Goal: Transaction & Acquisition: Purchase product/service

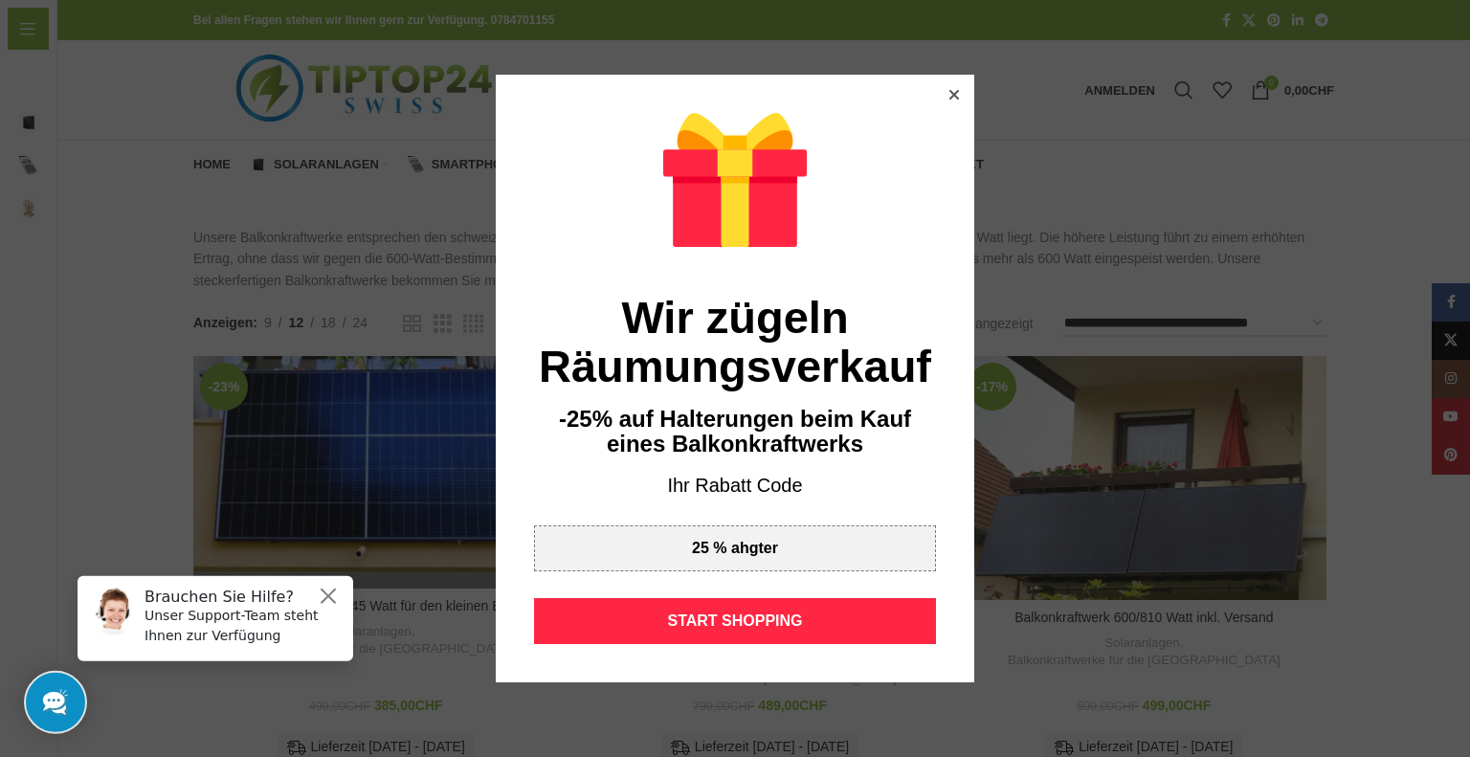
click at [949, 95] on icon at bounding box center [954, 95] width 10 height 10
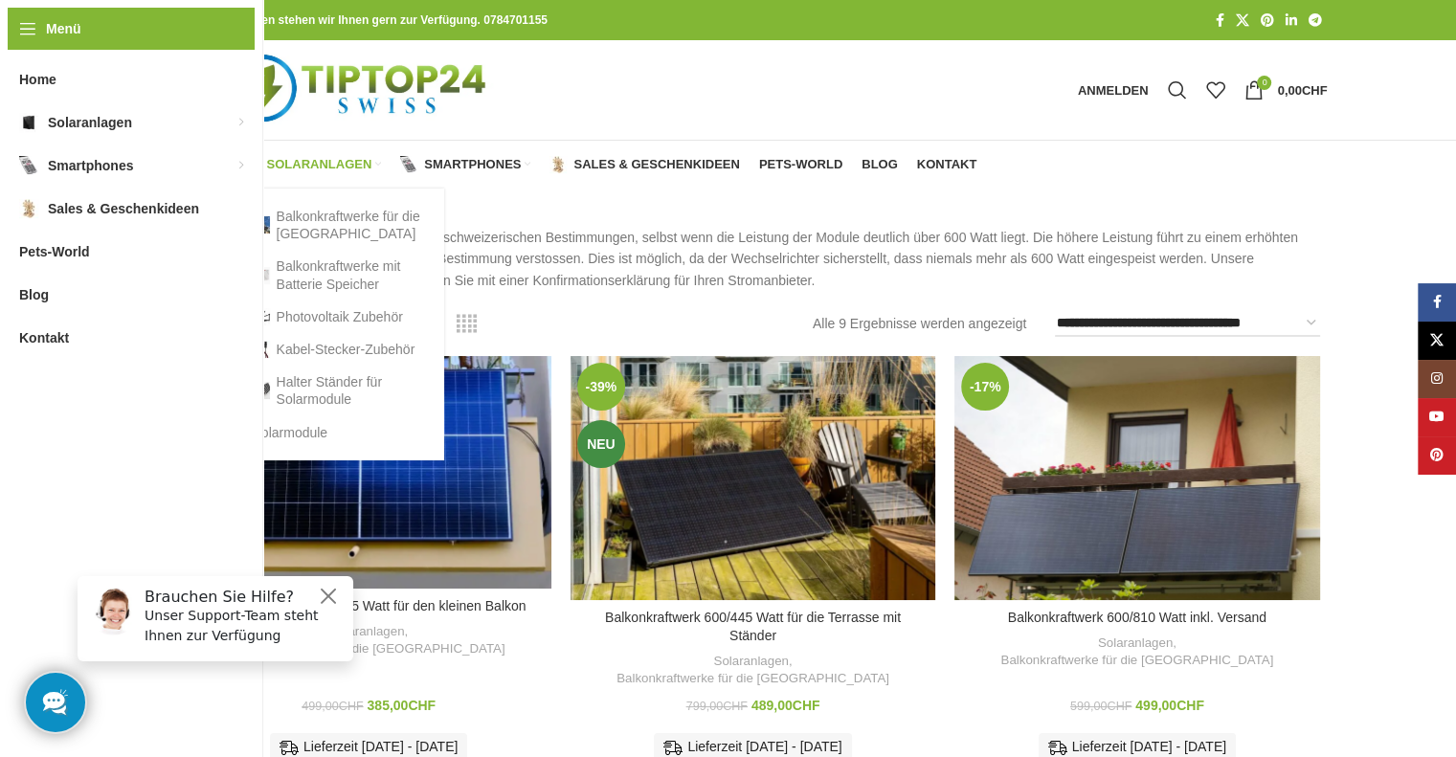
click at [334, 163] on span "Solaranlagen" at bounding box center [319, 164] width 105 height 15
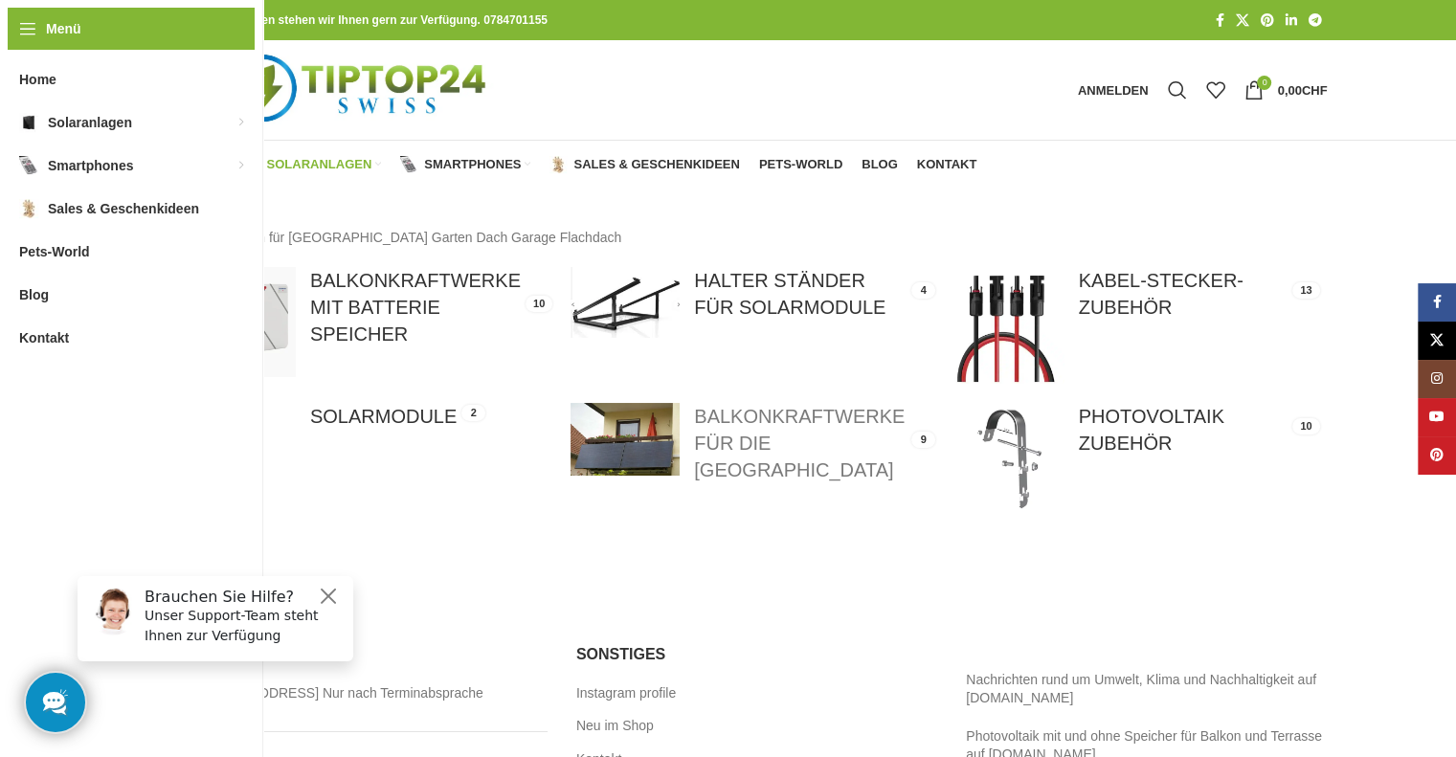
click at [785, 443] on link at bounding box center [752, 443] width 365 height 80
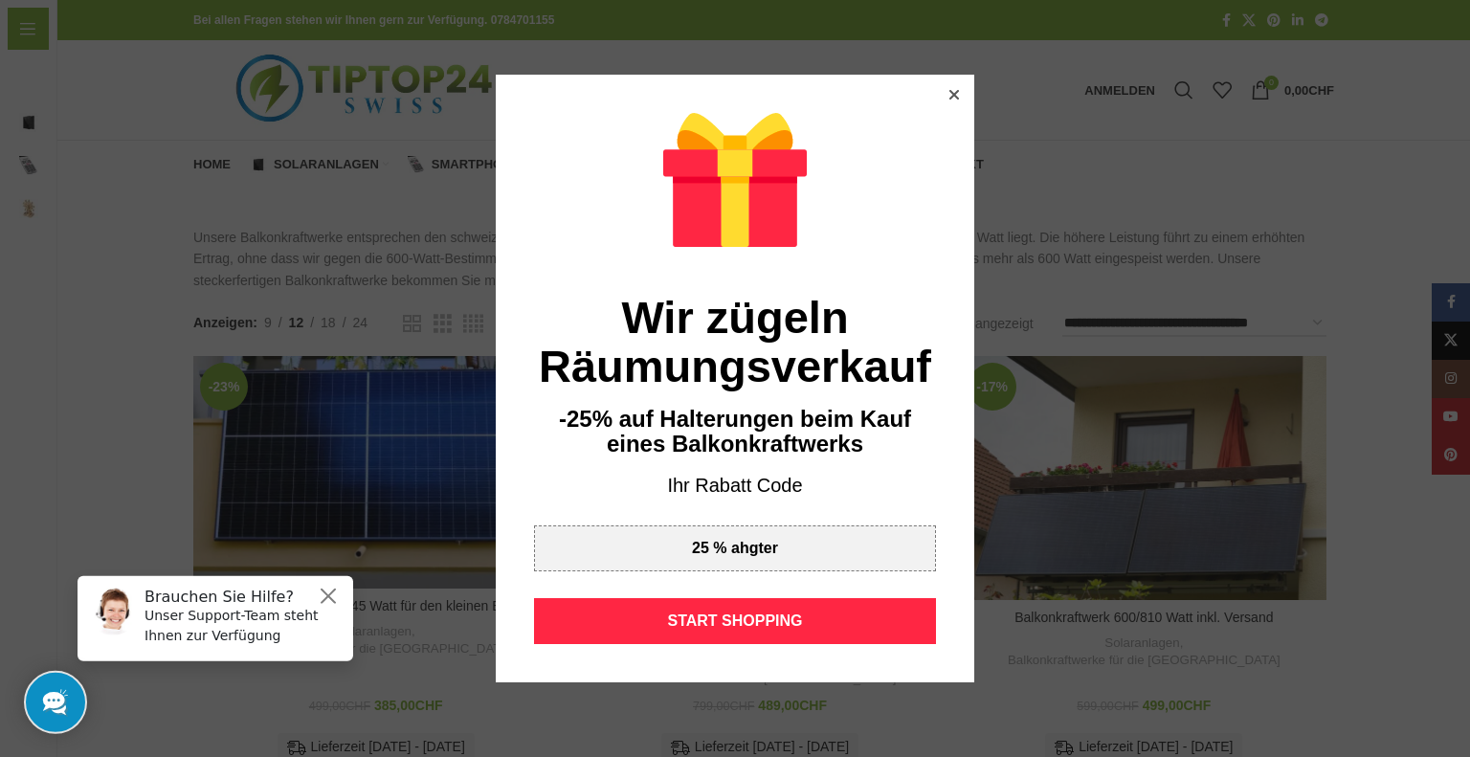
click at [949, 94] on icon at bounding box center [954, 95] width 10 height 10
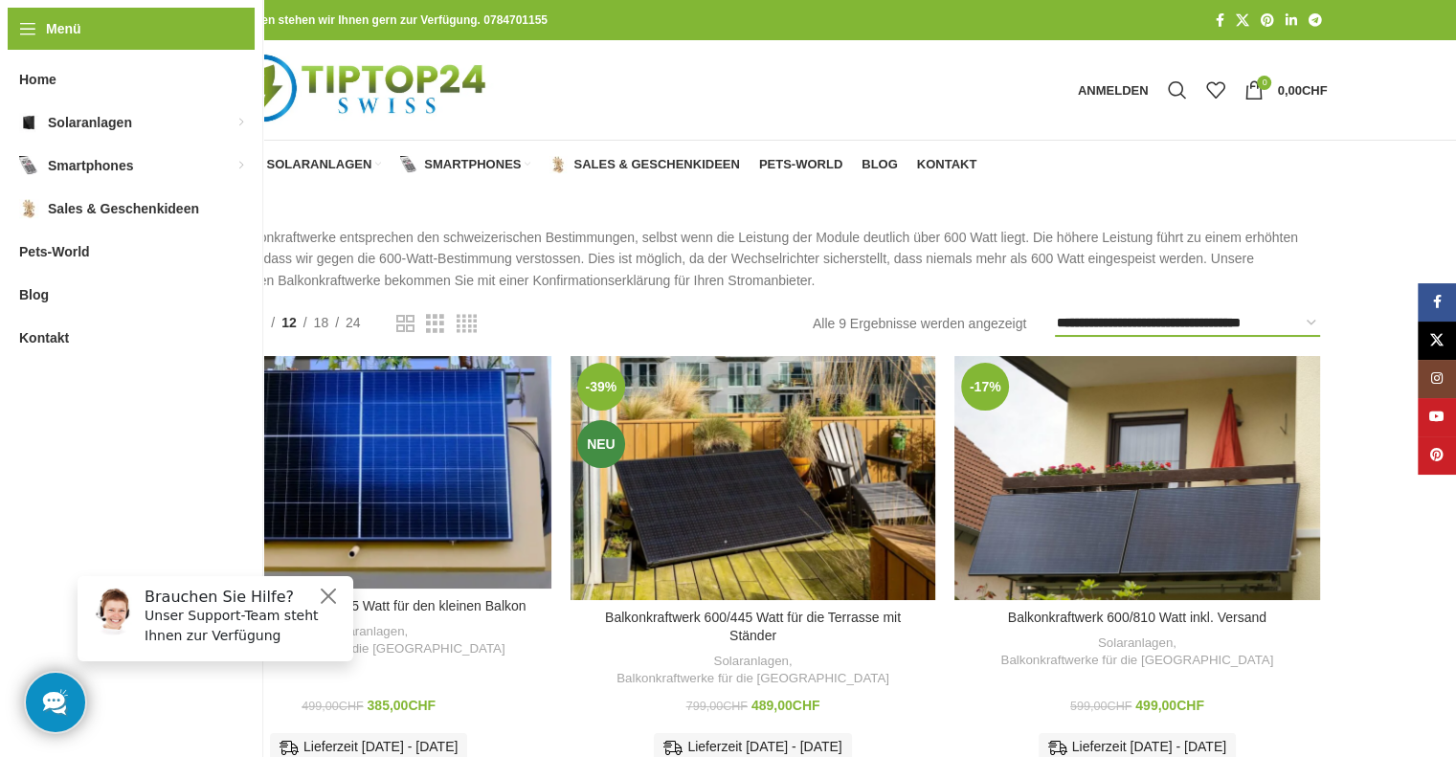
click at [1195, 322] on select "**********" at bounding box center [1187, 323] width 264 height 27
select select "**********"
click at [1055, 310] on select "**********" at bounding box center [1187, 323] width 264 height 27
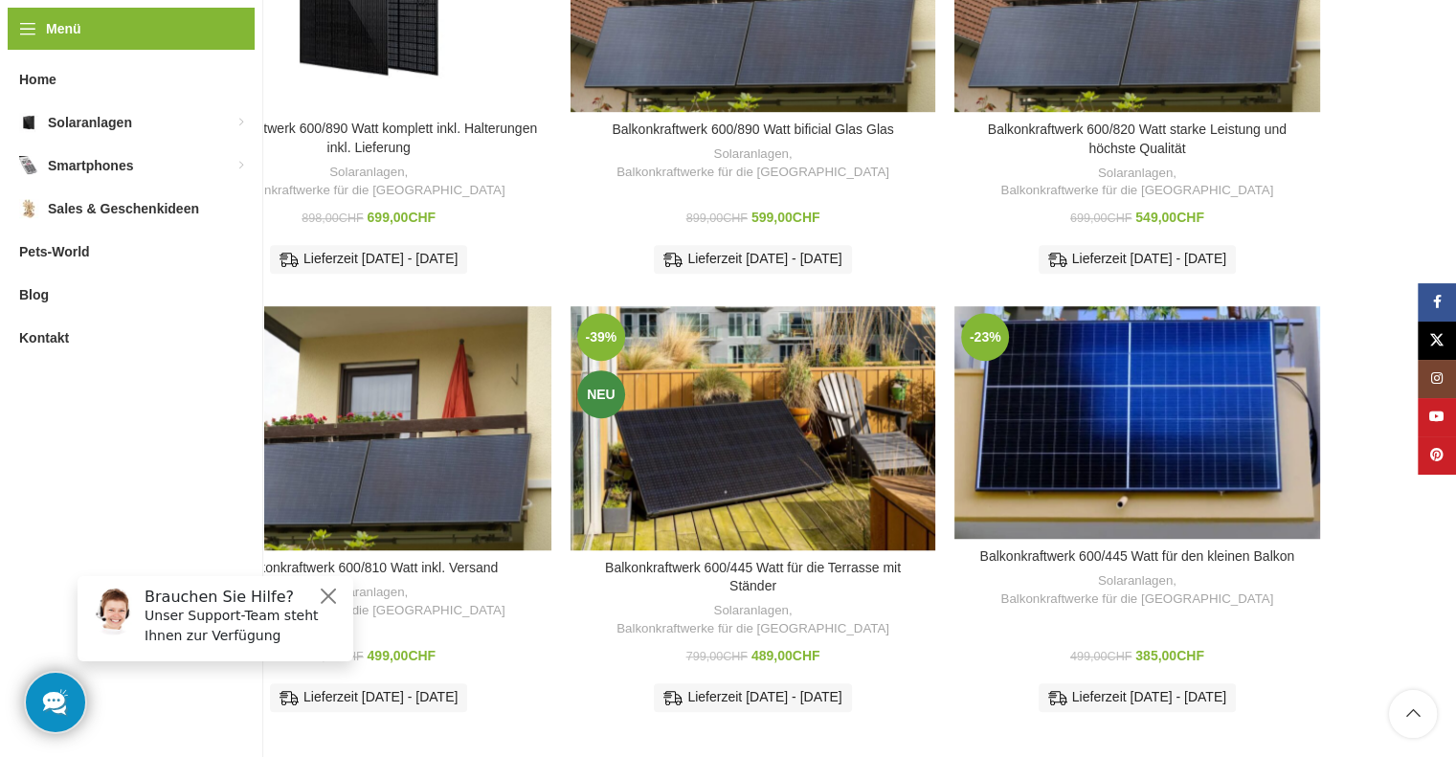
scroll to position [760, 0]
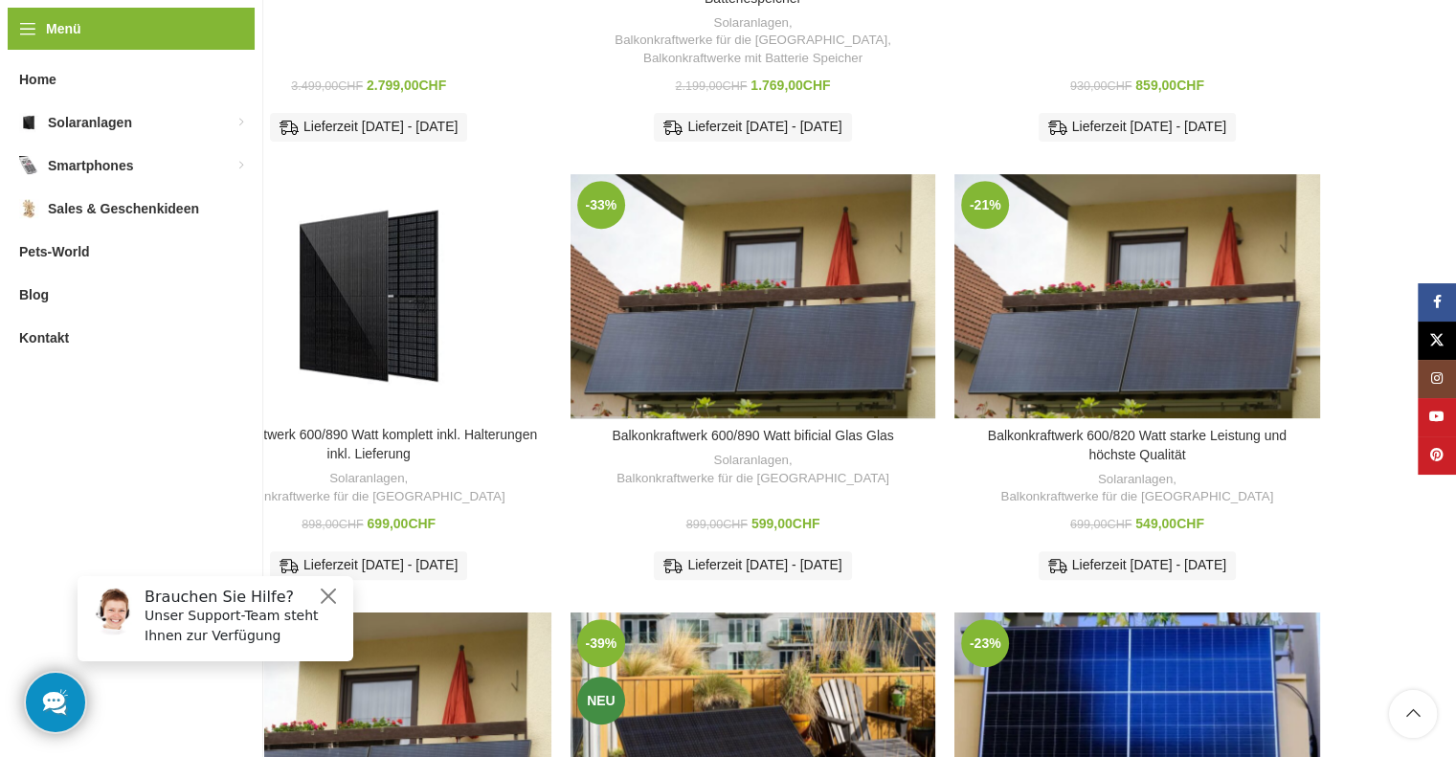
click at [622, 318] on div "Balkonkraftwerk 600/890 Watt bificial Glas Glas" at bounding box center [600, 296] width 61 height 244
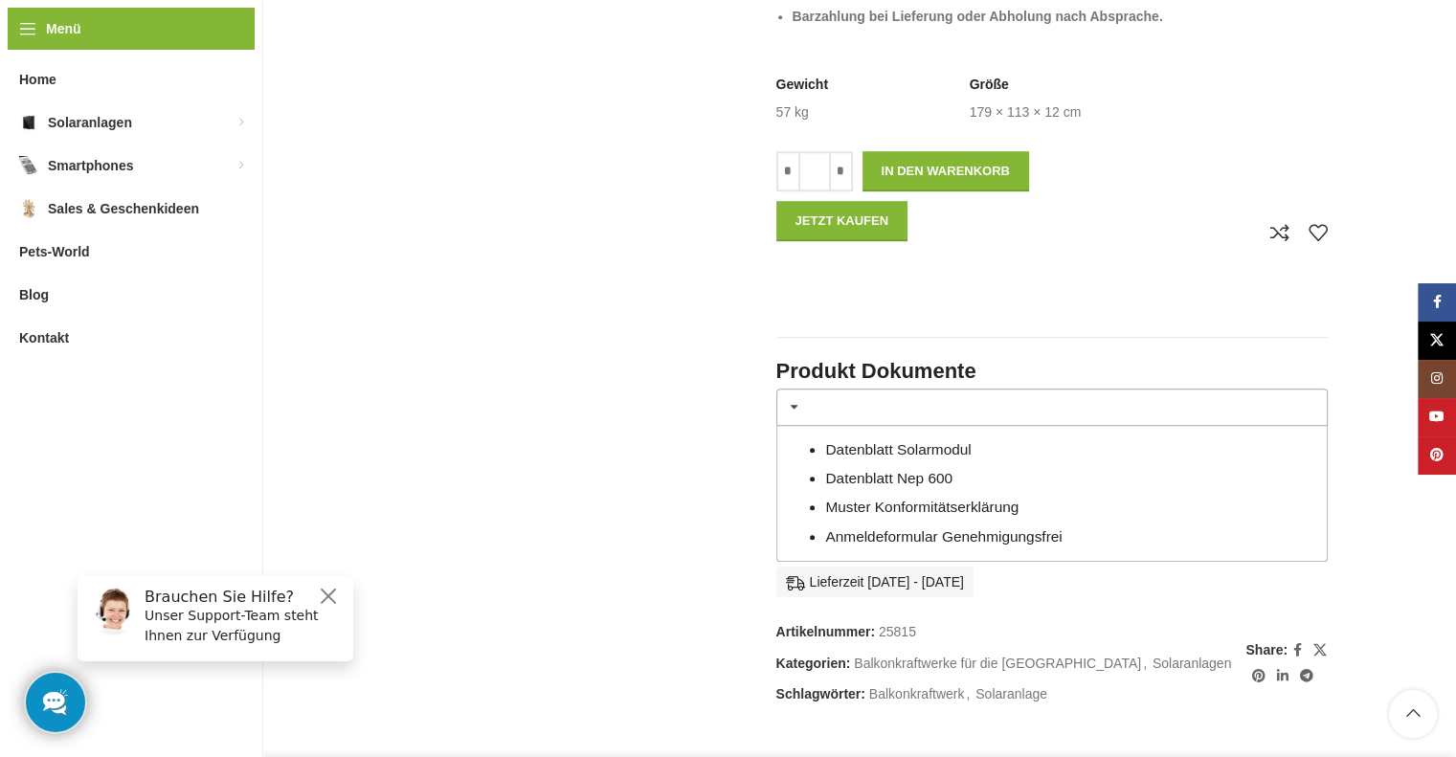
scroll to position [1202, 0]
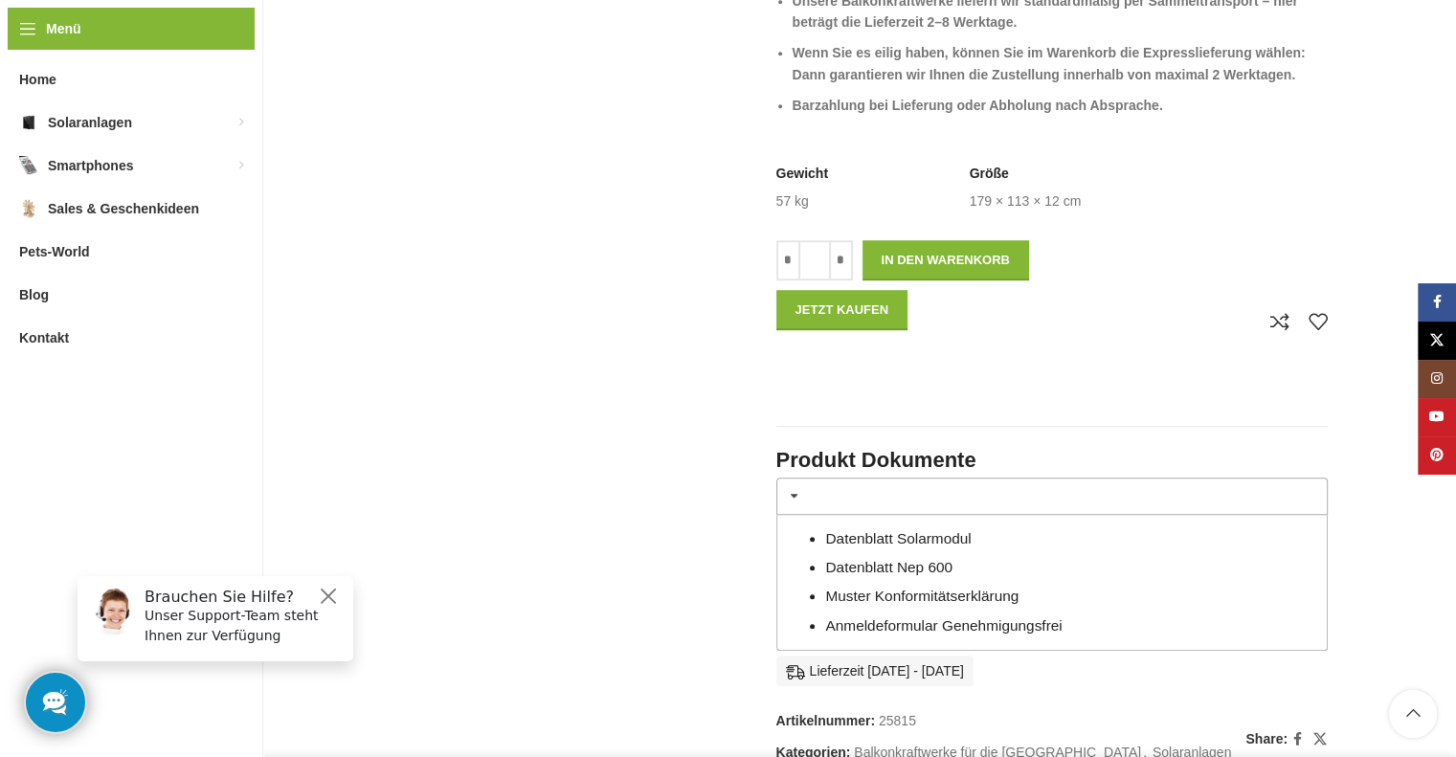
click at [941, 539] on link "Datenblatt Solarmodul" at bounding box center [897, 538] width 145 height 16
click at [882, 567] on link "Datenblatt Nep 600" at bounding box center [888, 567] width 127 height 16
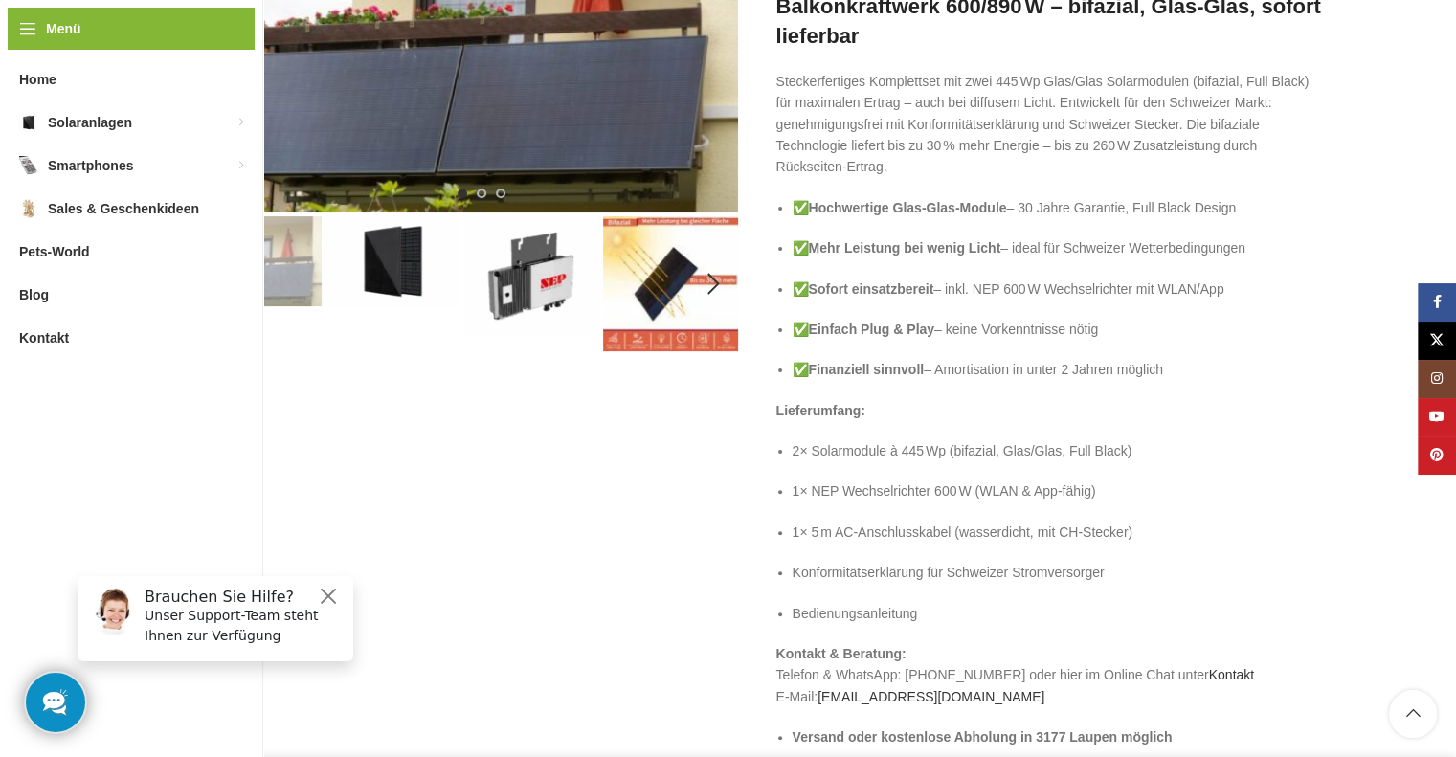
scroll to position [341, 0]
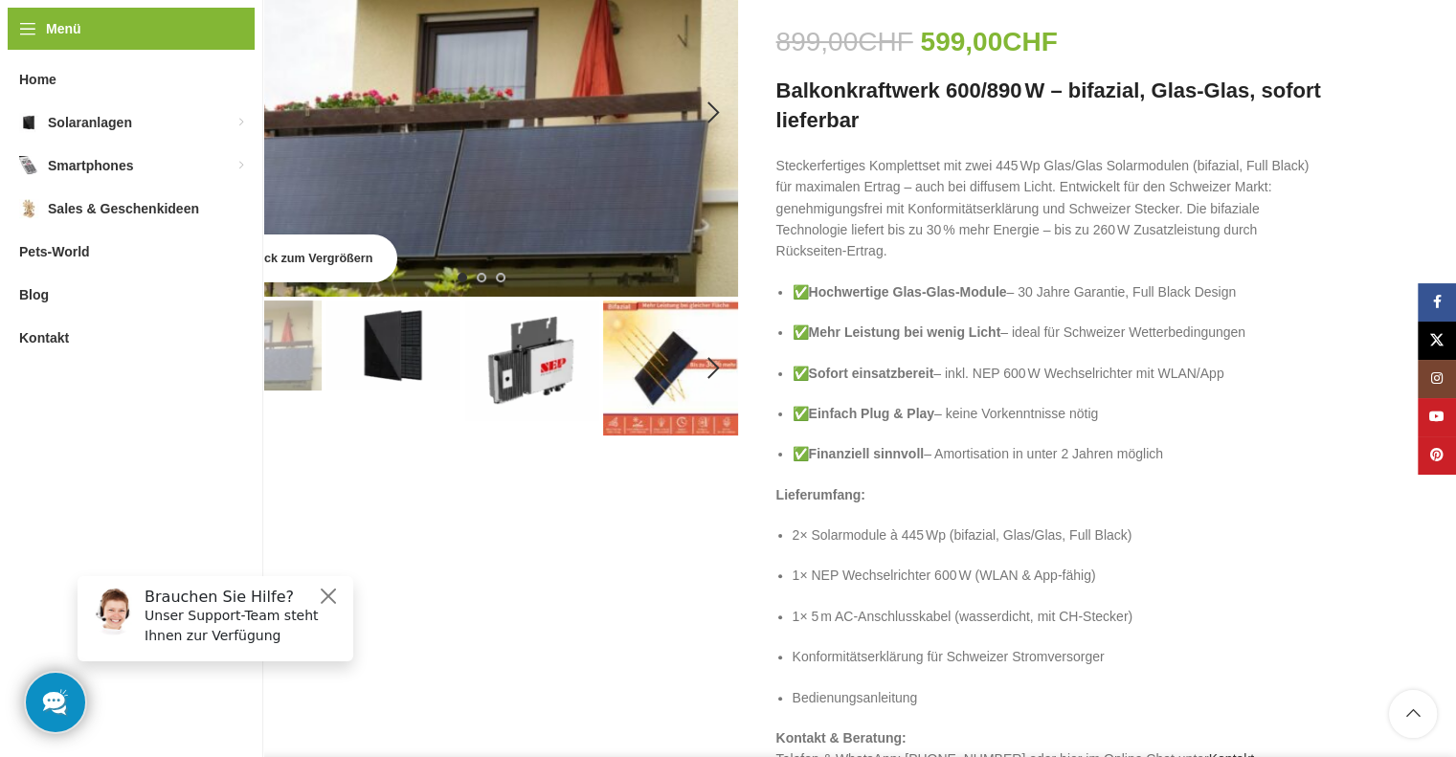
click at [230, 259] on link "Klick zum Vergrößern" at bounding box center [299, 258] width 196 height 48
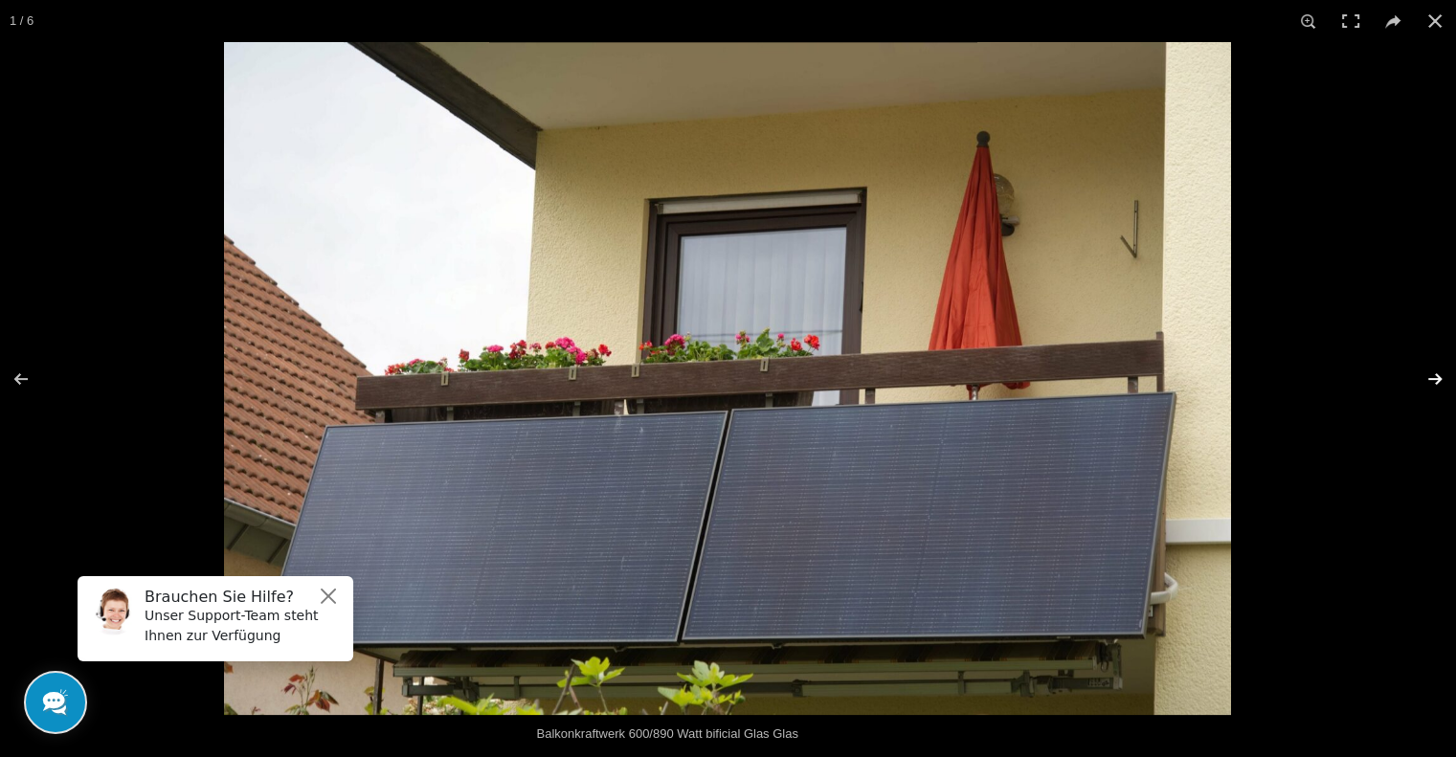
click at [1434, 381] on button at bounding box center [1422, 379] width 67 height 96
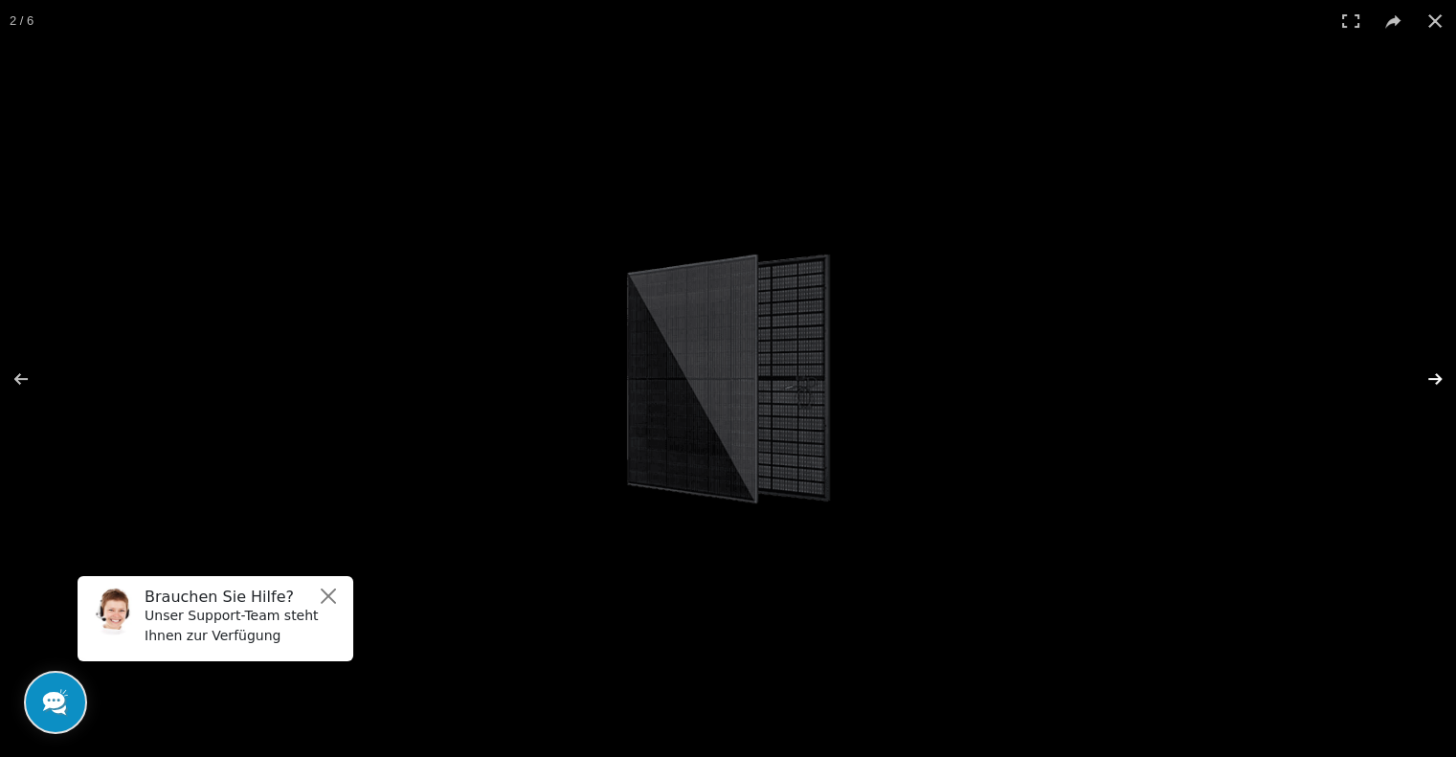
click at [1434, 381] on button at bounding box center [1422, 379] width 67 height 96
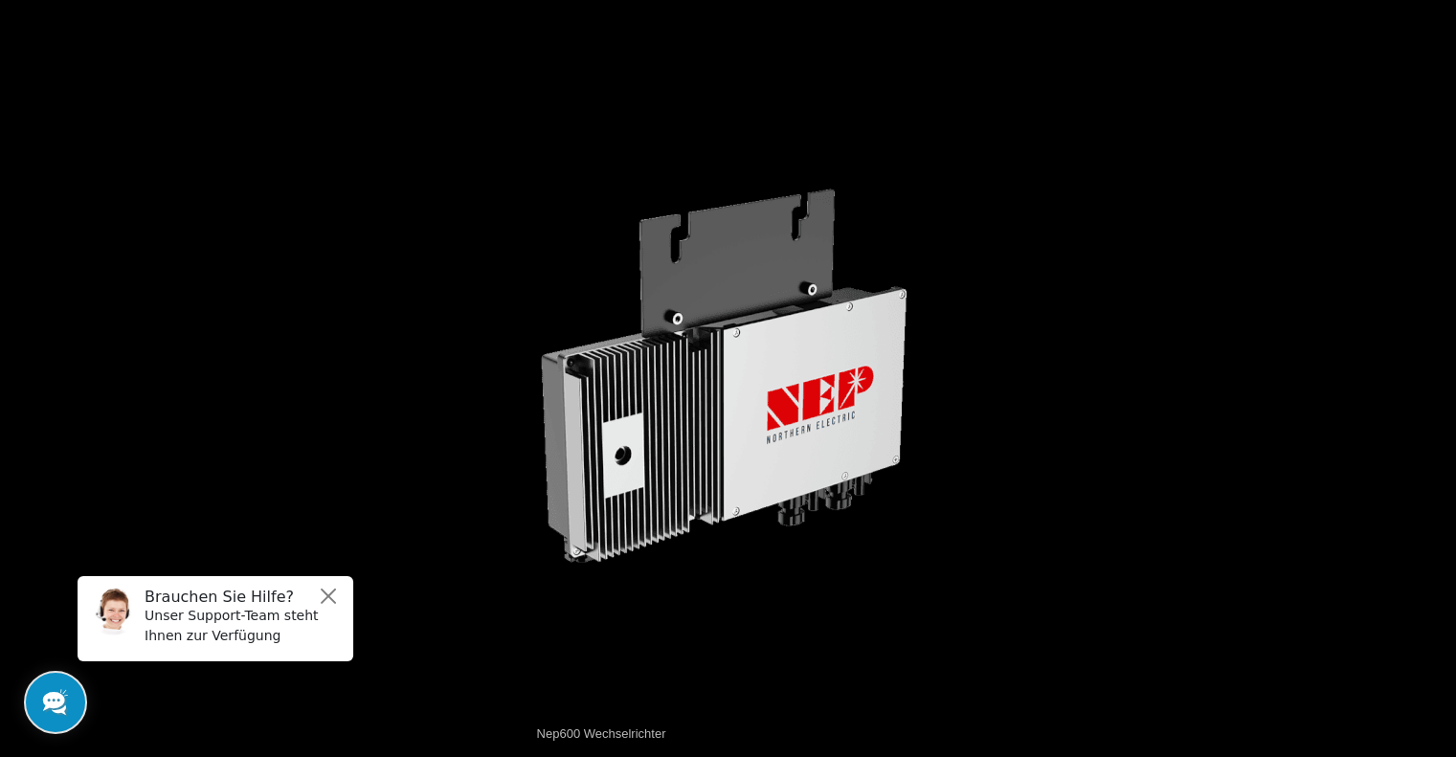
click at [1434, 381] on button at bounding box center [1422, 379] width 67 height 96
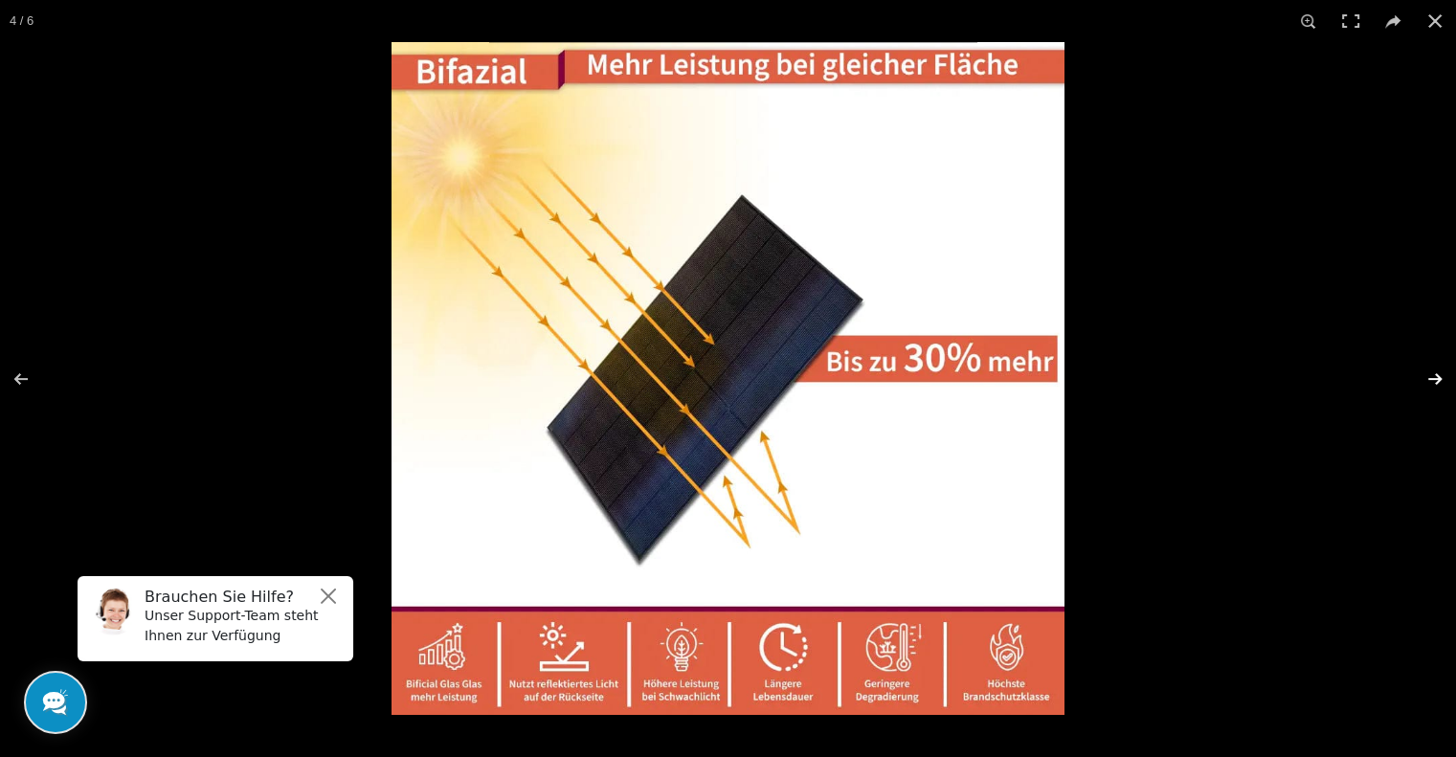
click at [1430, 378] on button at bounding box center [1422, 379] width 67 height 96
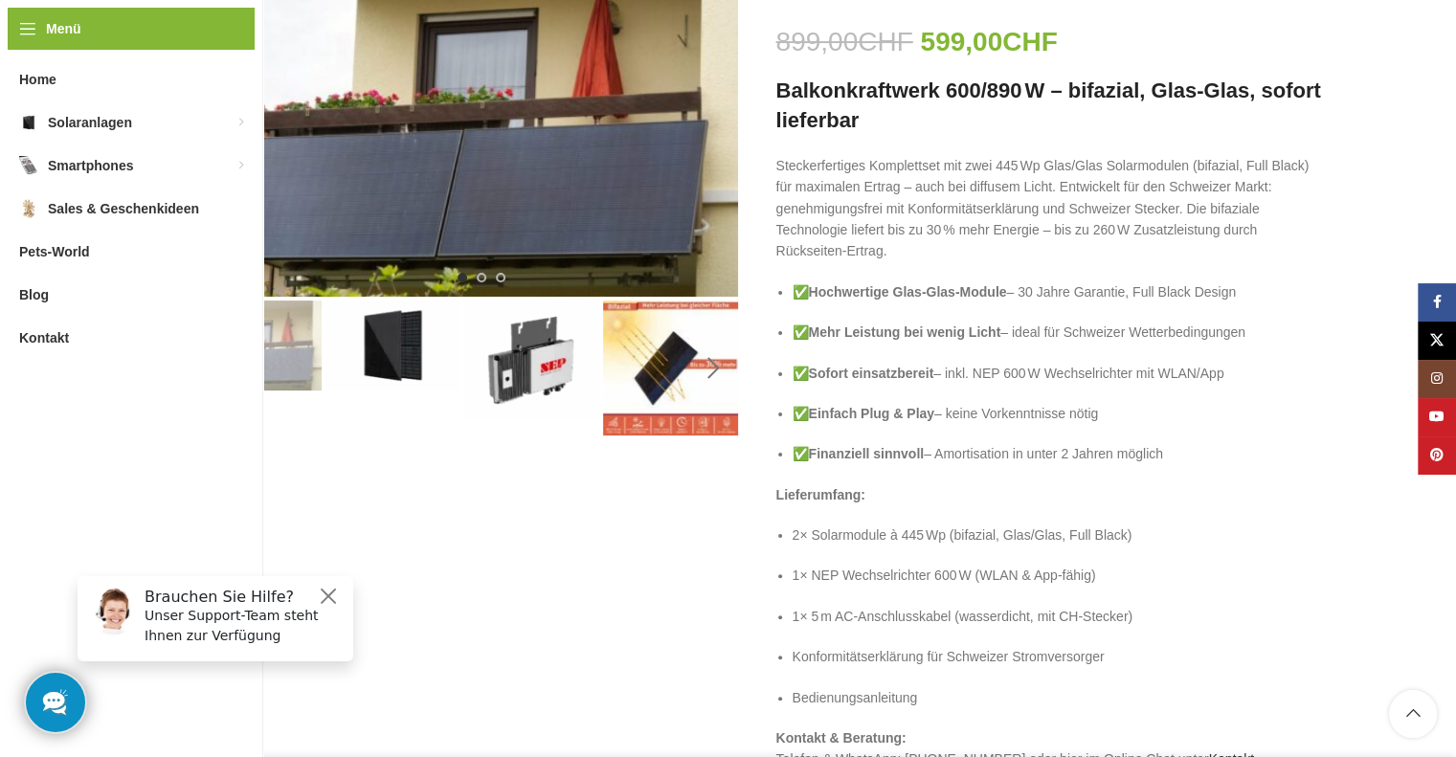
click at [707, 367] on div "Next slide" at bounding box center [714, 369] width 48 height 48
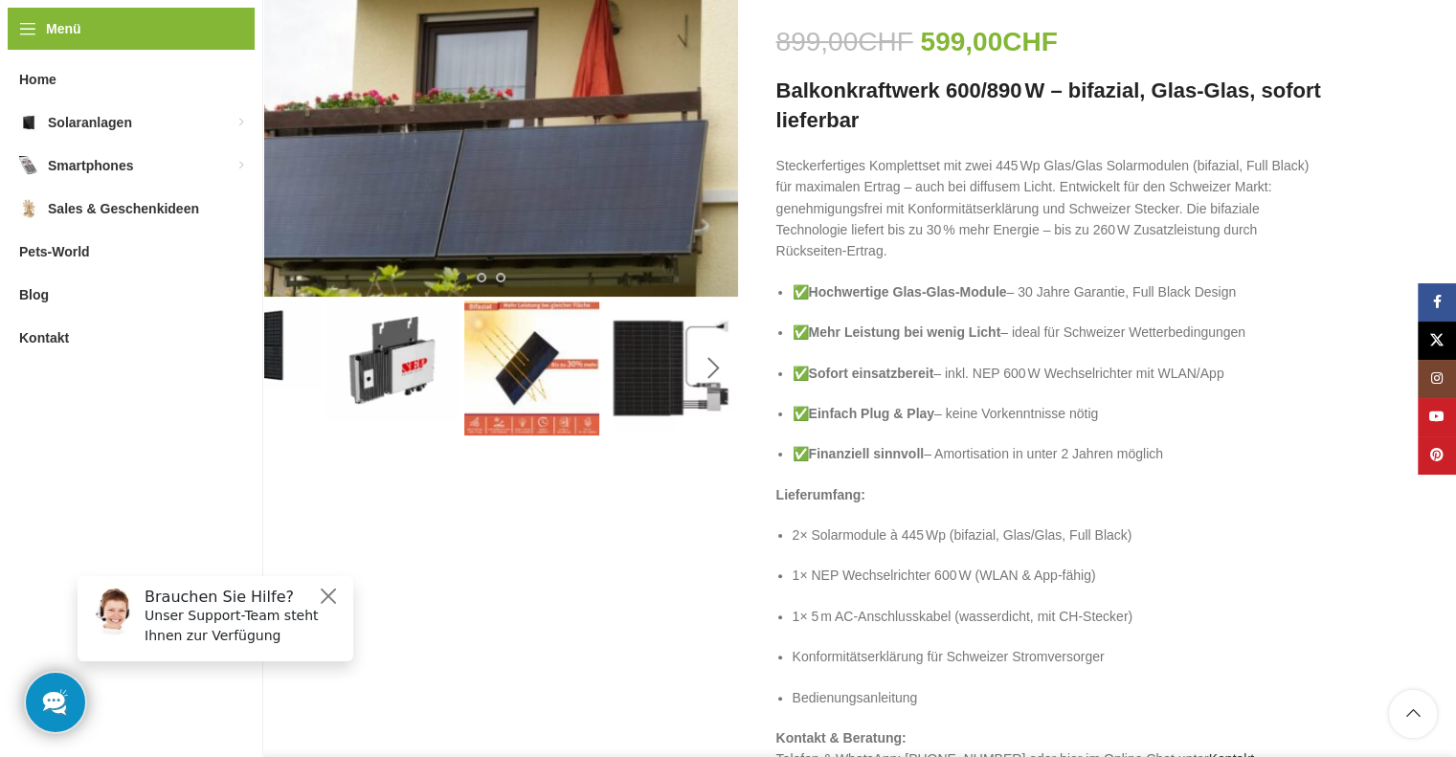
click at [707, 367] on div "Next slide" at bounding box center [714, 369] width 48 height 48
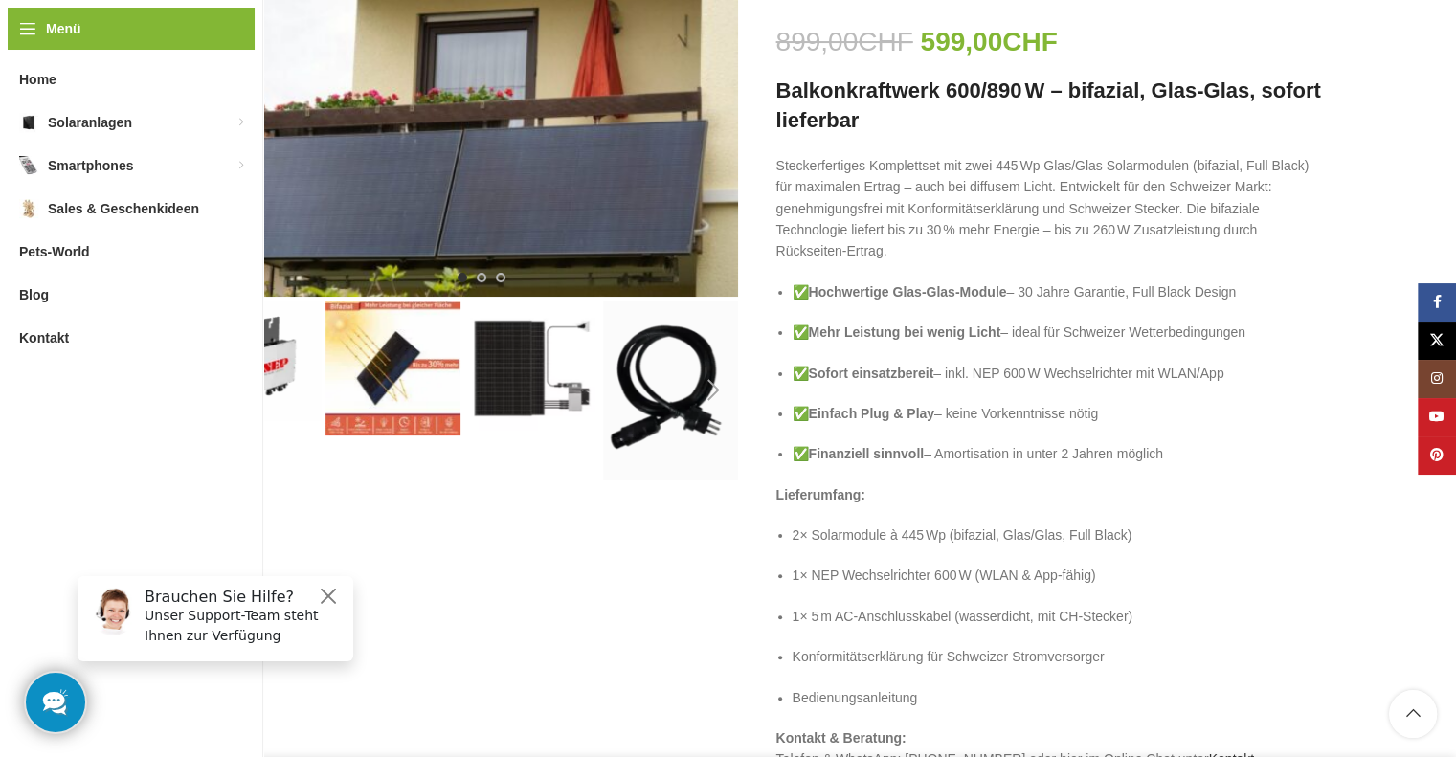
click at [707, 367] on div "Next slide" at bounding box center [714, 391] width 48 height 48
click at [558, 405] on img "5 / 6" at bounding box center [531, 367] width 135 height 135
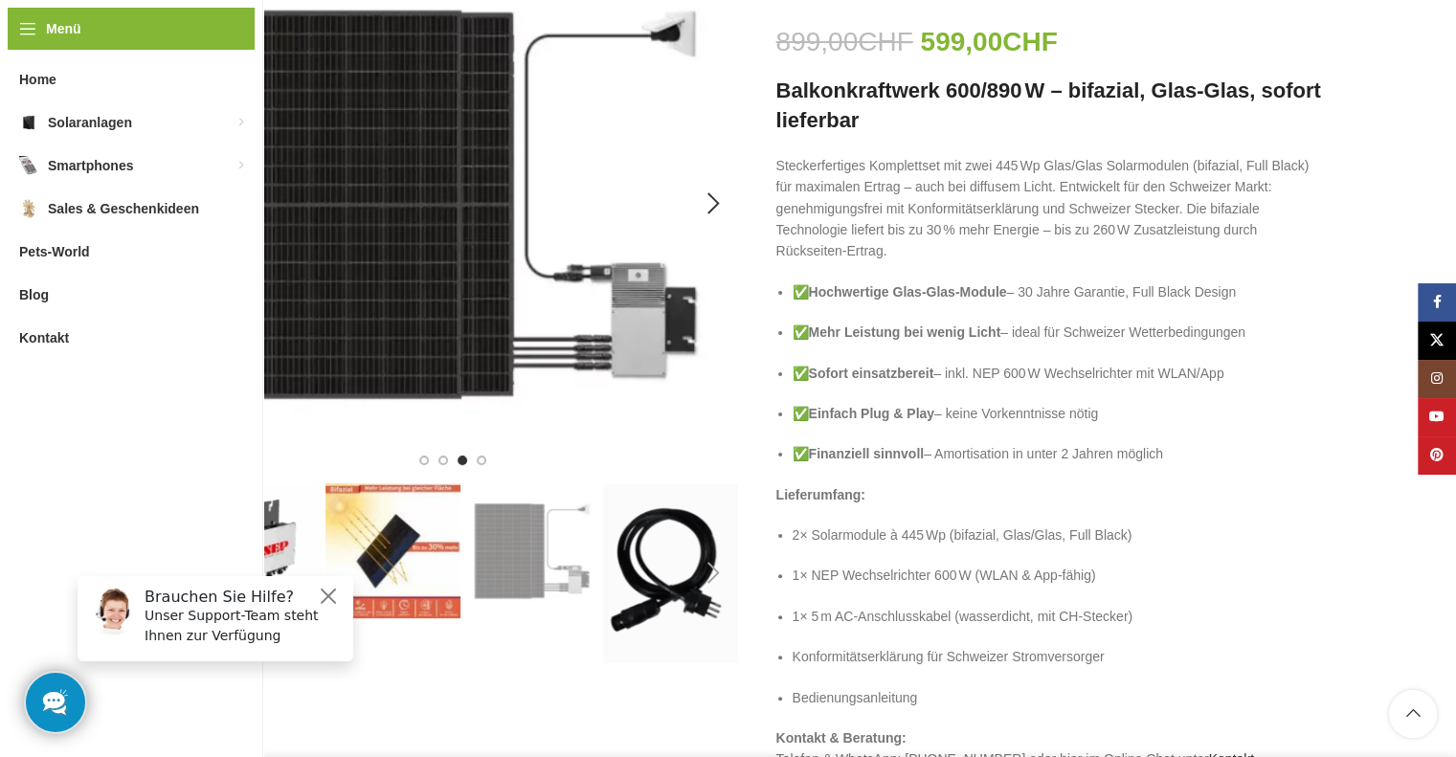
click at [529, 310] on img "5 / 6" at bounding box center [462, 203] width 551 height 551
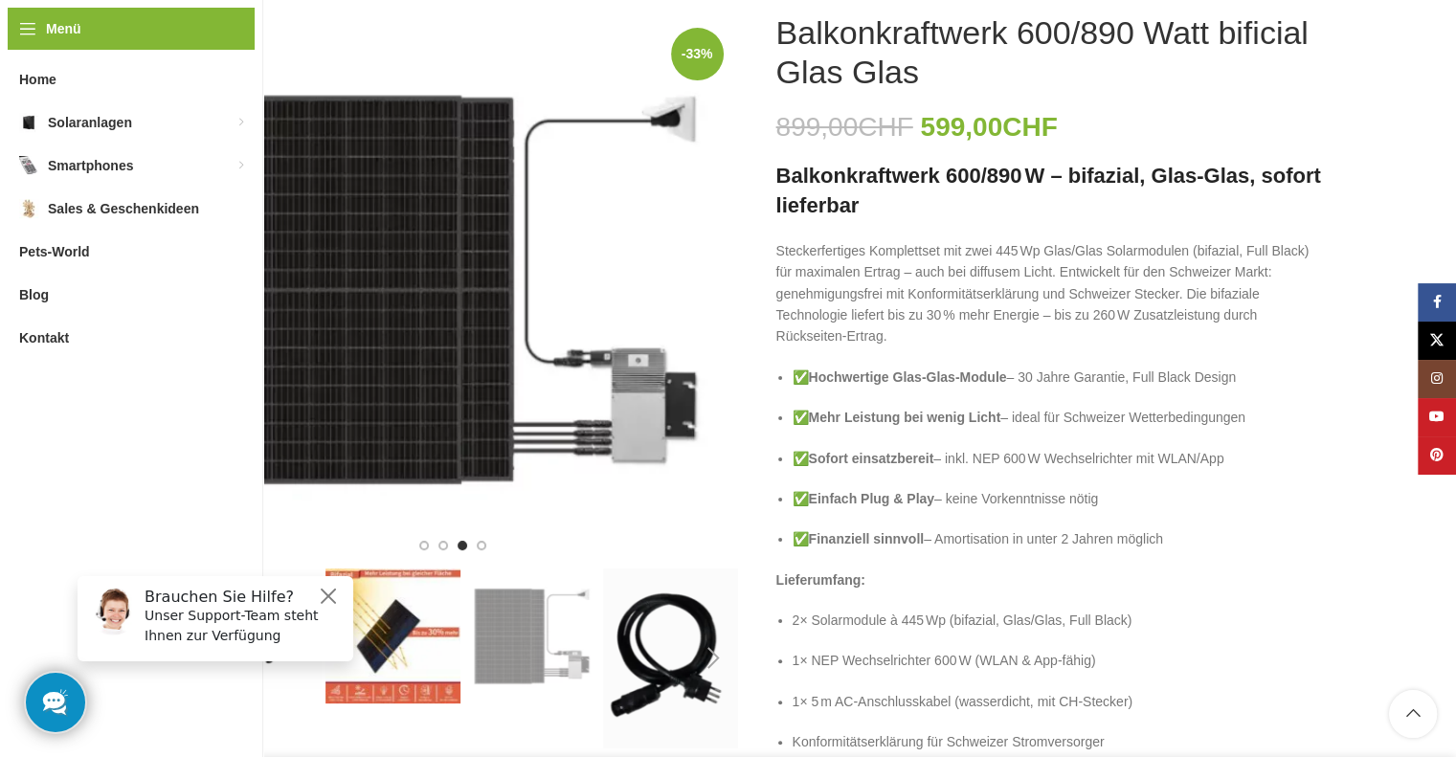
scroll to position [287, 0]
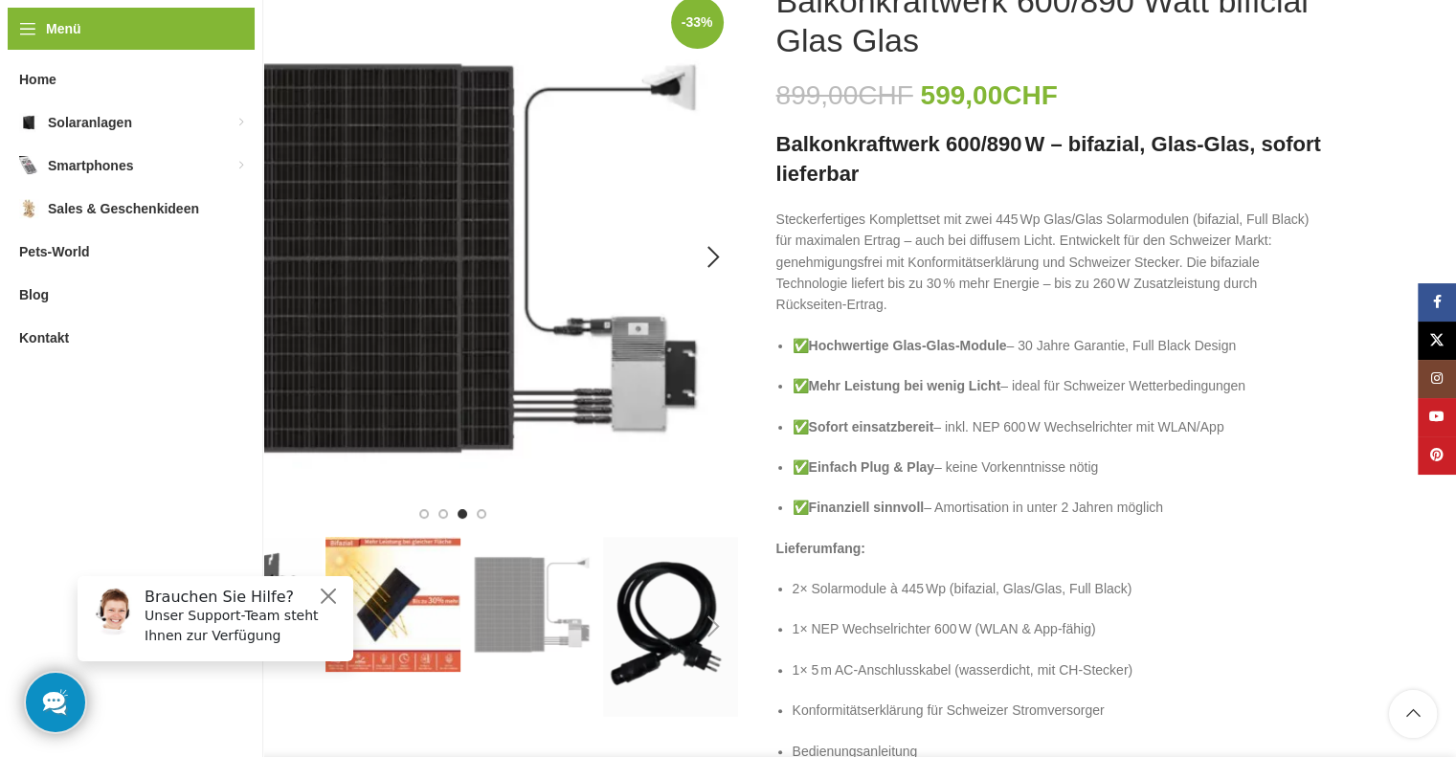
click at [580, 344] on img "5 / 6" at bounding box center [462, 257] width 551 height 551
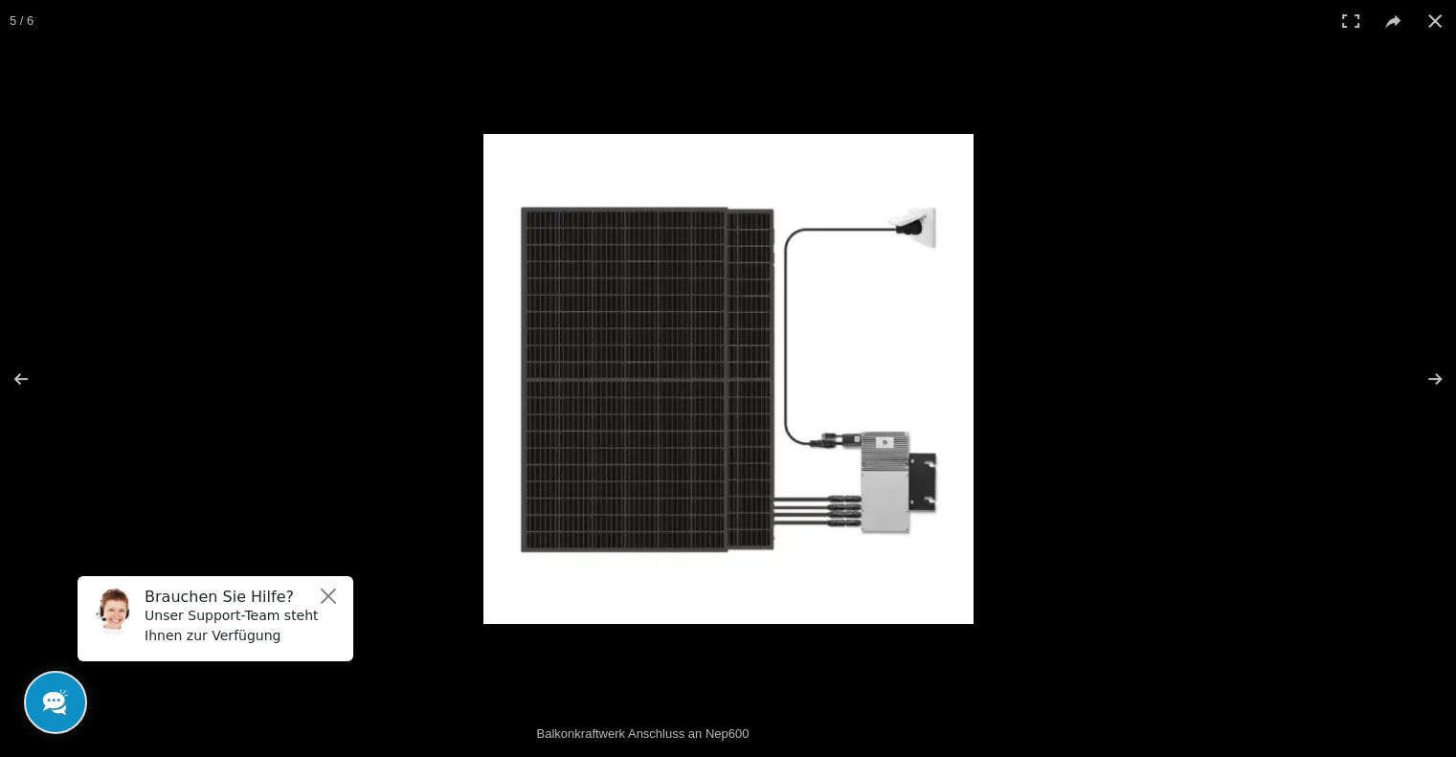
click at [784, 430] on img at bounding box center [728, 379] width 490 height 490
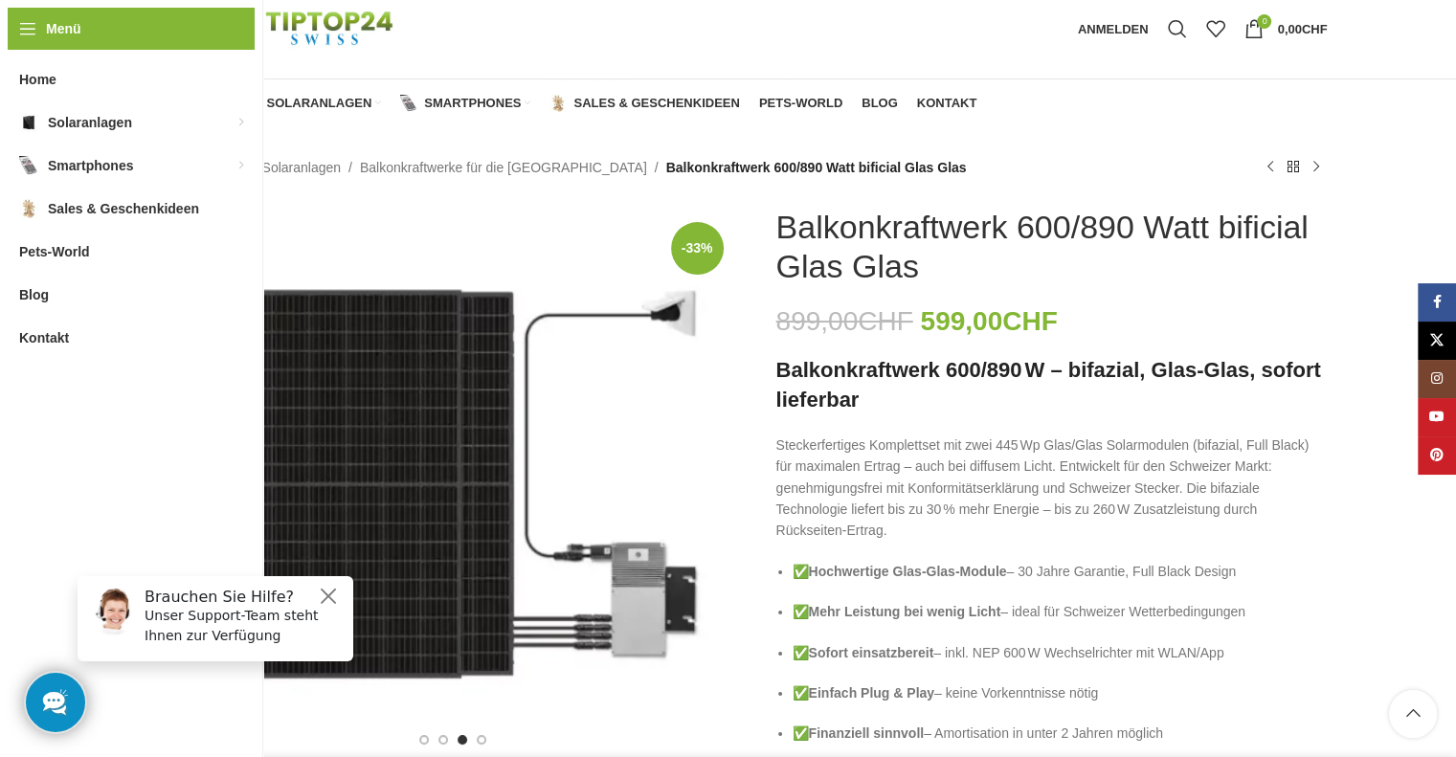
scroll to position [0, 0]
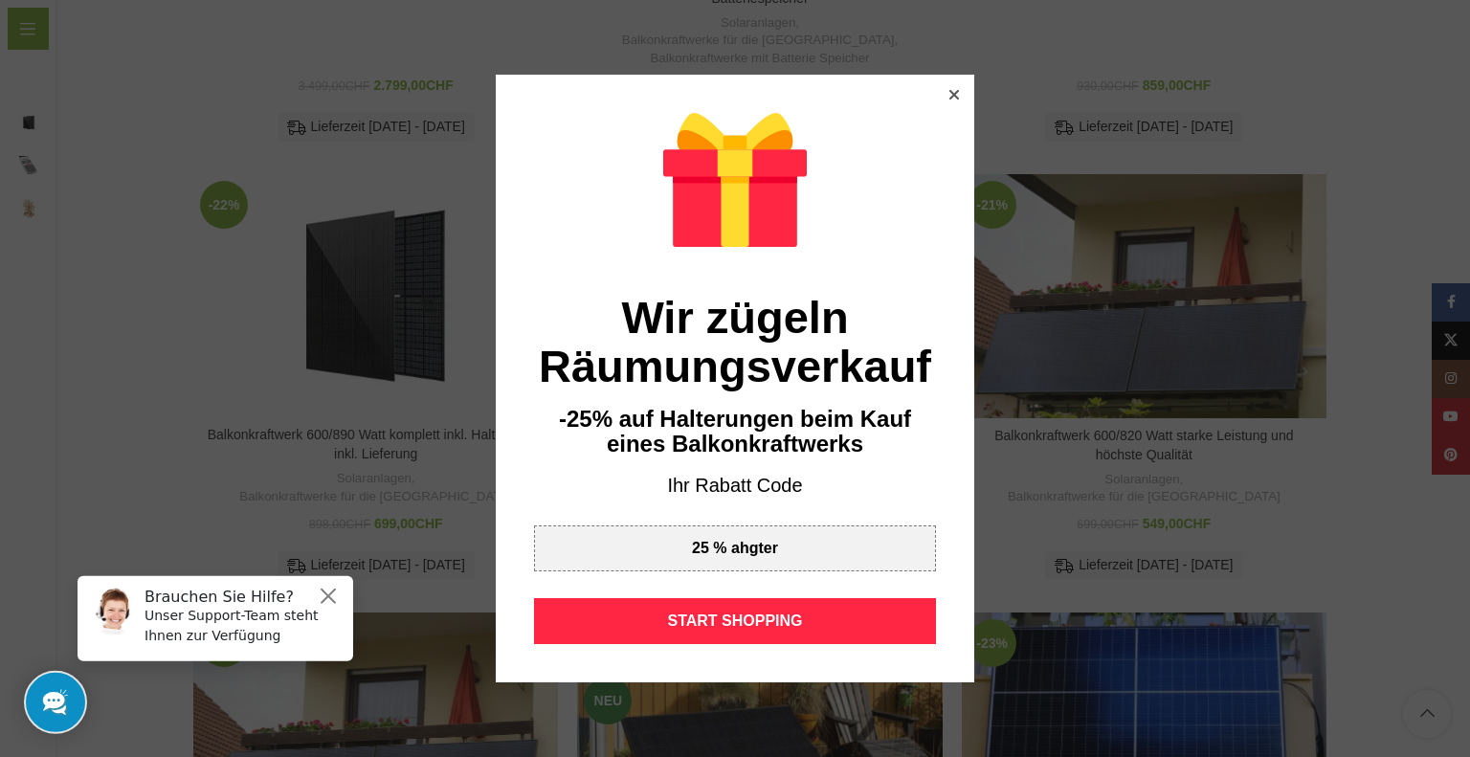
click at [949, 91] on icon at bounding box center [954, 95] width 10 height 10
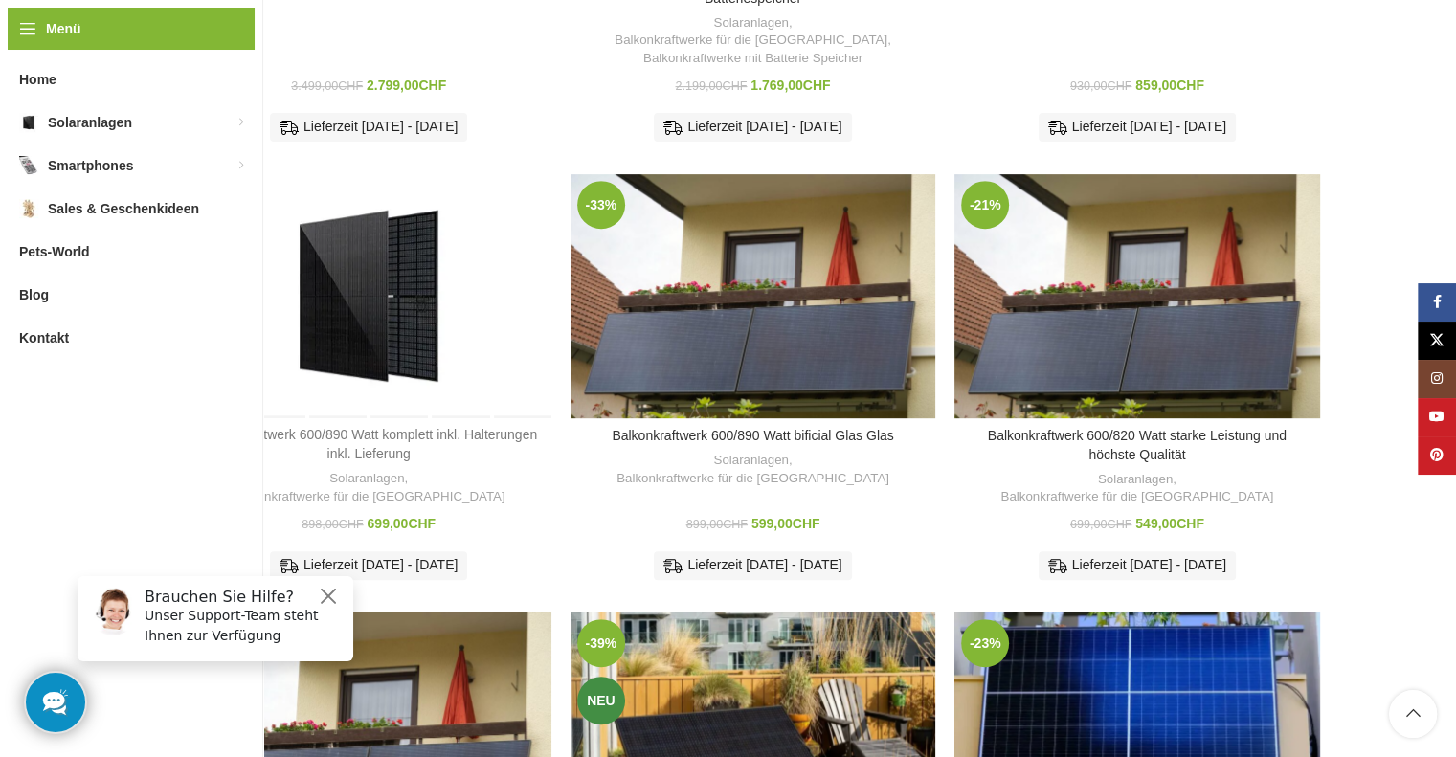
click at [351, 427] on link "Balkonkraftwerk 600/890 Watt komplett inkl. Halterungen inkl. Lieferung" at bounding box center [368, 444] width 337 height 34
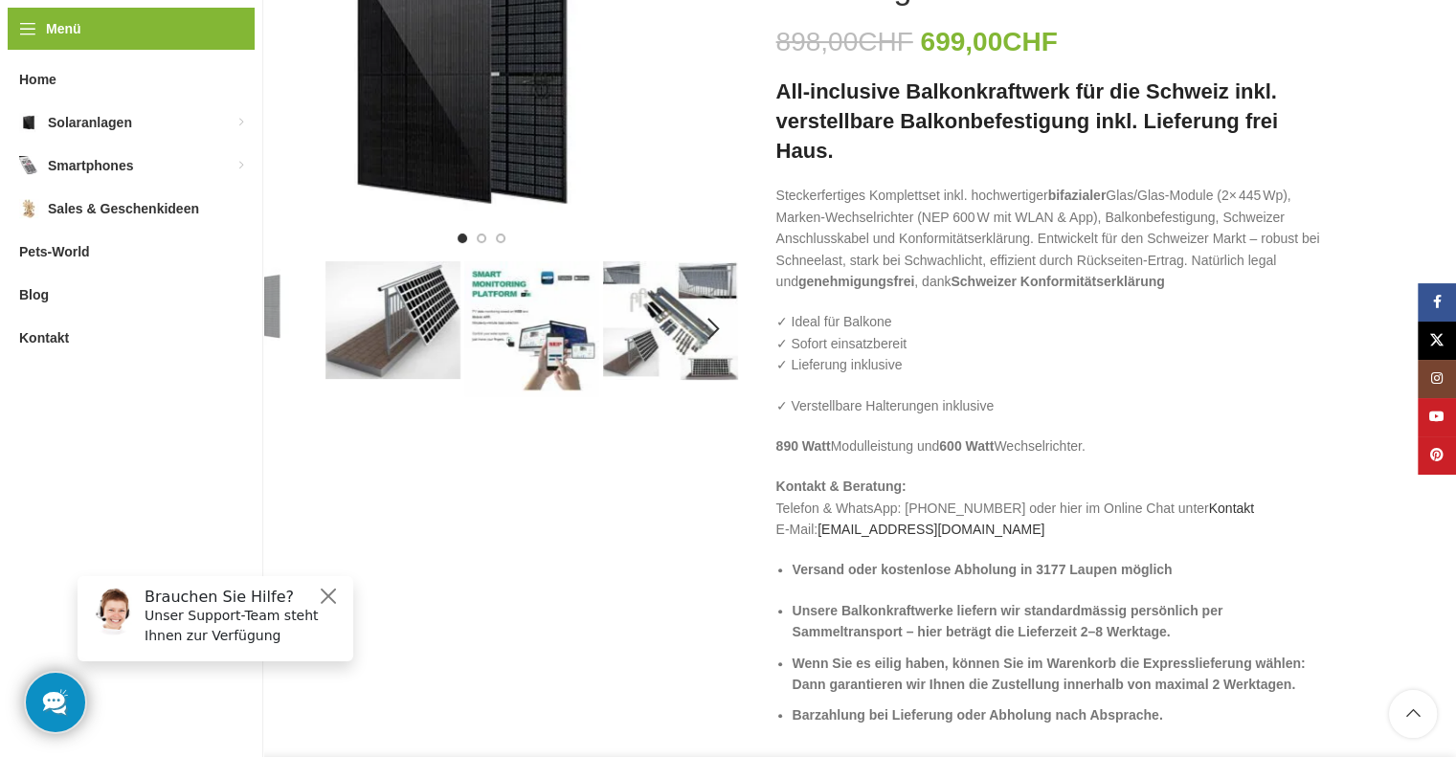
scroll to position [383, 0]
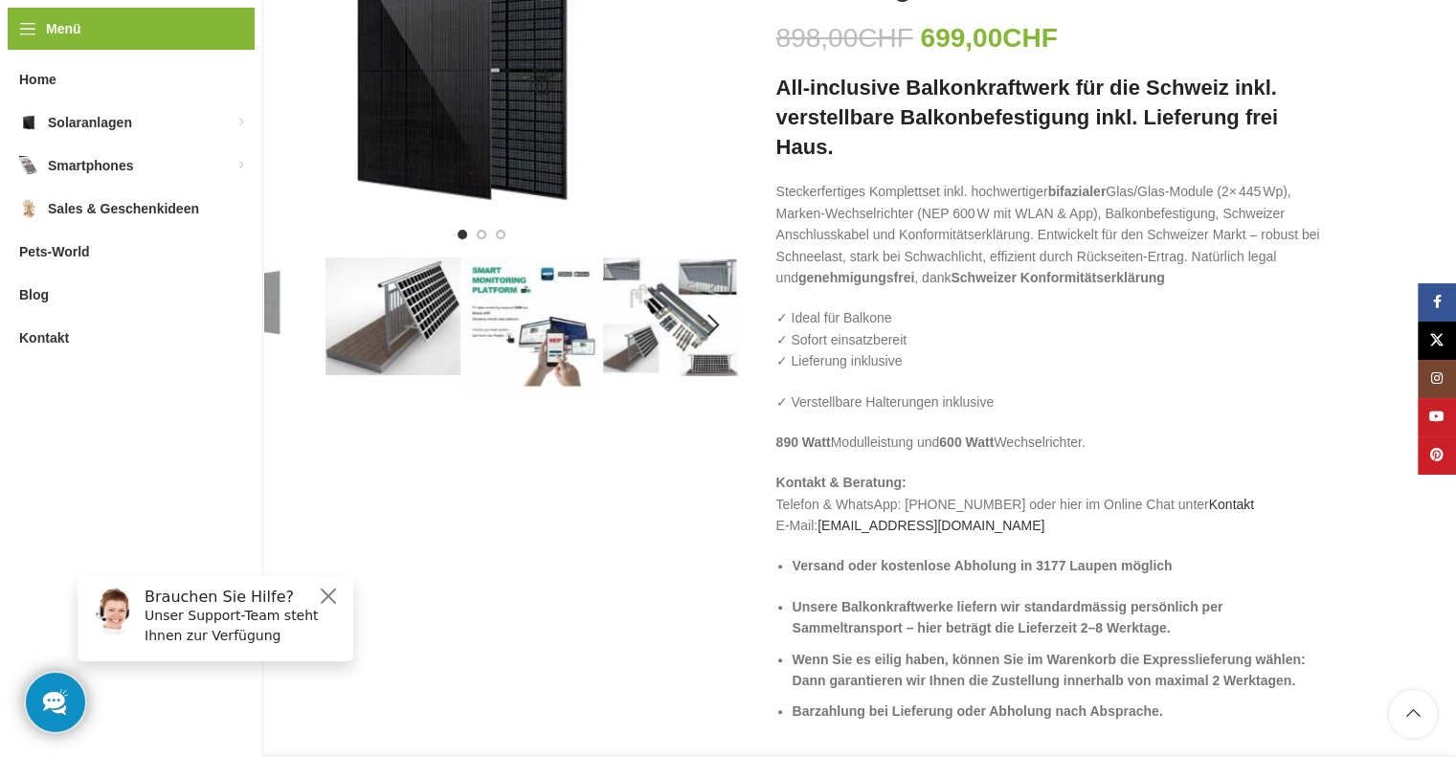
click at [403, 347] on img "2 / 6" at bounding box center [392, 316] width 135 height 118
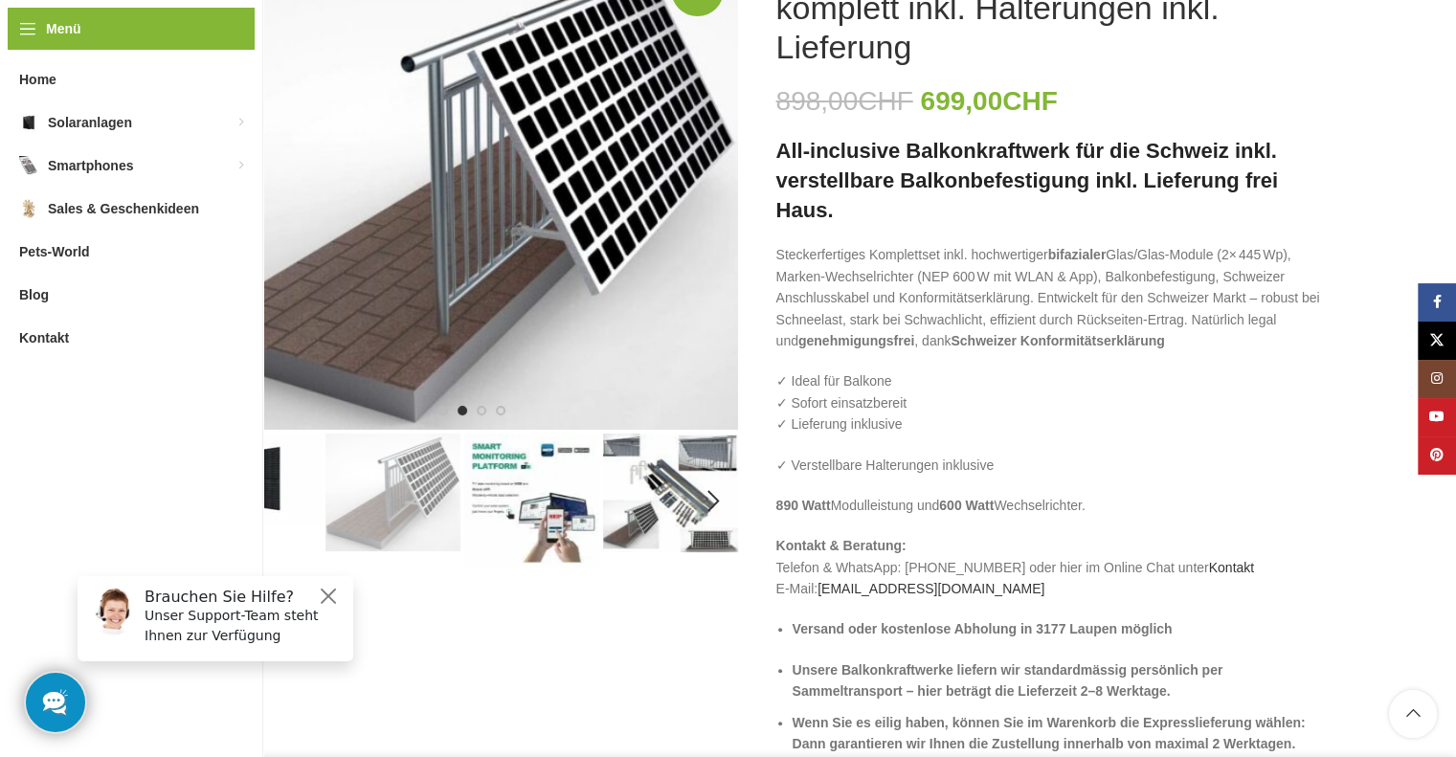
scroll to position [191, 0]
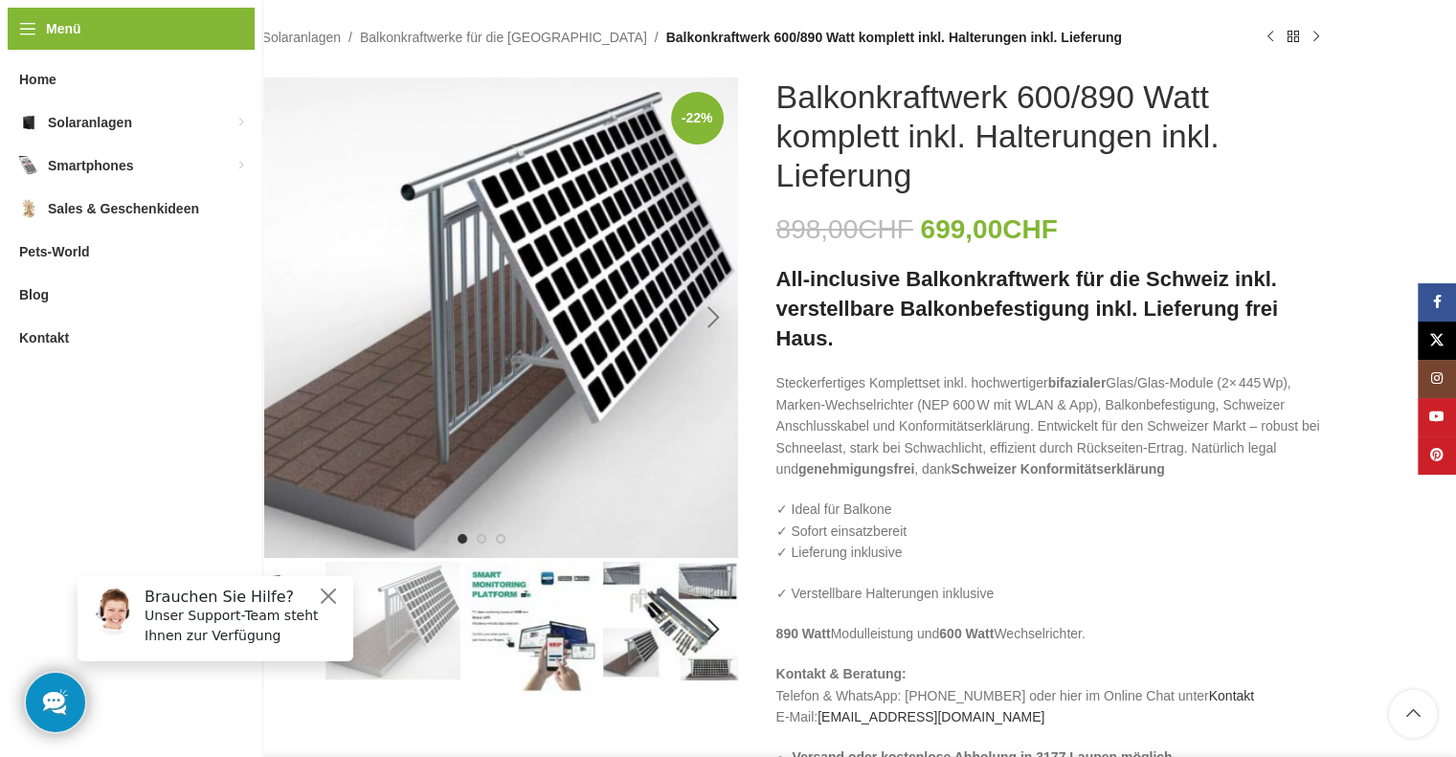
click at [716, 319] on div "Next slide" at bounding box center [714, 318] width 48 height 48
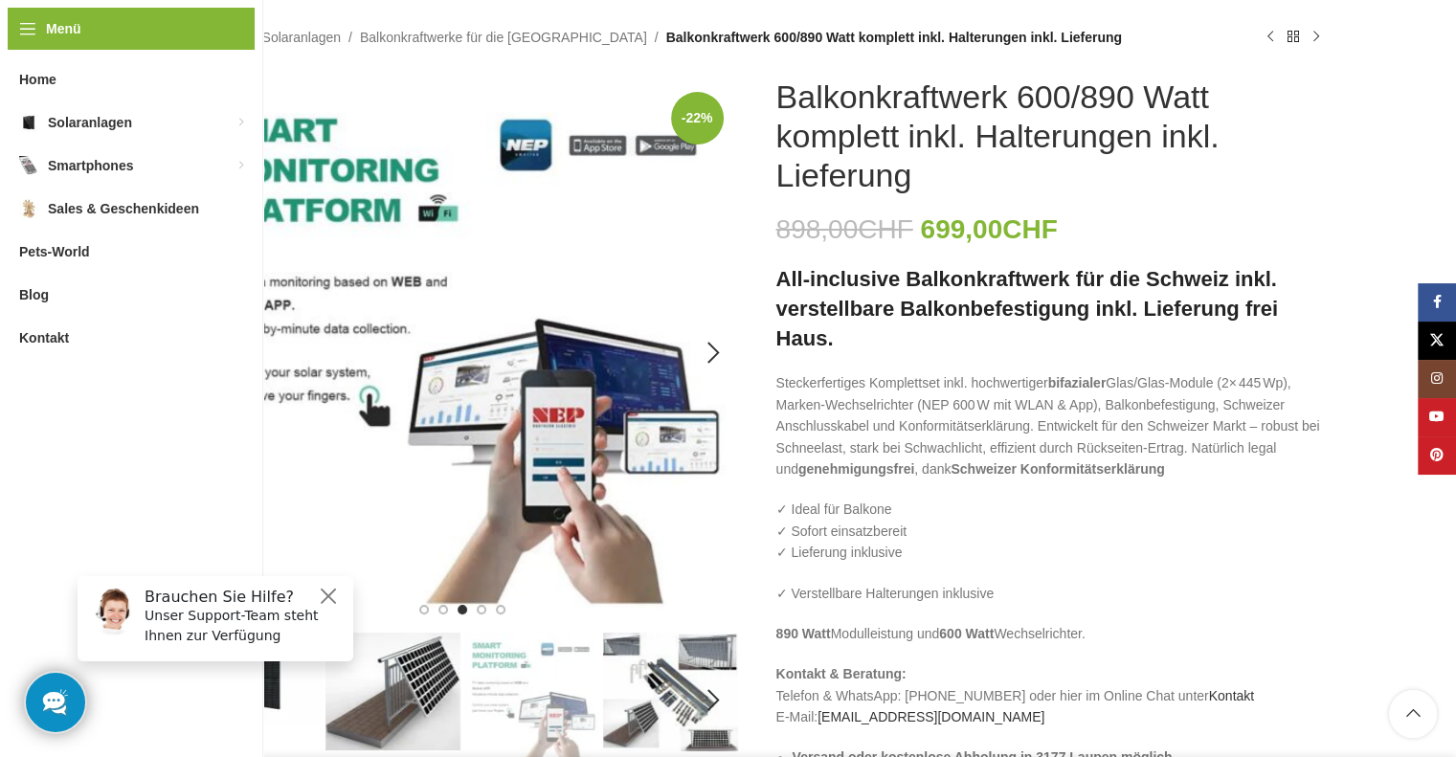
click at [287, 410] on img "3 / 6" at bounding box center [462, 353] width 551 height 551
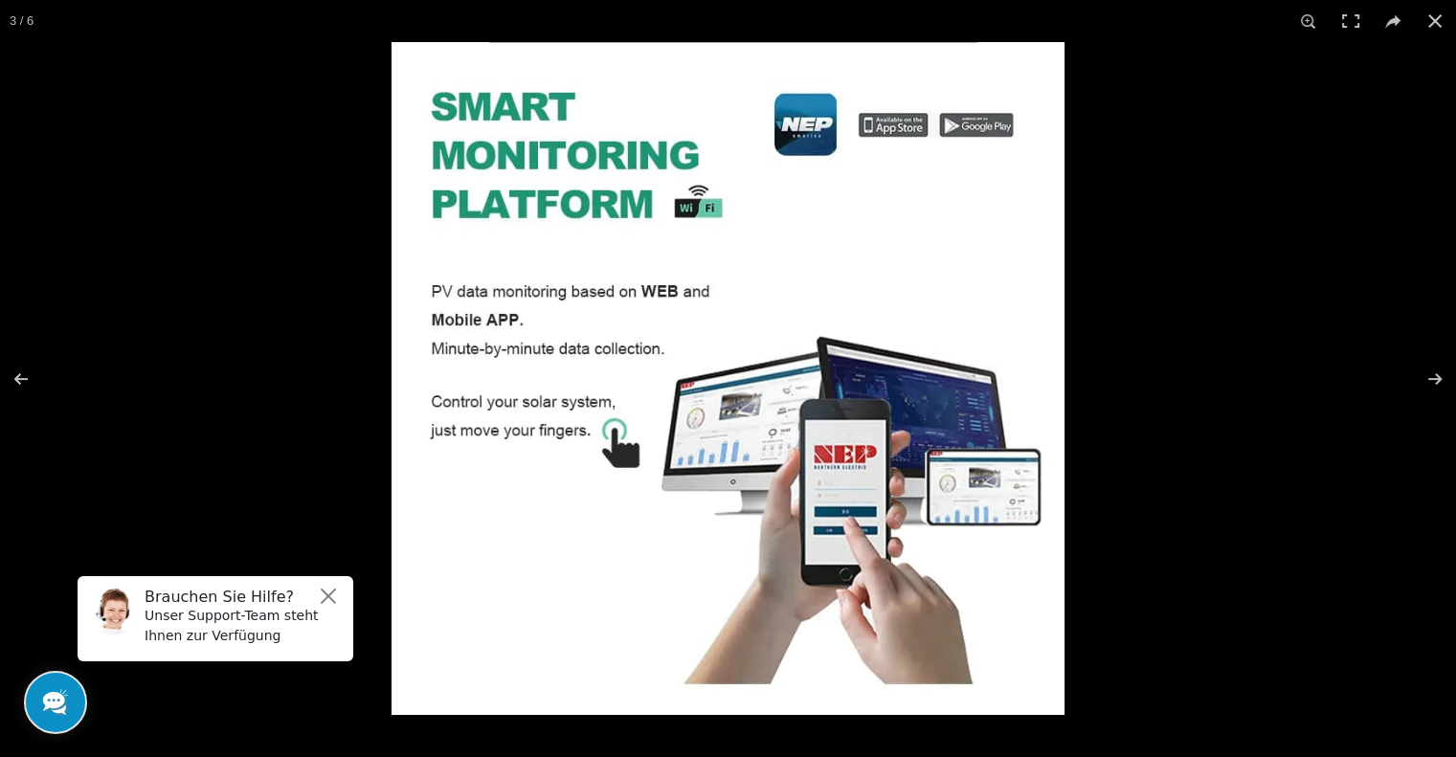
click at [980, 285] on img at bounding box center [727, 378] width 673 height 673
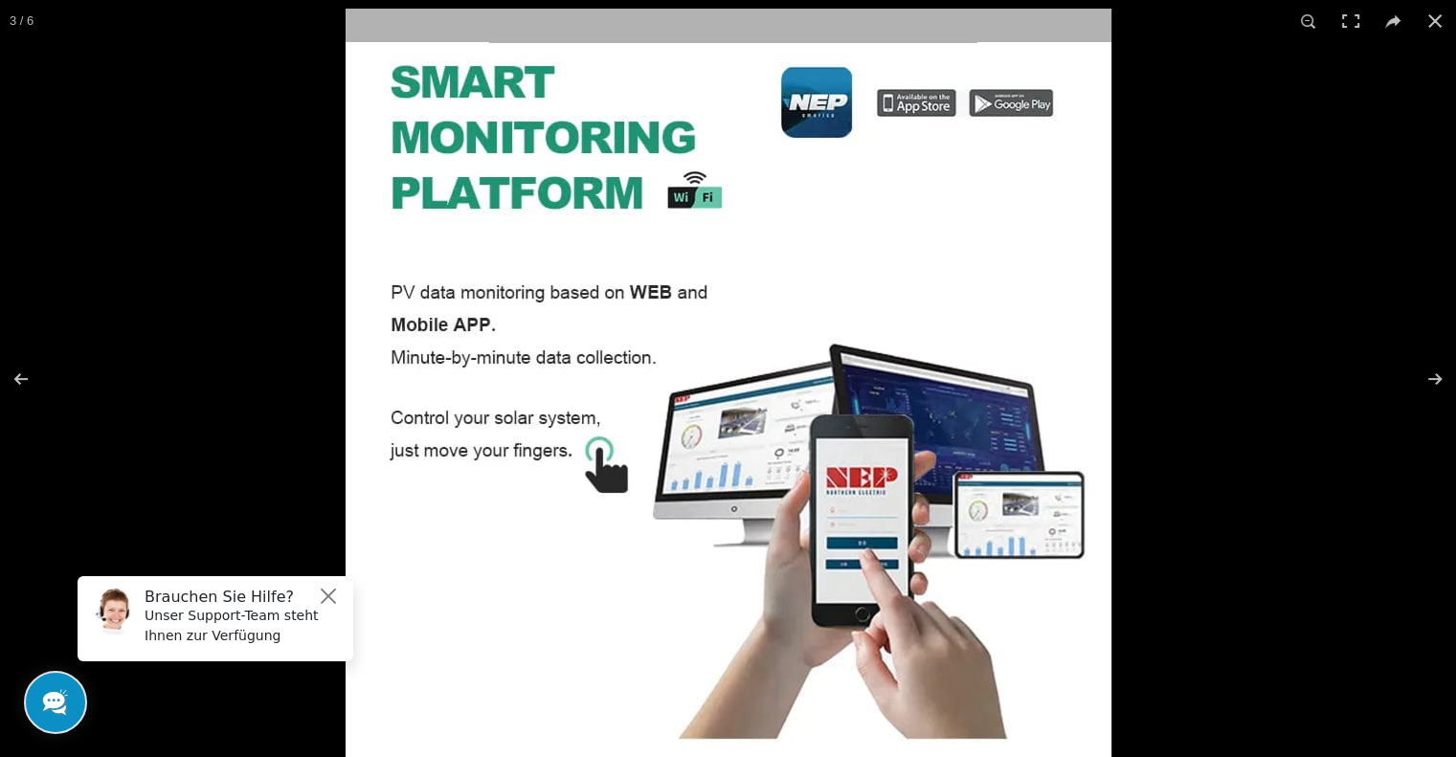
click at [980, 285] on img at bounding box center [728, 392] width 766 height 766
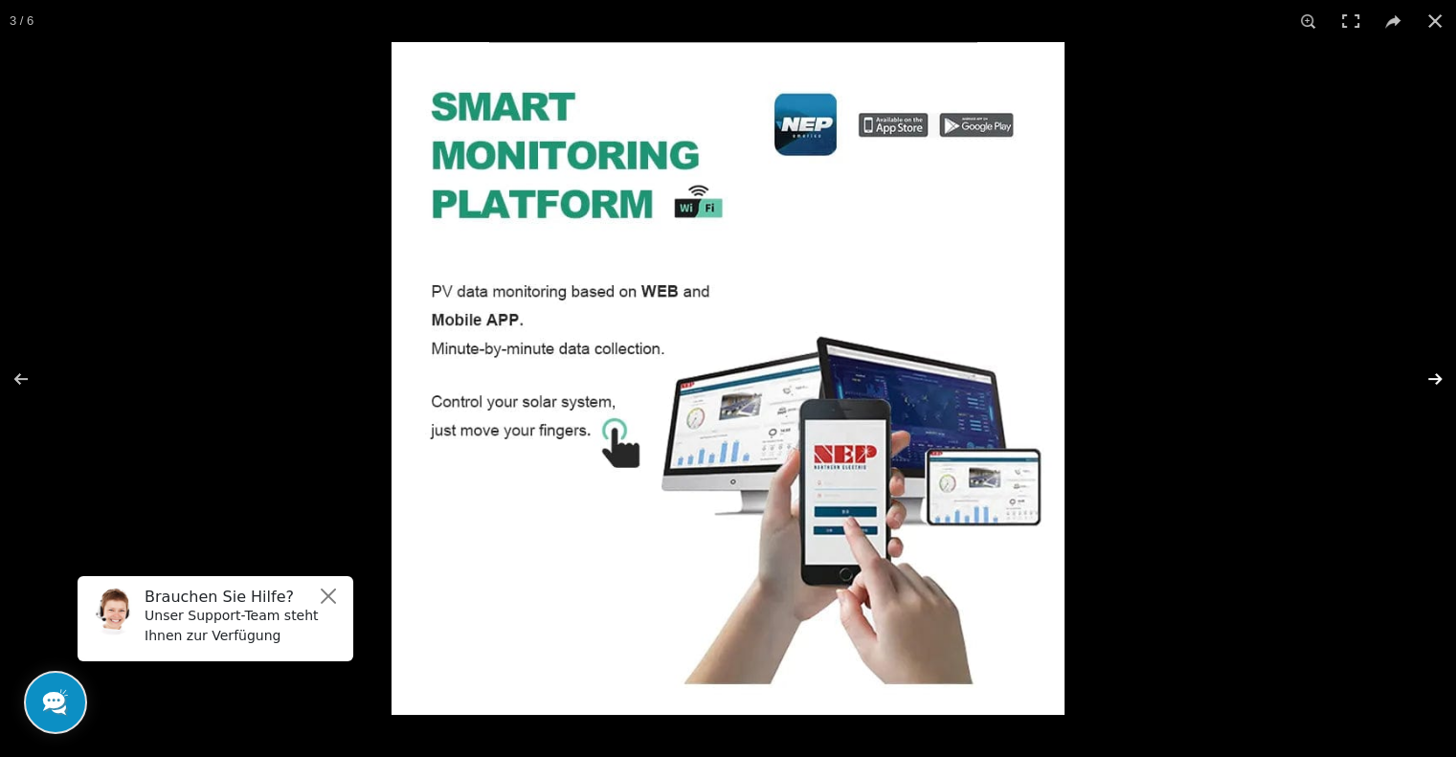
click at [1438, 378] on button at bounding box center [1422, 379] width 67 height 96
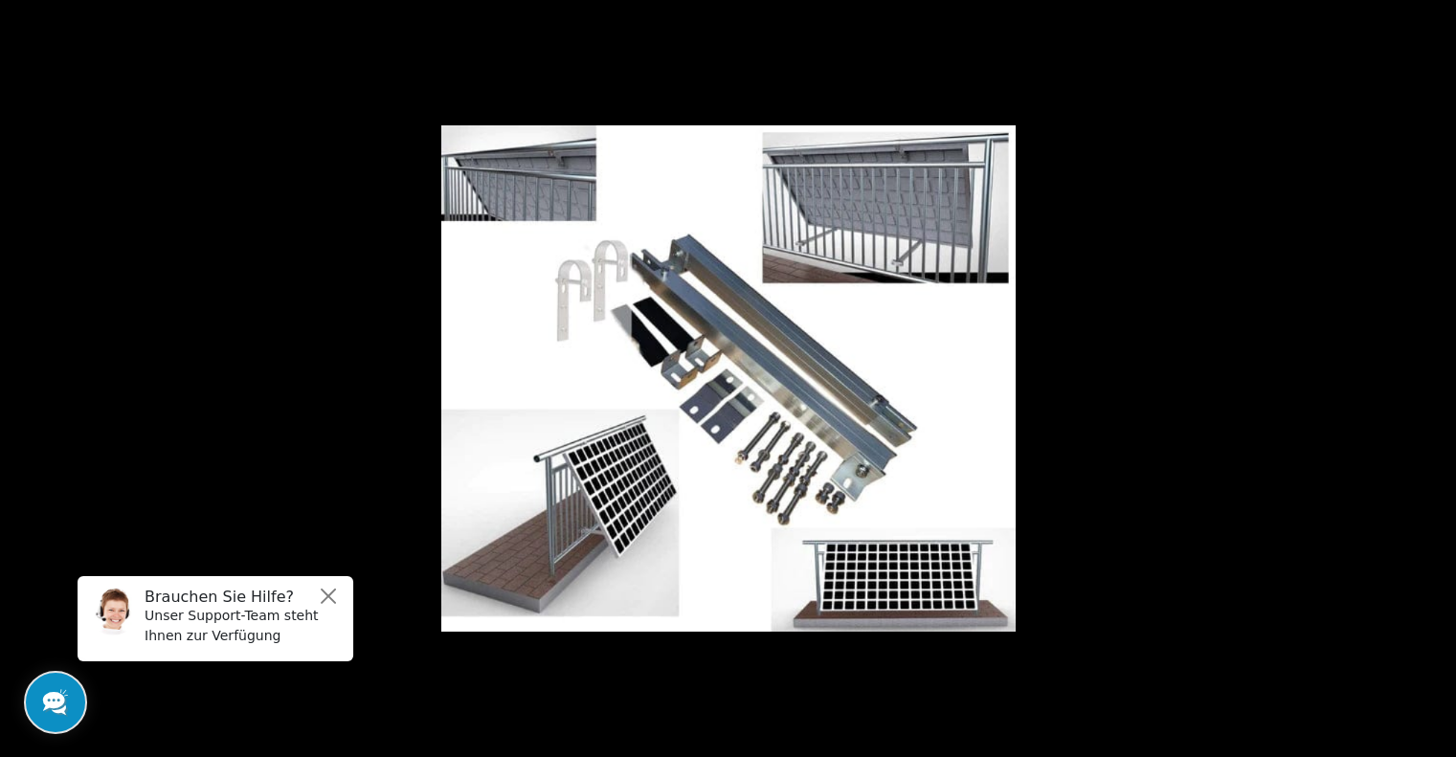
click at [1436, 378] on button at bounding box center [1422, 379] width 67 height 96
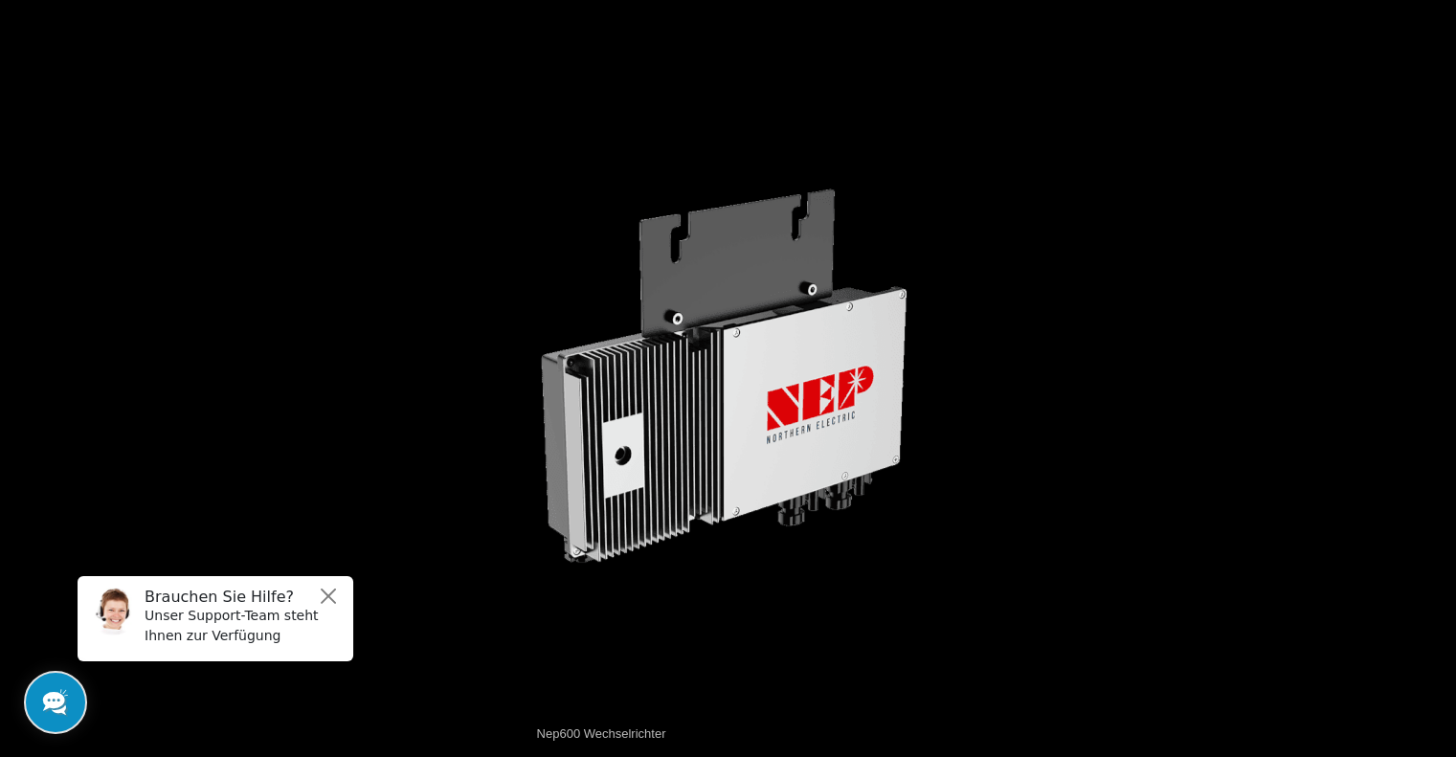
click at [1436, 378] on button at bounding box center [1422, 379] width 67 height 96
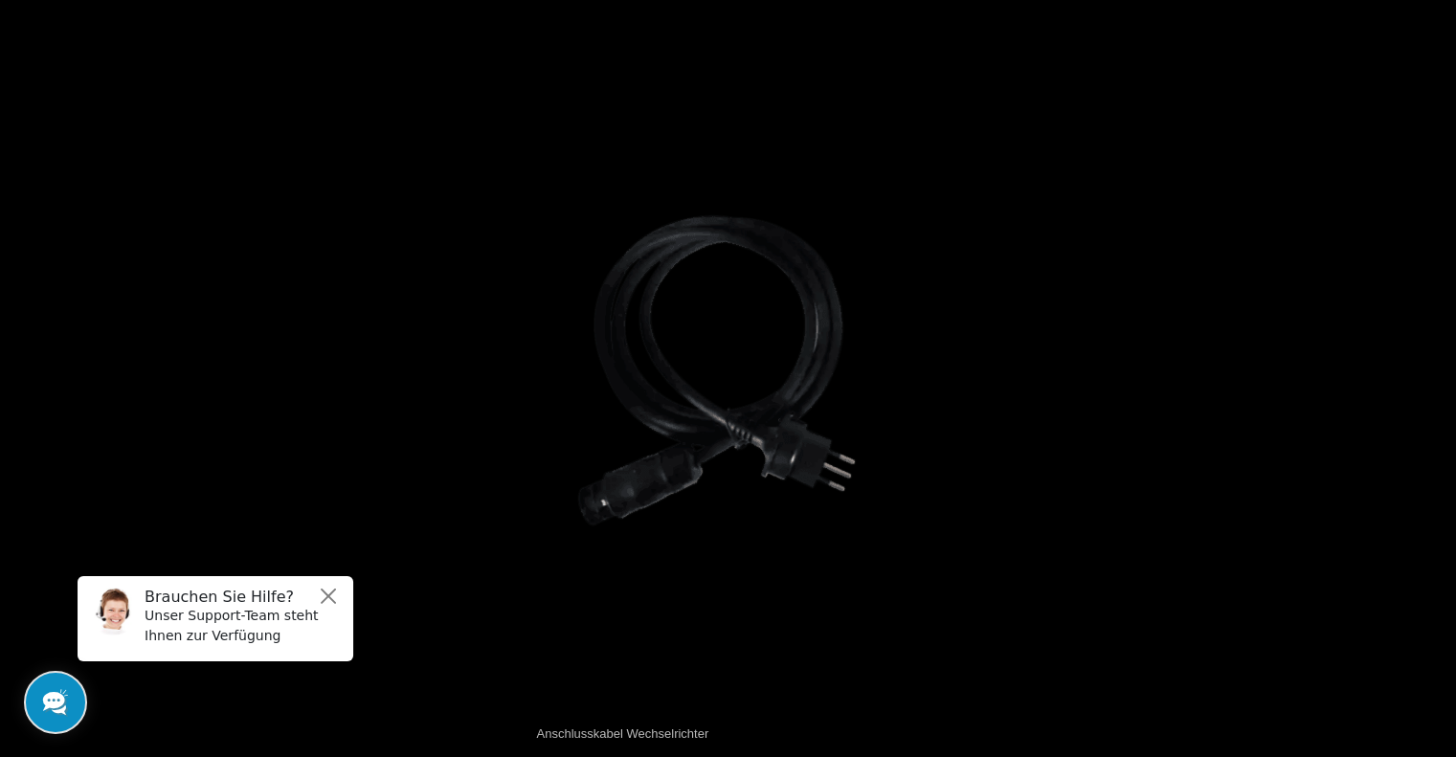
click at [1436, 378] on button at bounding box center [1422, 379] width 67 height 96
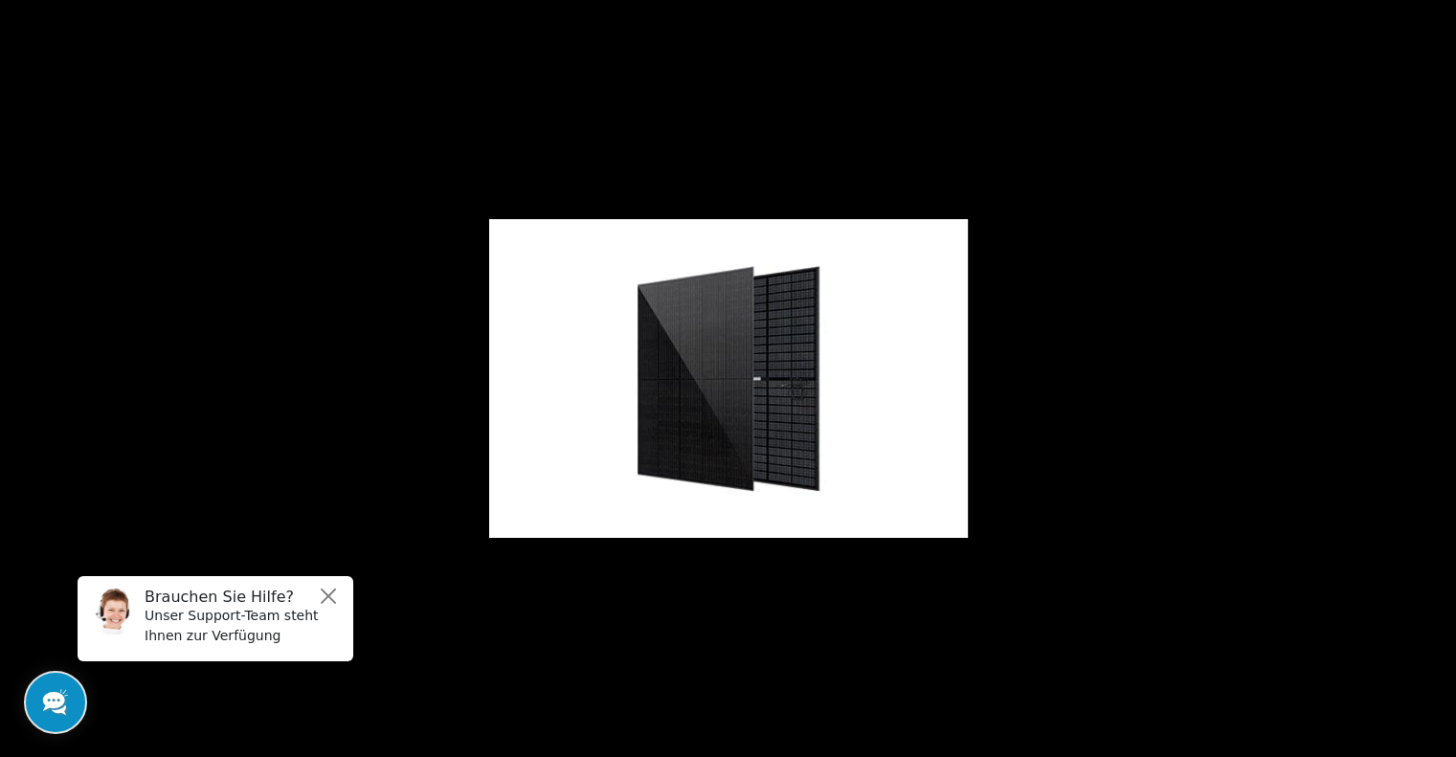
click at [1436, 378] on button at bounding box center [1422, 379] width 67 height 96
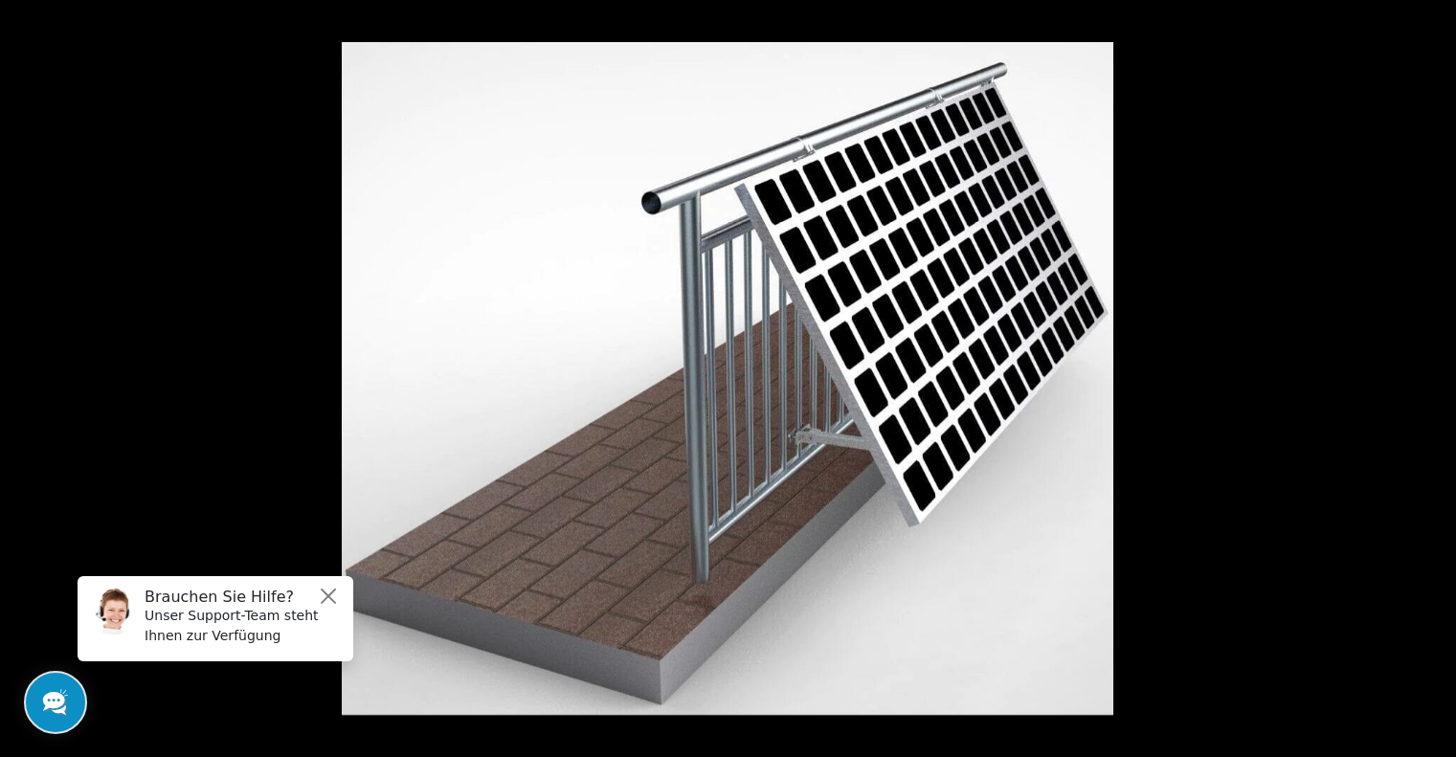
click at [1436, 378] on button at bounding box center [1422, 379] width 67 height 96
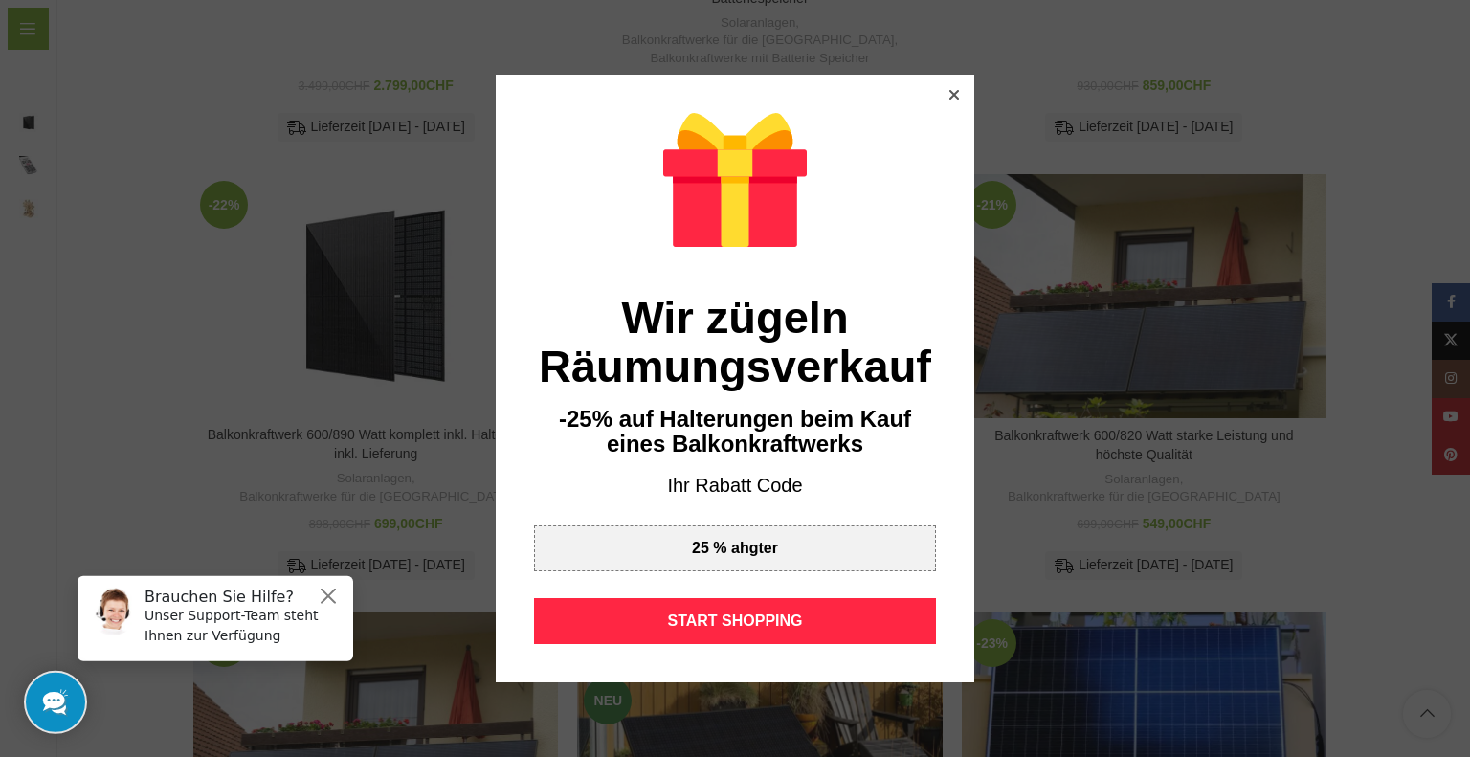
click at [949, 90] on icon at bounding box center [954, 95] width 10 height 10
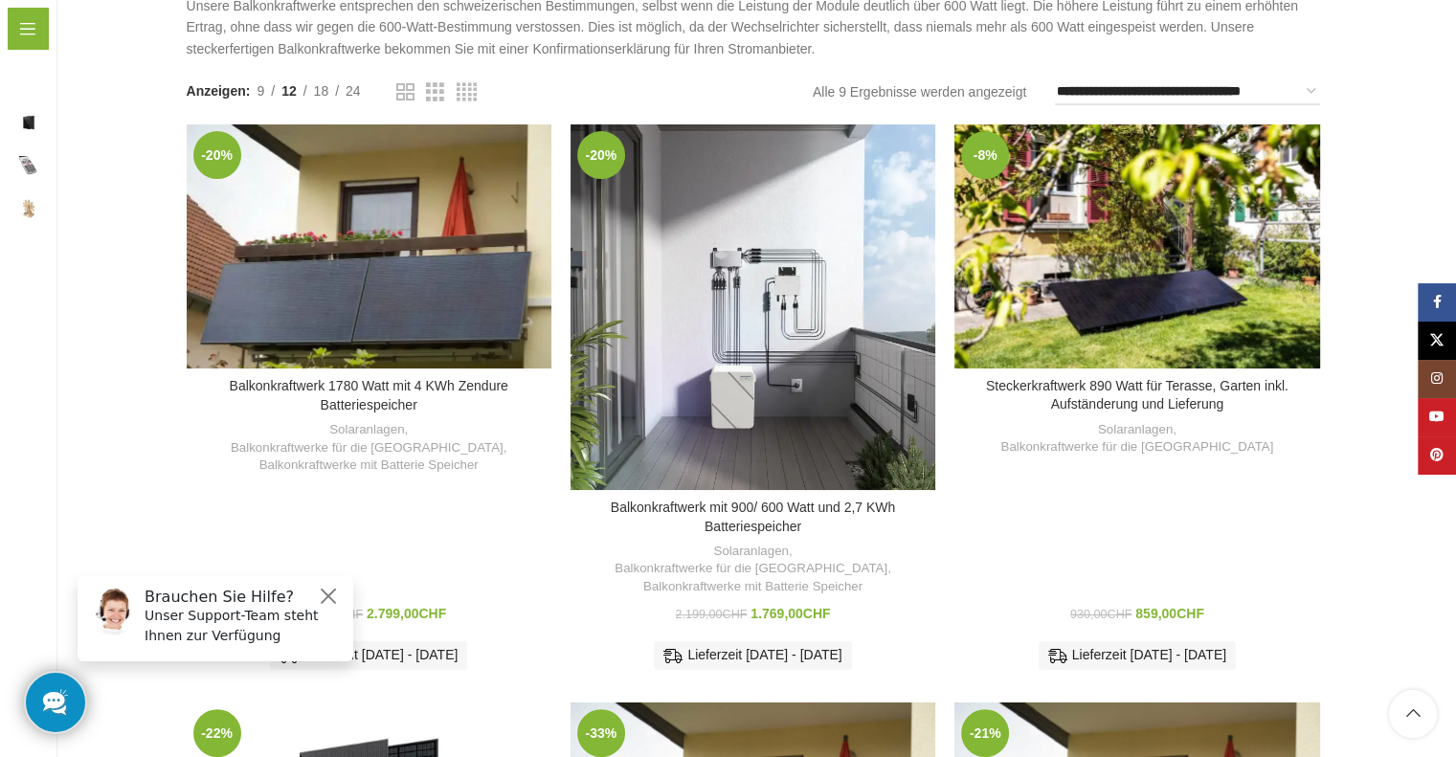
scroll to position [186, 0]
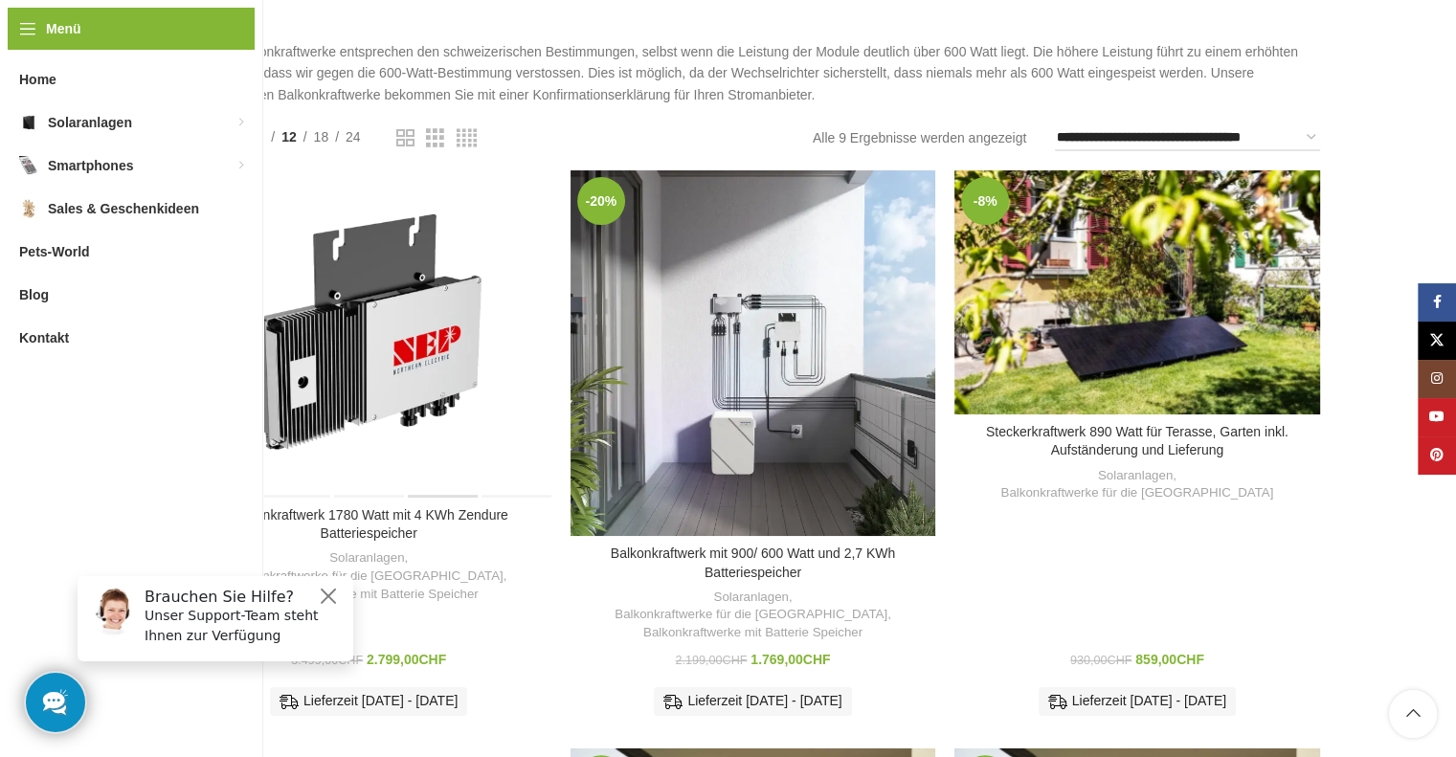
click at [436, 354] on div "Balkonkraftwerk 1780 Watt mit 4 KWh Zendure Batteriespeicher" at bounding box center [441, 333] width 73 height 326
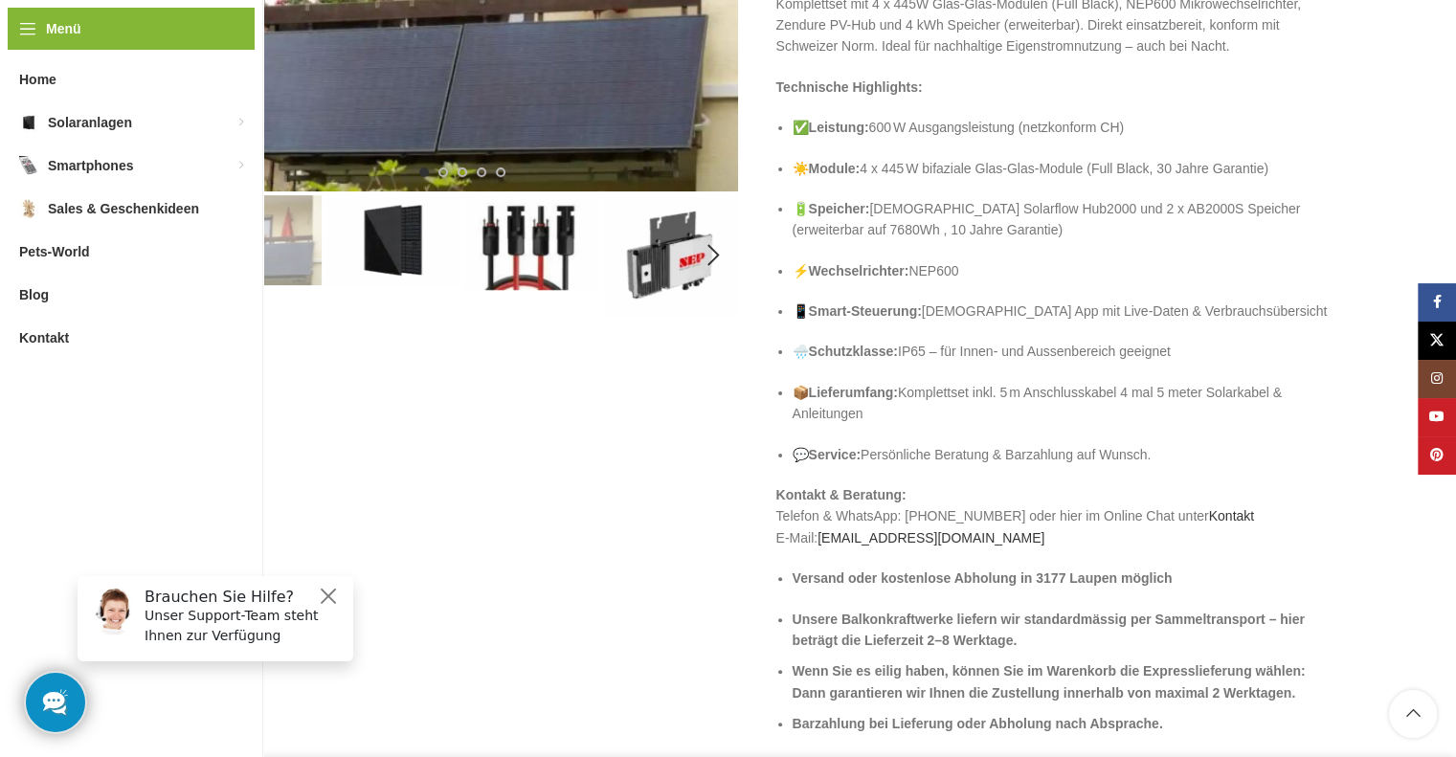
scroll to position [287, 0]
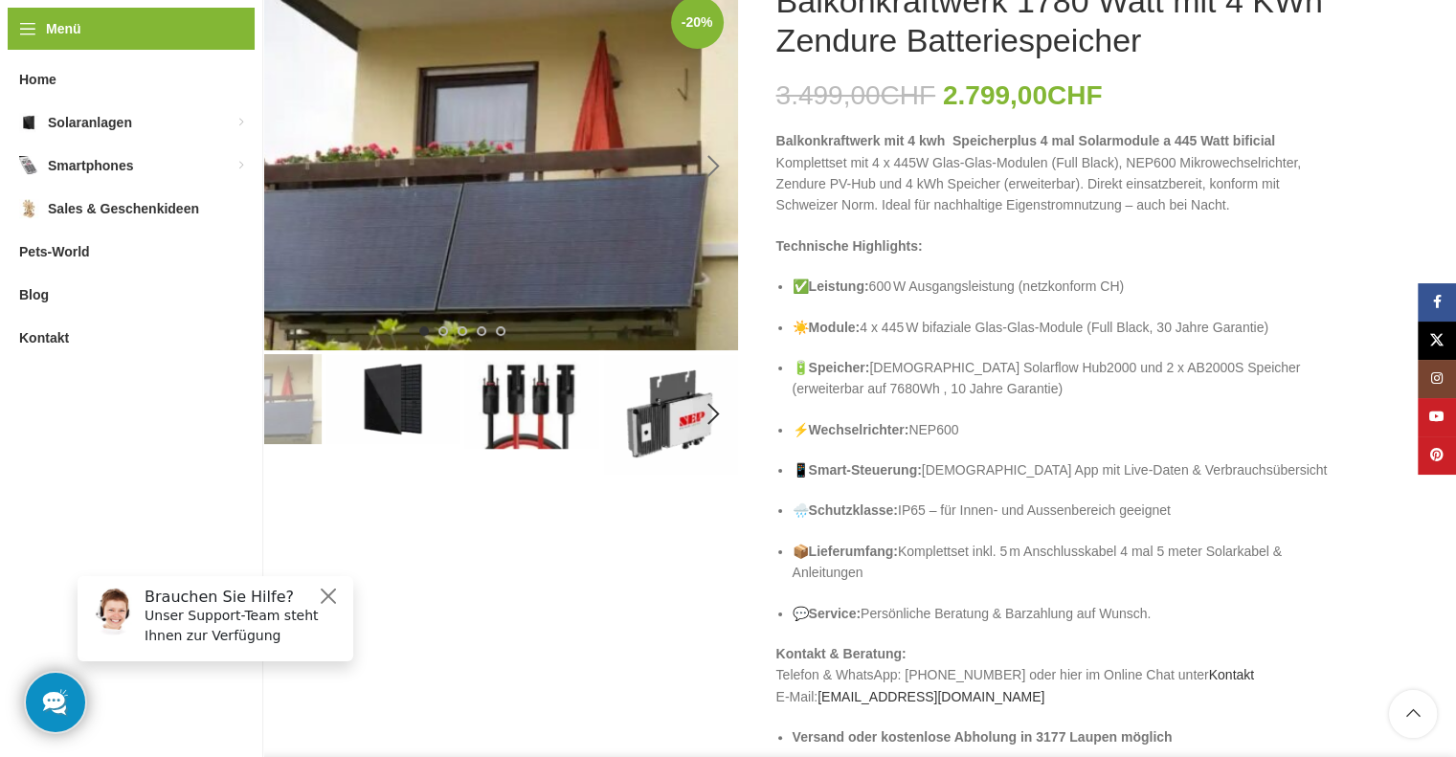
click at [709, 160] on div "Next slide" at bounding box center [714, 167] width 48 height 48
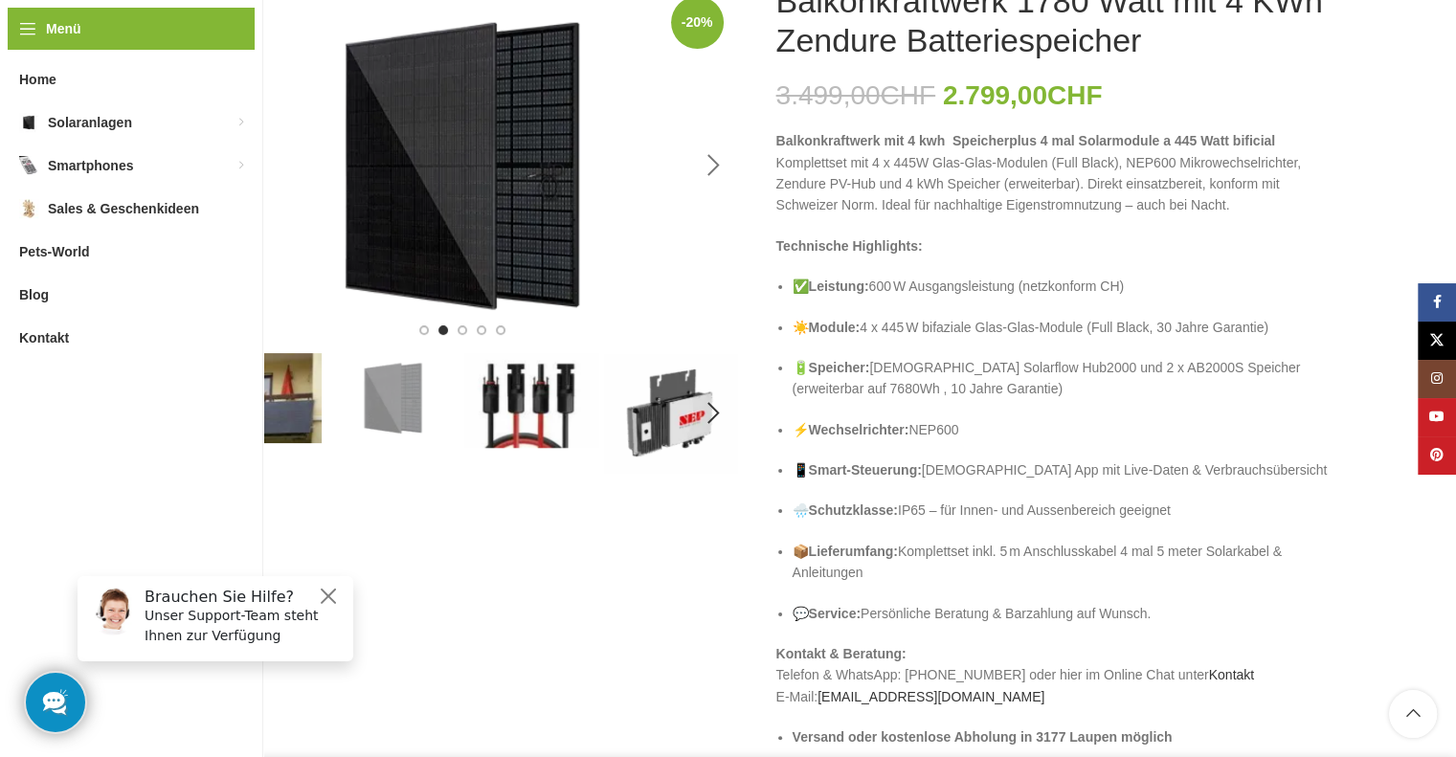
click at [709, 160] on div "Next slide" at bounding box center [714, 166] width 48 height 48
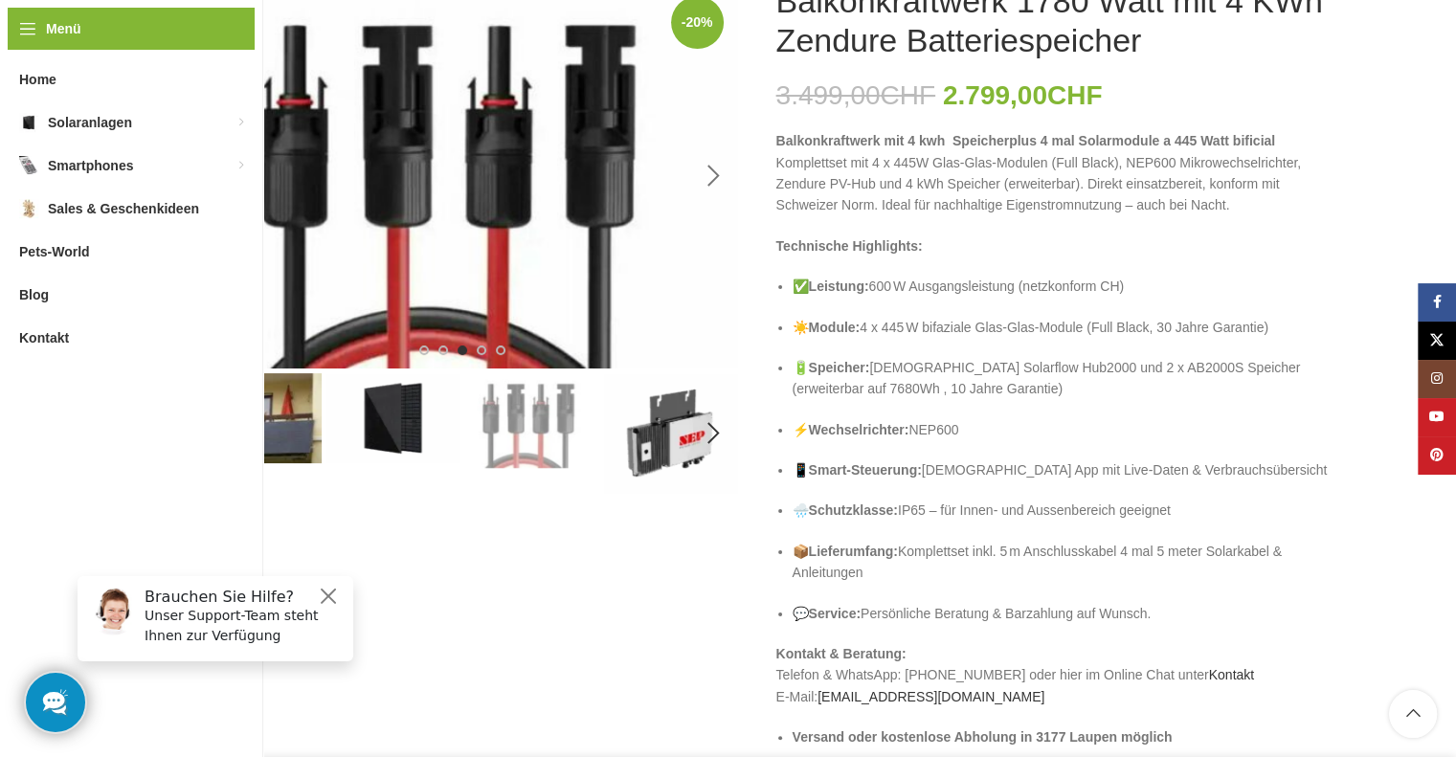
click at [709, 160] on div "Next slide" at bounding box center [714, 176] width 48 height 48
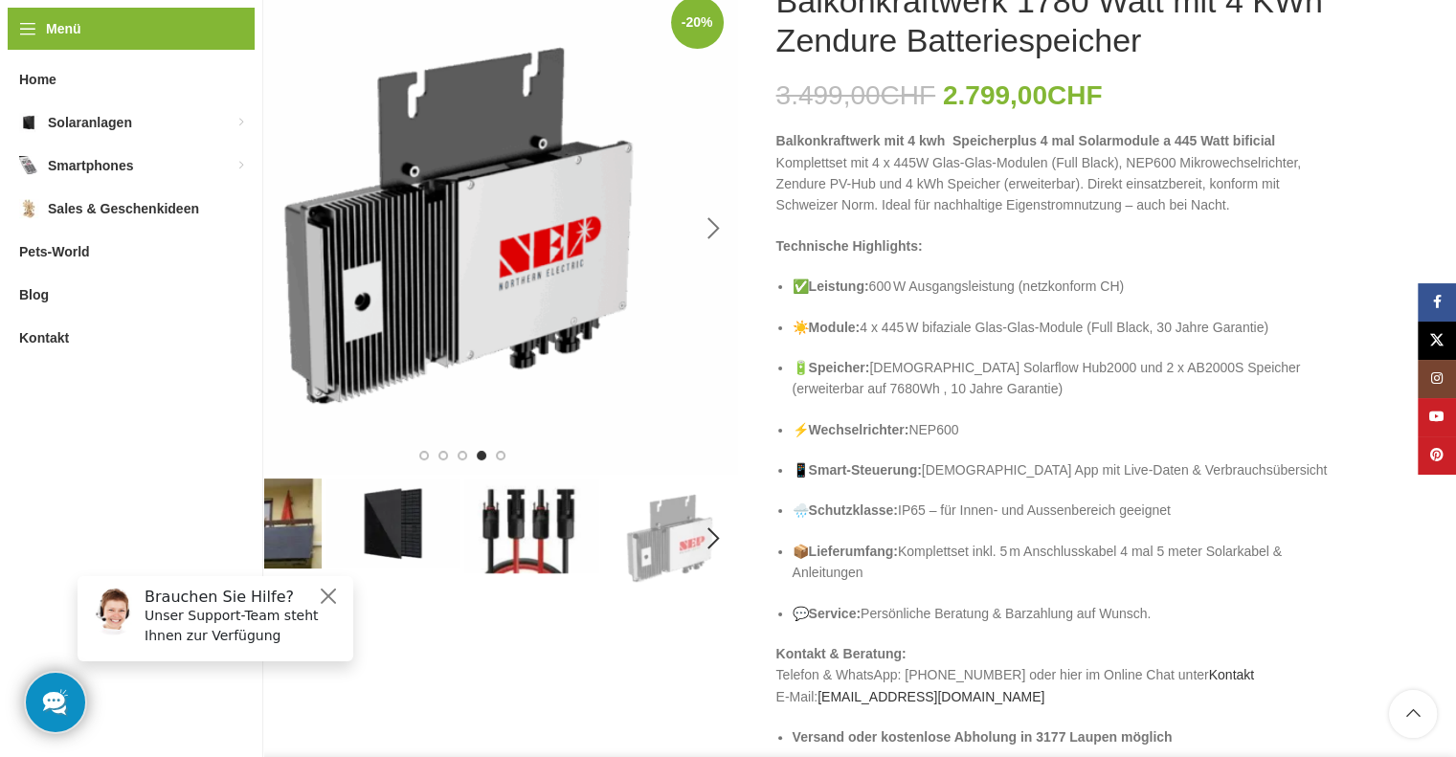
click at [709, 160] on img "4 / 5" at bounding box center [462, 228] width 551 height 493
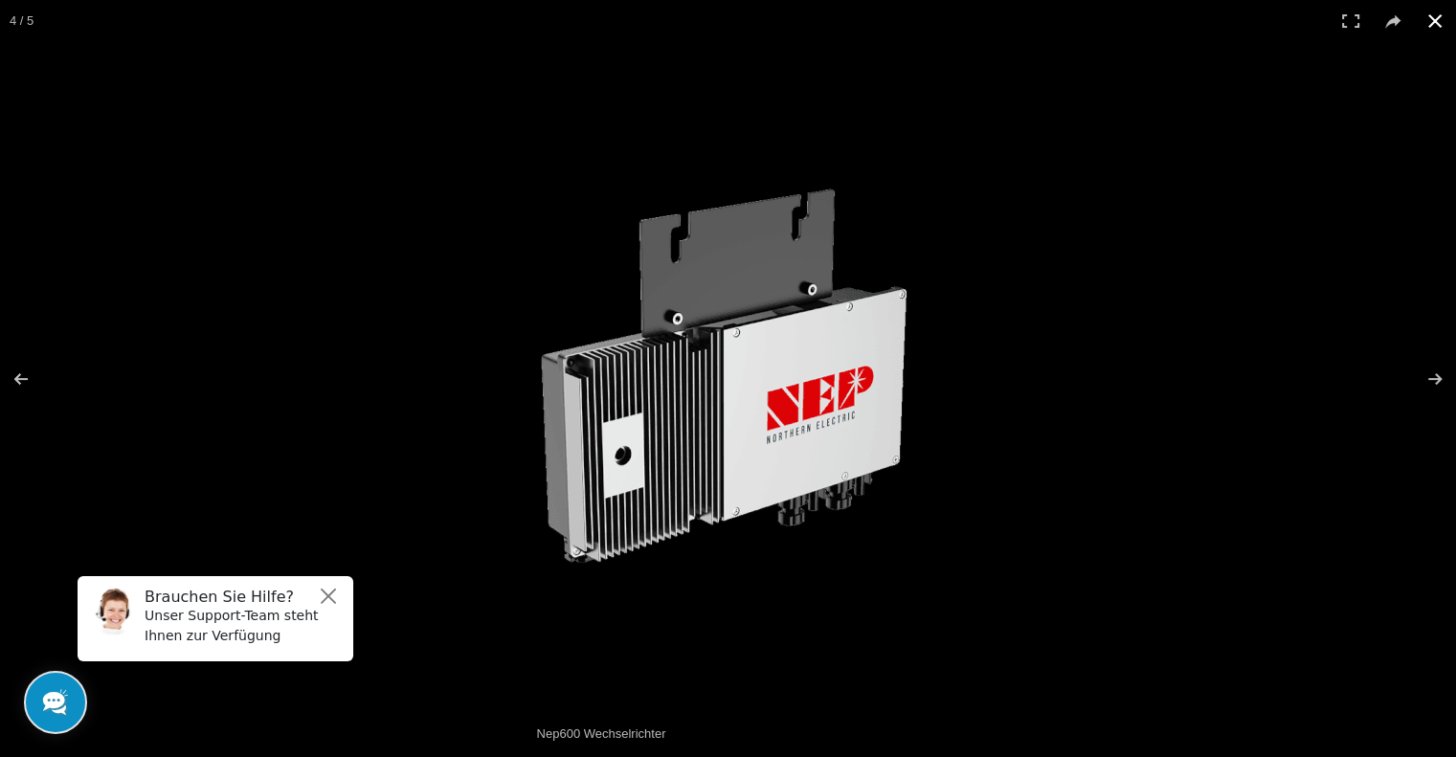
click at [1435, 12] on button at bounding box center [1434, 21] width 42 height 42
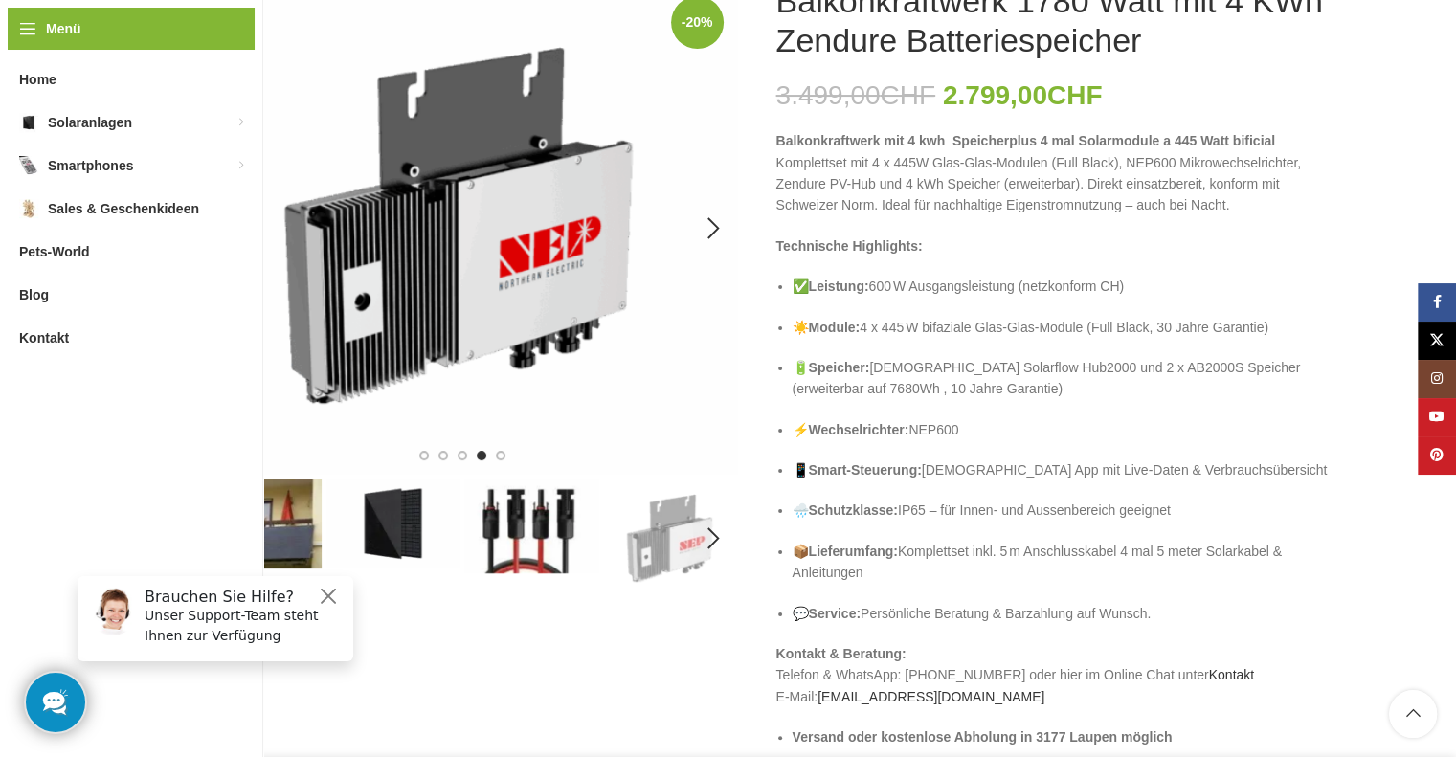
click at [732, 254] on img "4 / 5" at bounding box center [462, 228] width 551 height 493
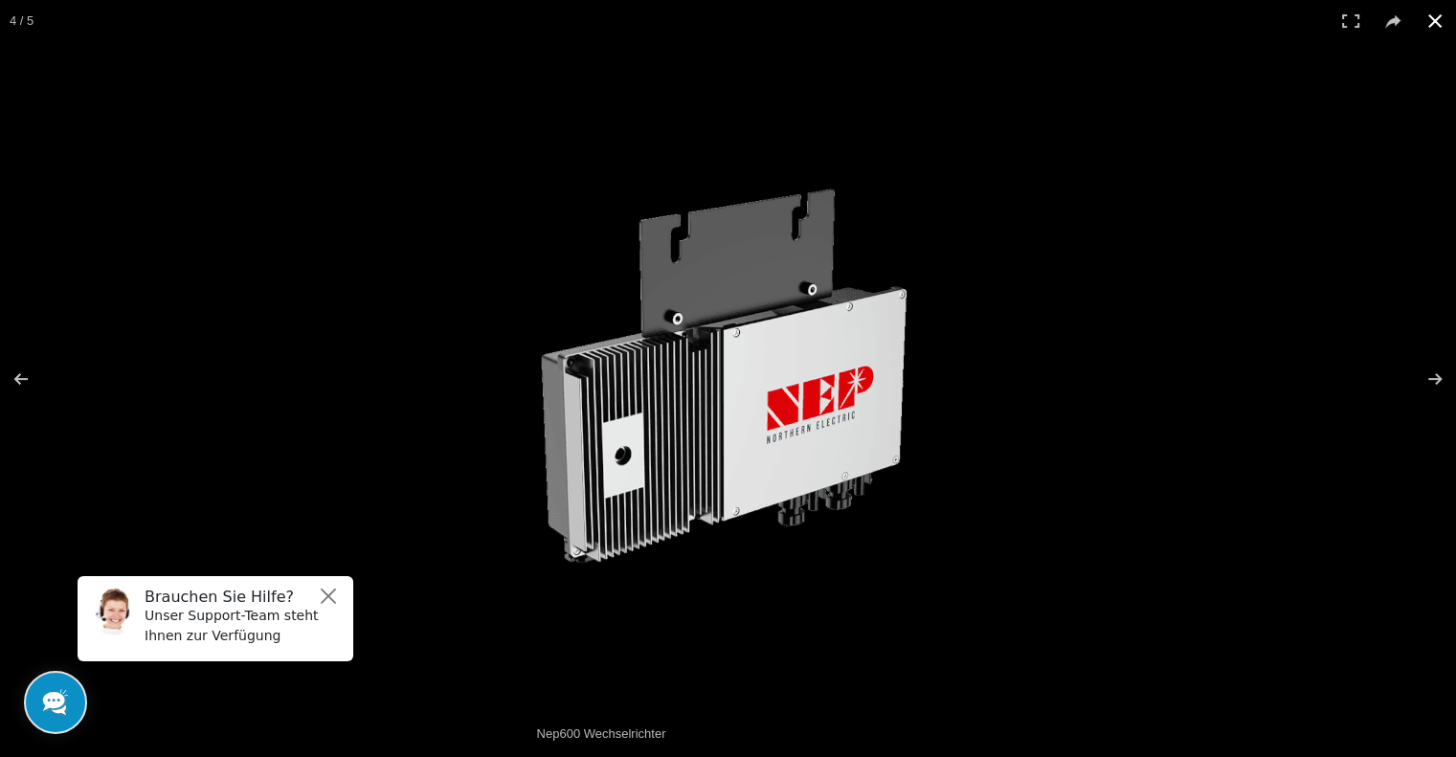
click at [1432, 22] on button at bounding box center [1434, 21] width 42 height 42
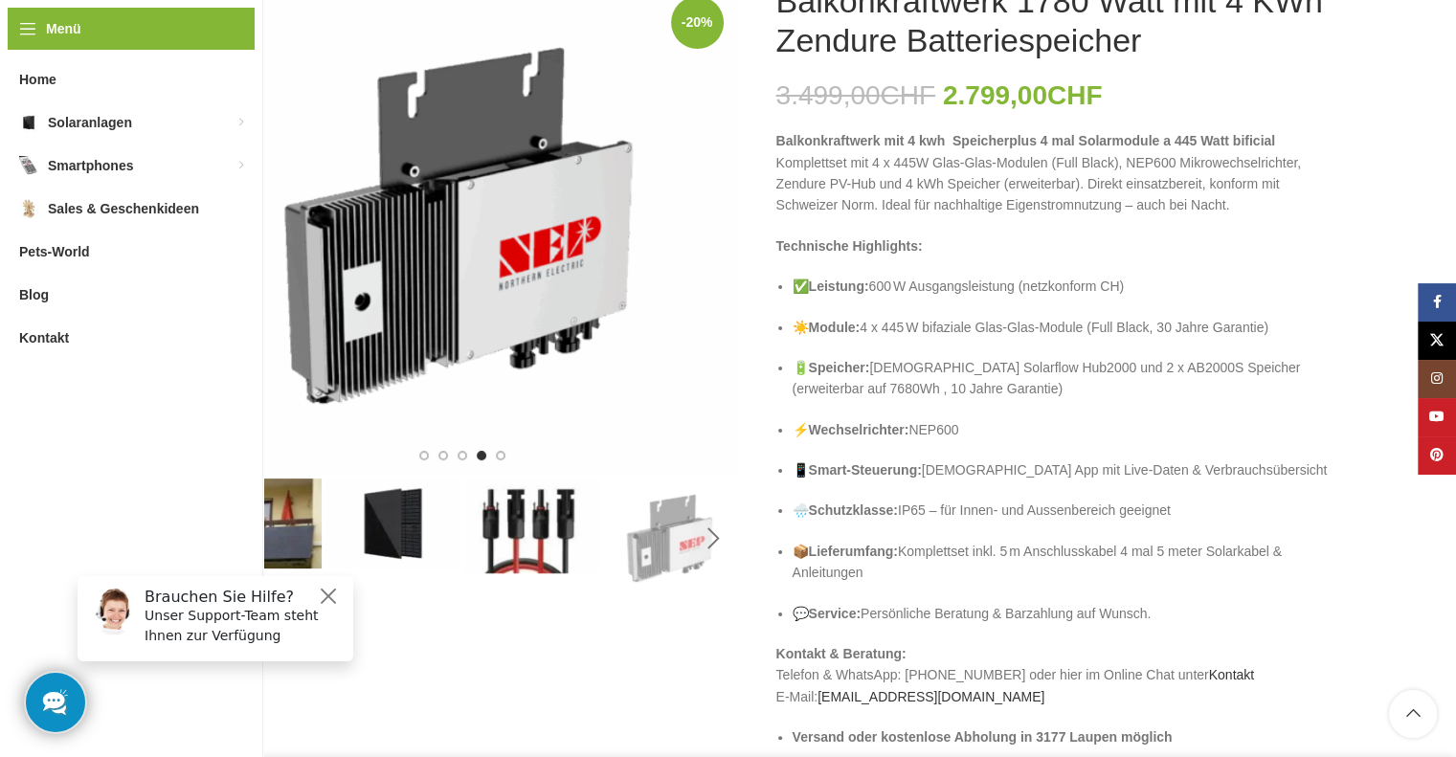
click at [712, 541] on div "Next slide" at bounding box center [714, 539] width 48 height 48
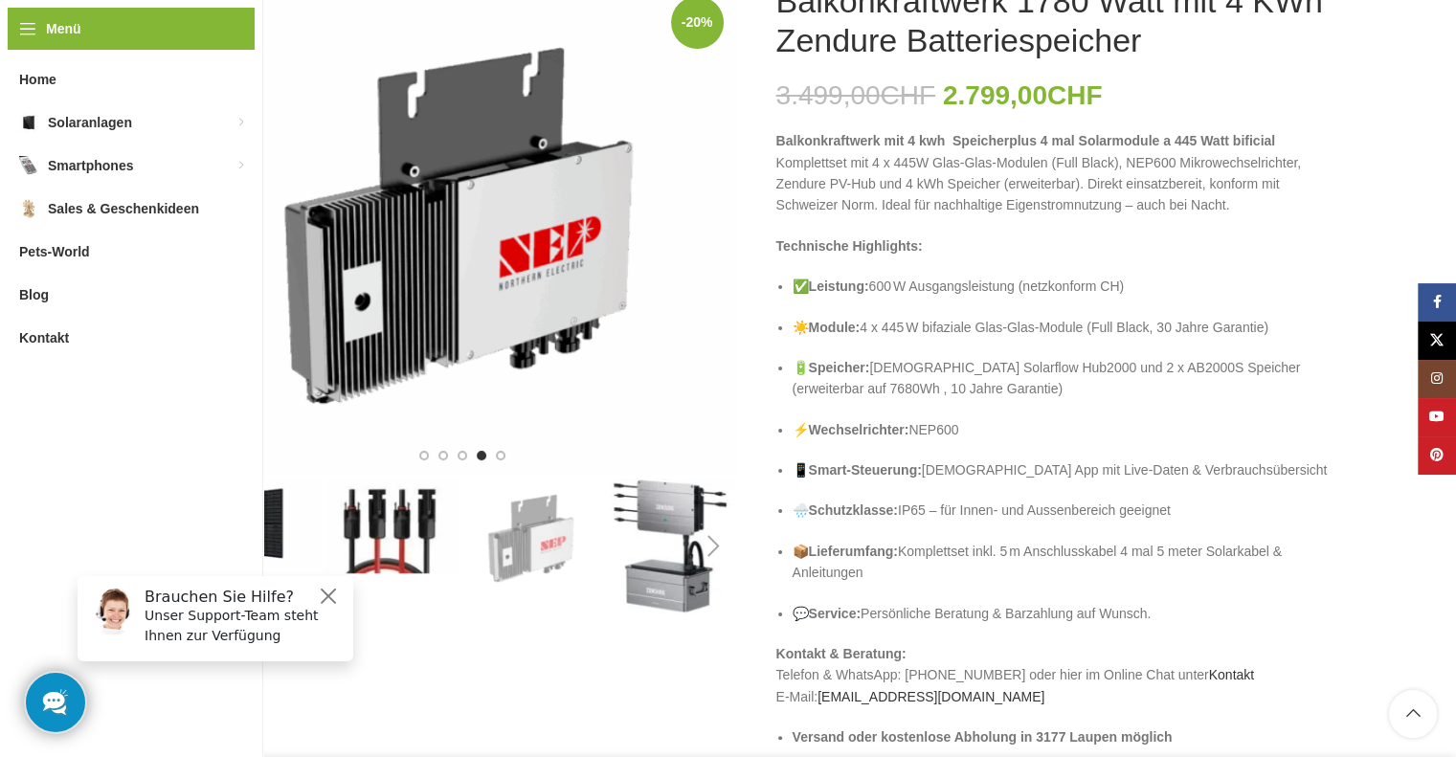
click at [712, 541] on div "Next slide" at bounding box center [714, 546] width 48 height 48
click at [681, 517] on img "5 / 5" at bounding box center [670, 545] width 135 height 135
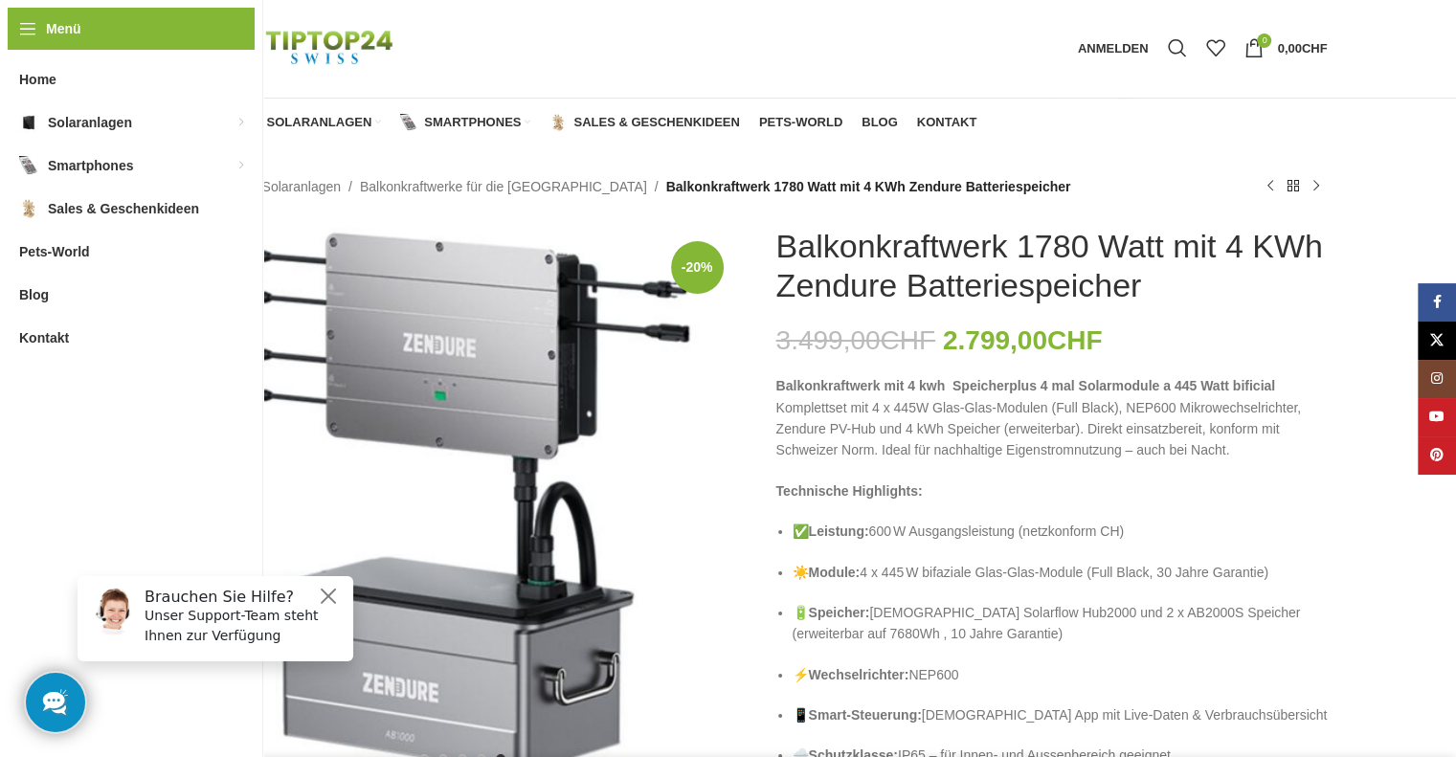
scroll to position [0, 0]
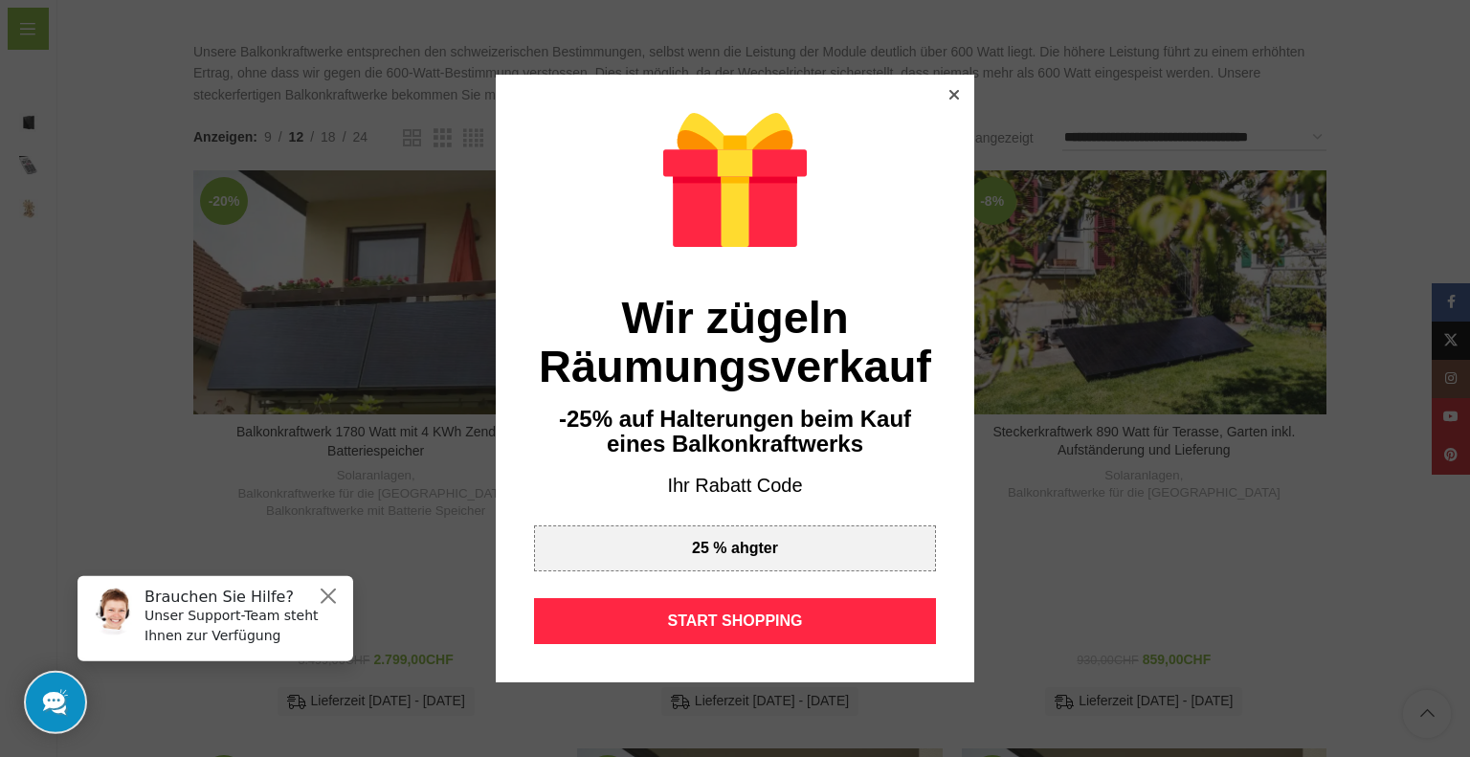
click at [949, 95] on icon at bounding box center [954, 95] width 10 height 10
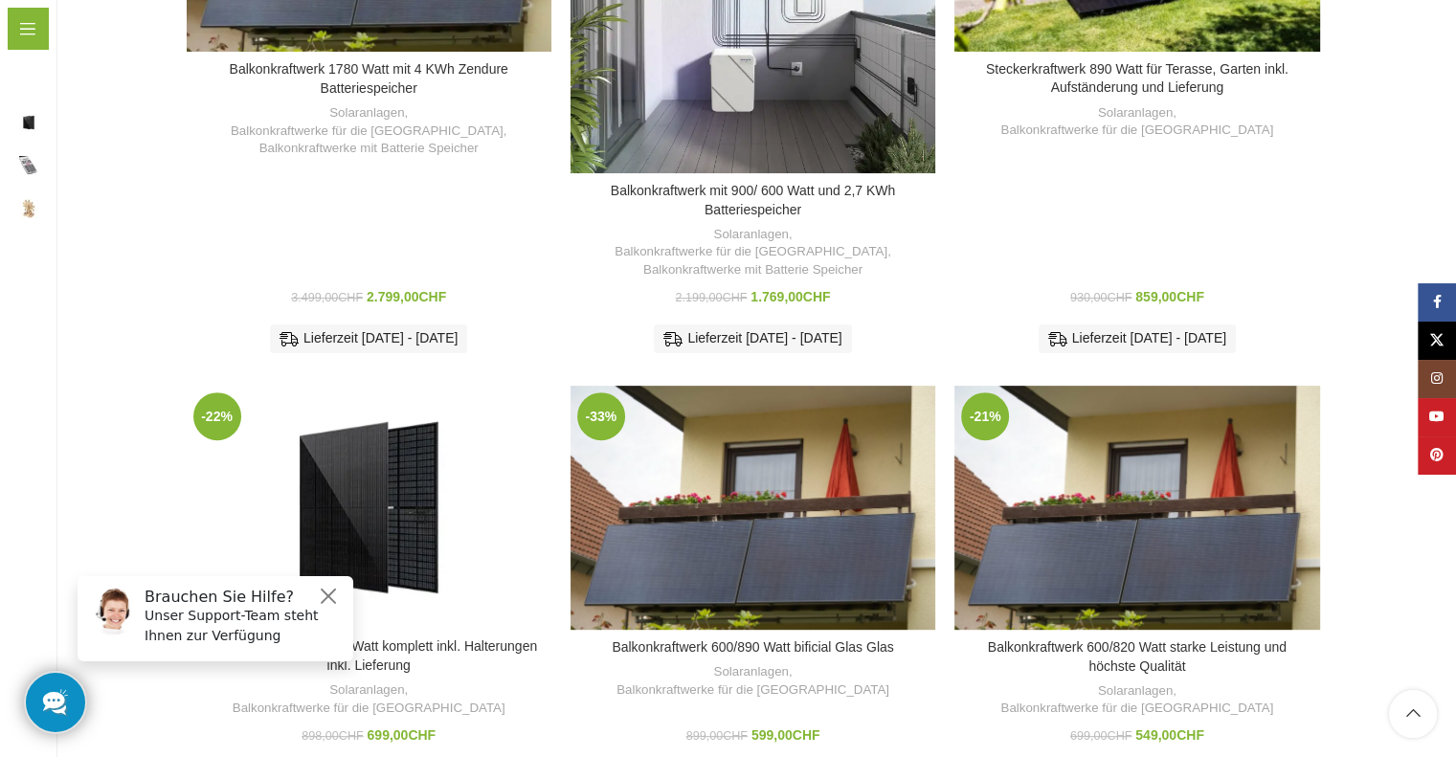
scroll to position [664, 0]
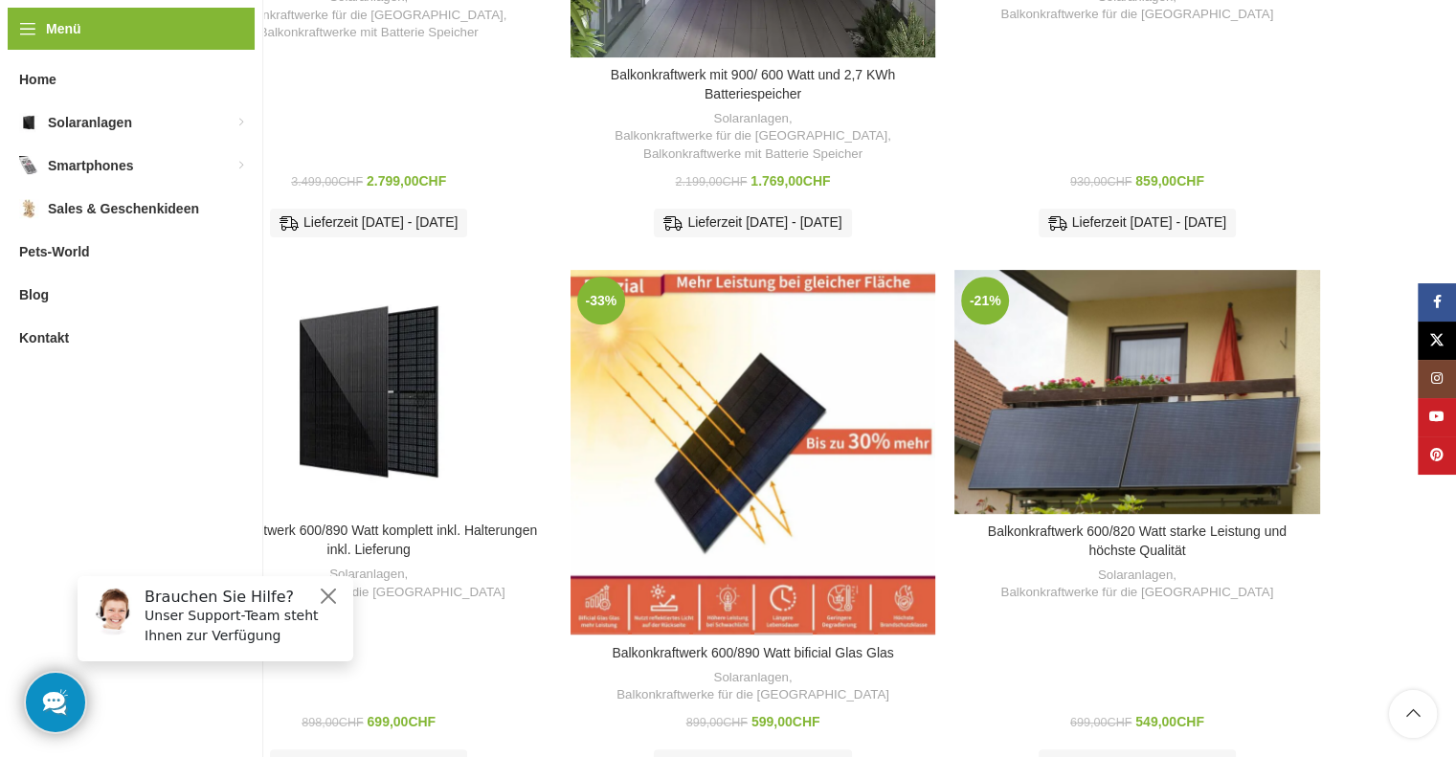
click at [787, 365] on div "Balkonkraftwerk 600/890 Watt bificial Glas Glas" at bounding box center [783, 452] width 61 height 365
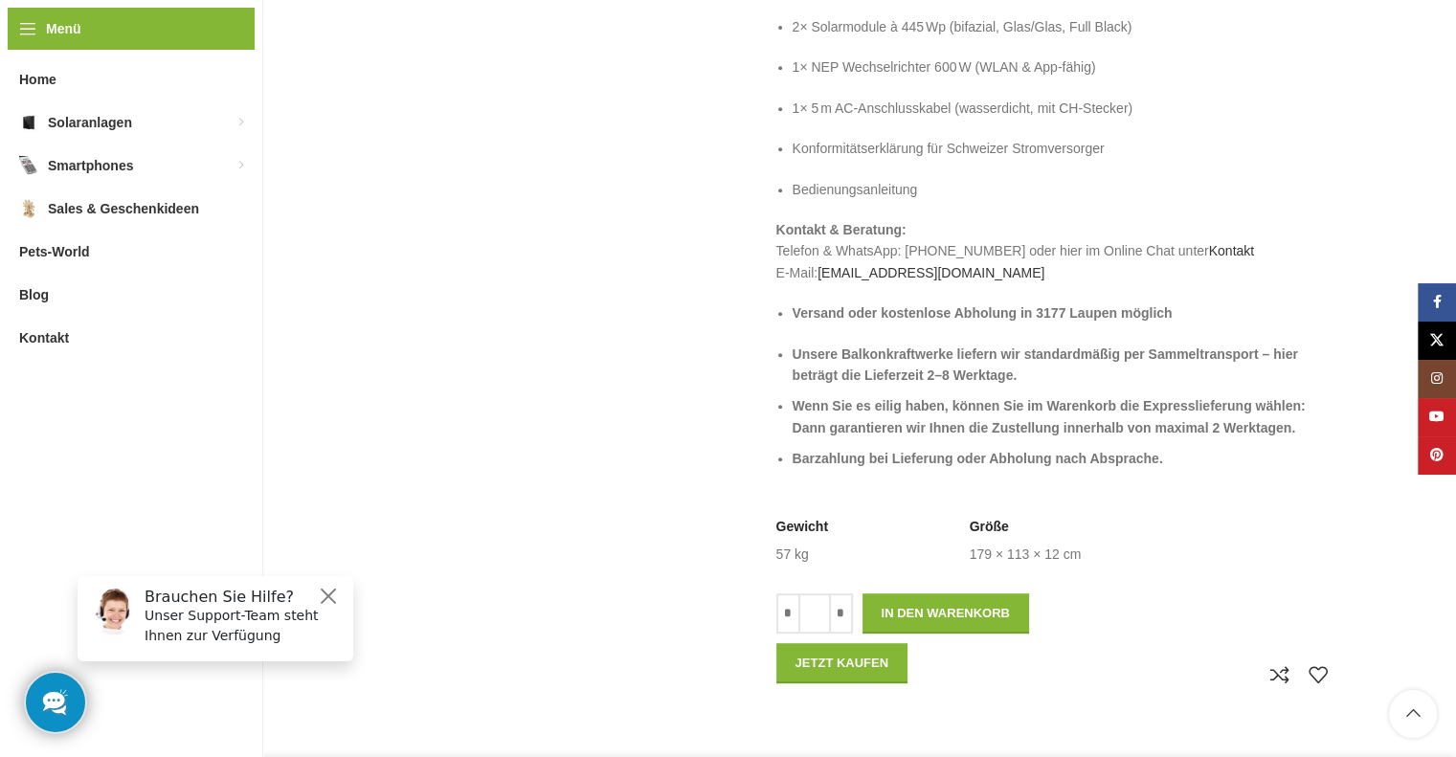
scroll to position [861, 0]
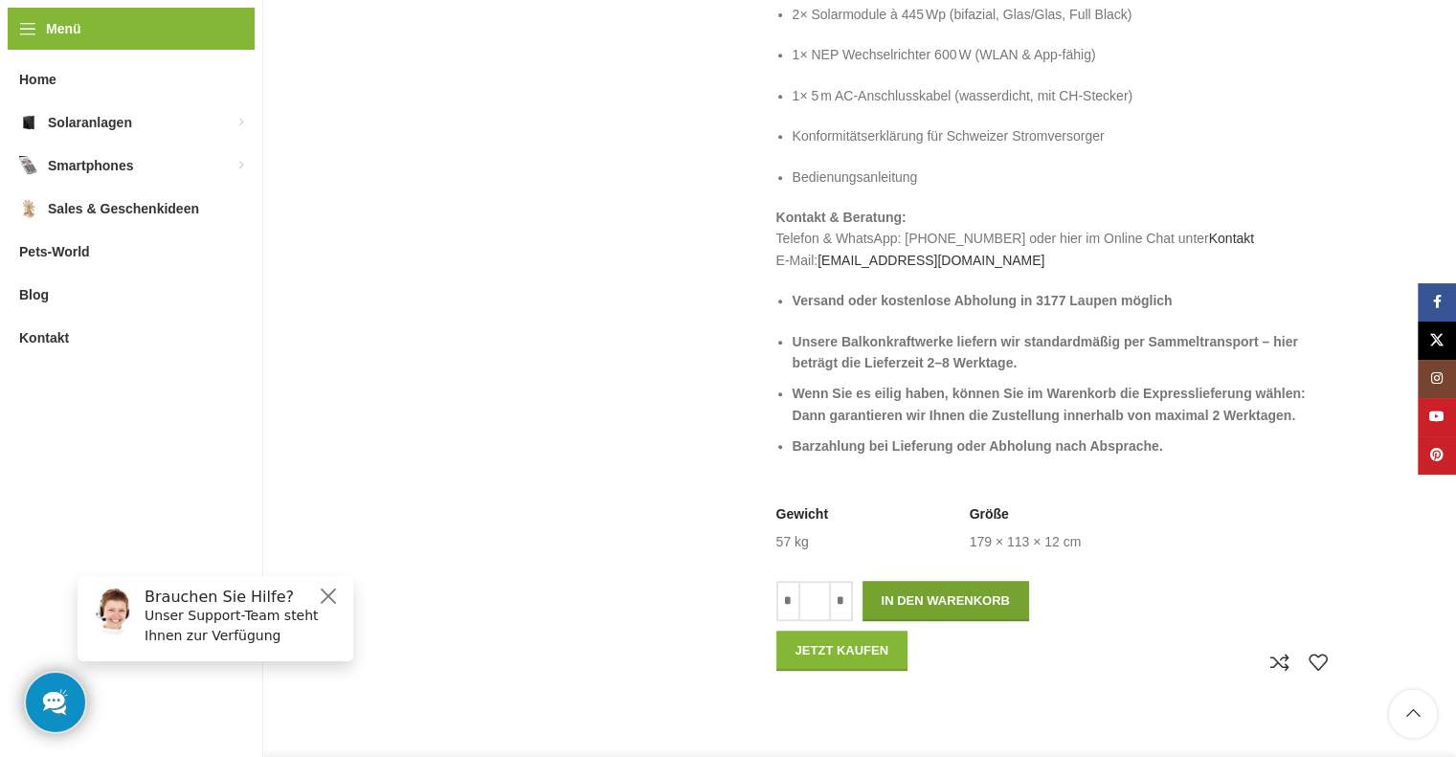
click at [972, 597] on button "In den Warenkorb" at bounding box center [945, 601] width 167 height 40
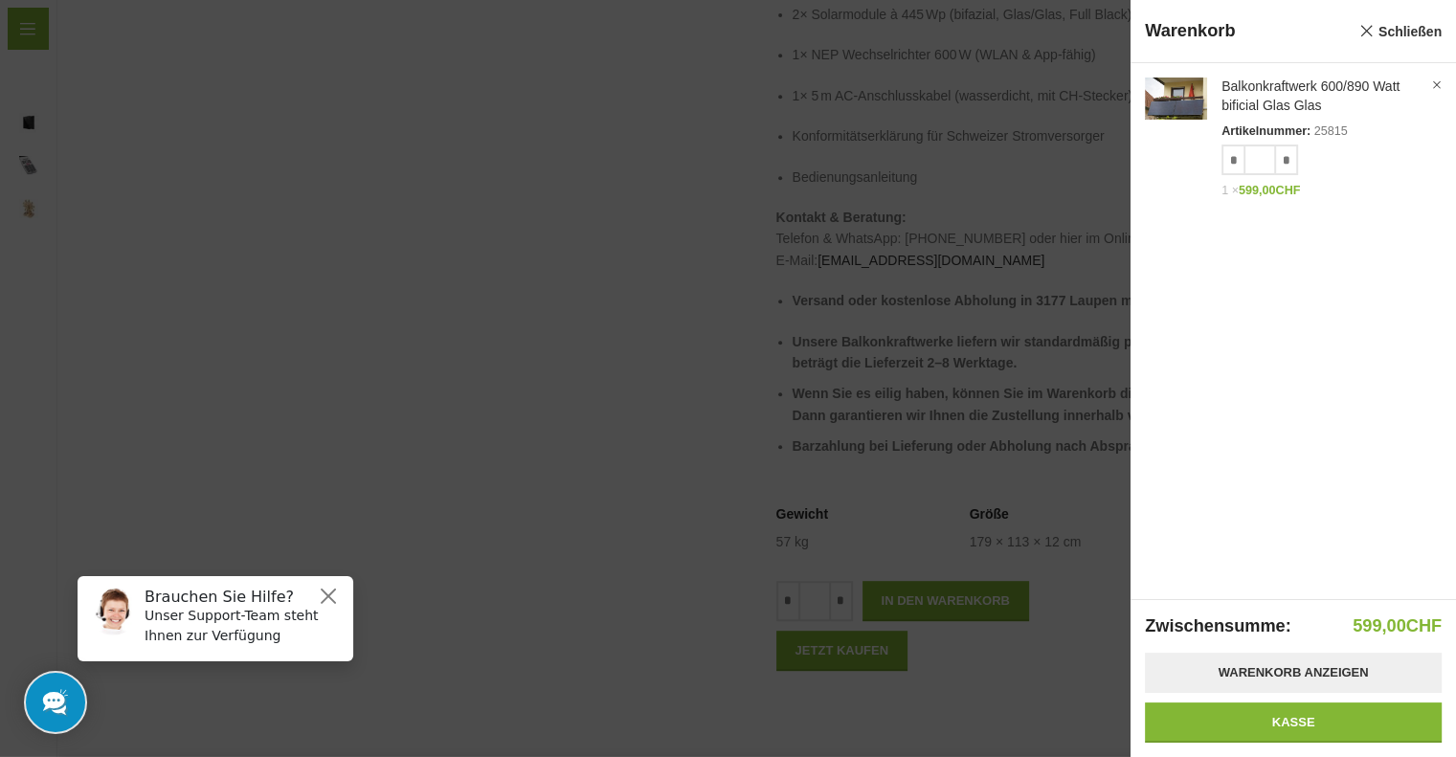
click at [1278, 676] on link "Warenkorb anzeigen" at bounding box center [1293, 673] width 297 height 40
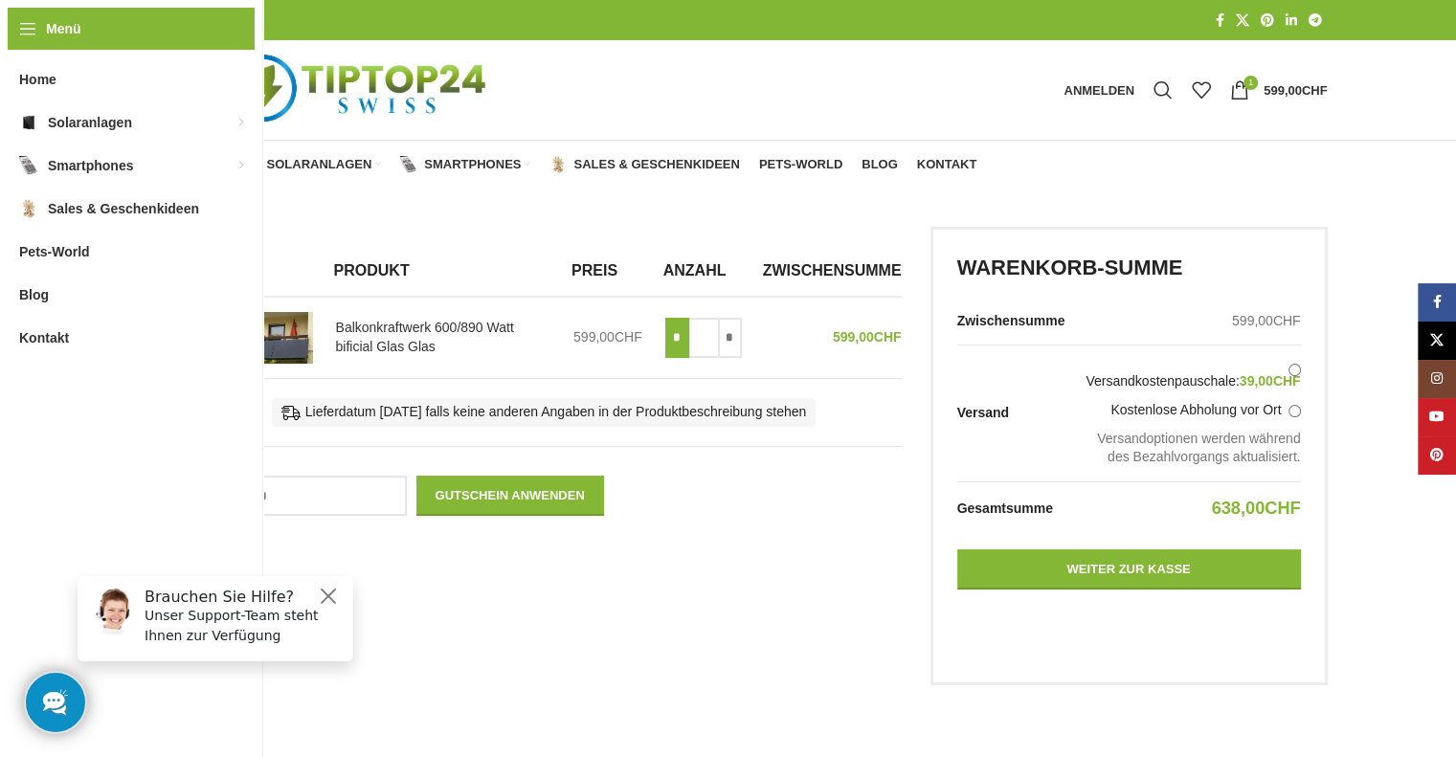
click at [689, 349] on input "*" at bounding box center [677, 338] width 24 height 40
type input "*"
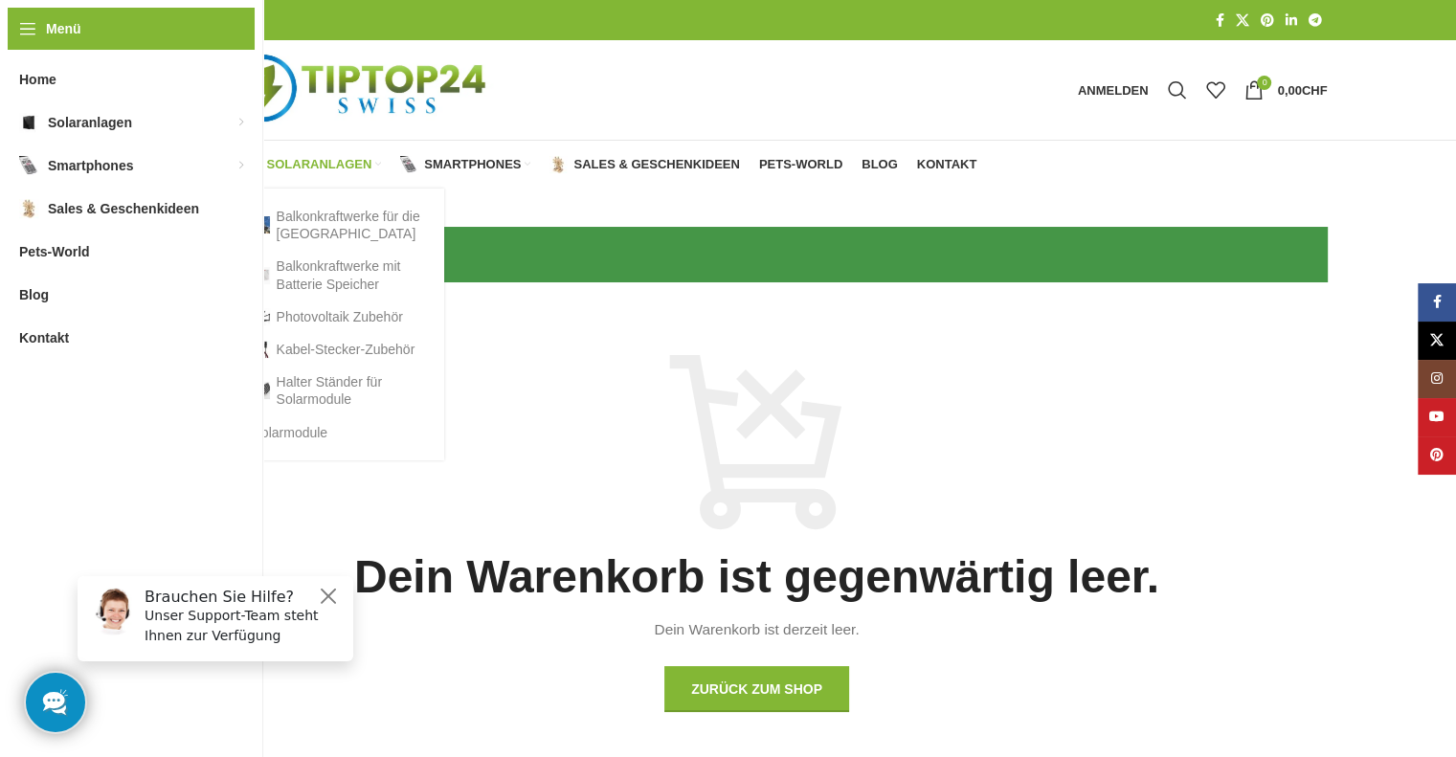
click at [326, 167] on span "Solaranlagen" at bounding box center [319, 164] width 105 height 15
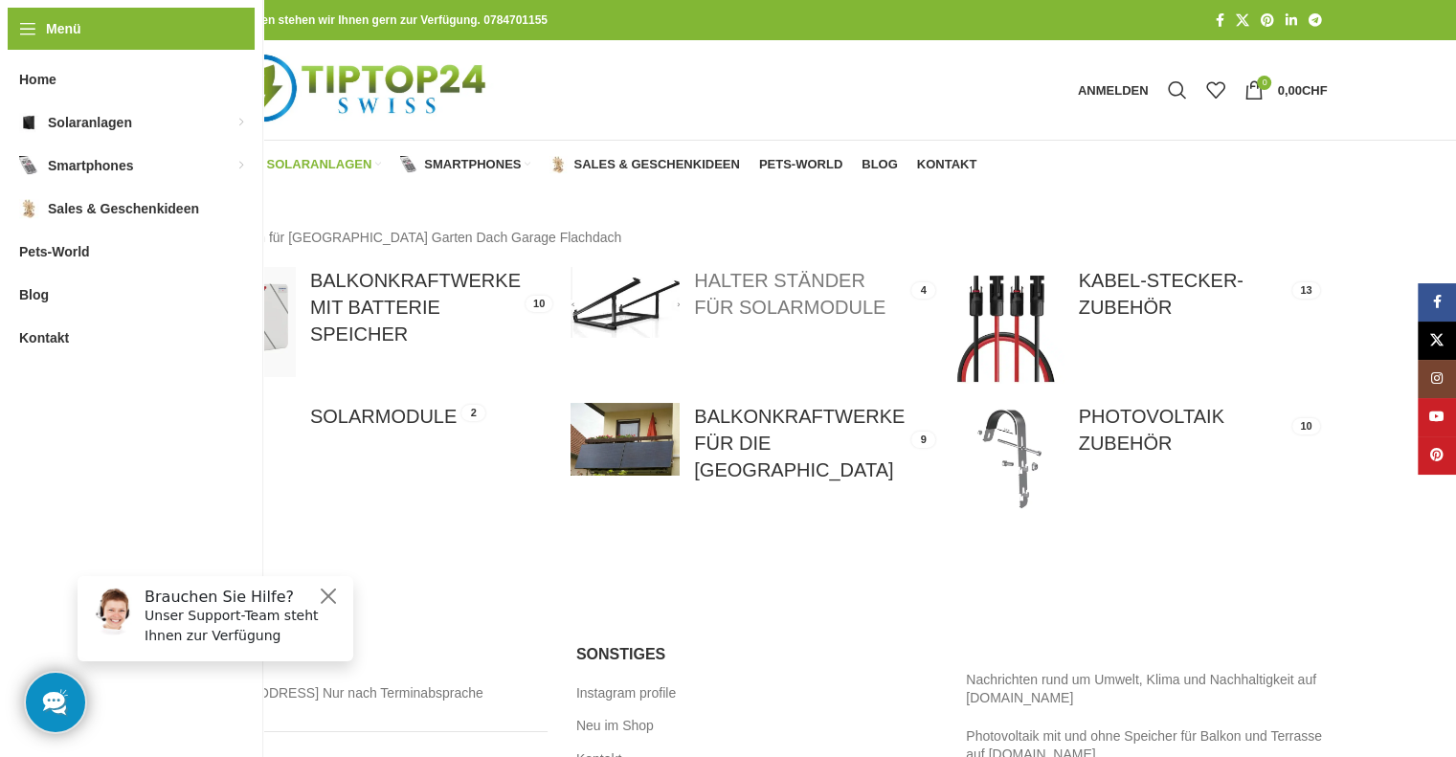
click at [762, 290] on link at bounding box center [752, 302] width 365 height 70
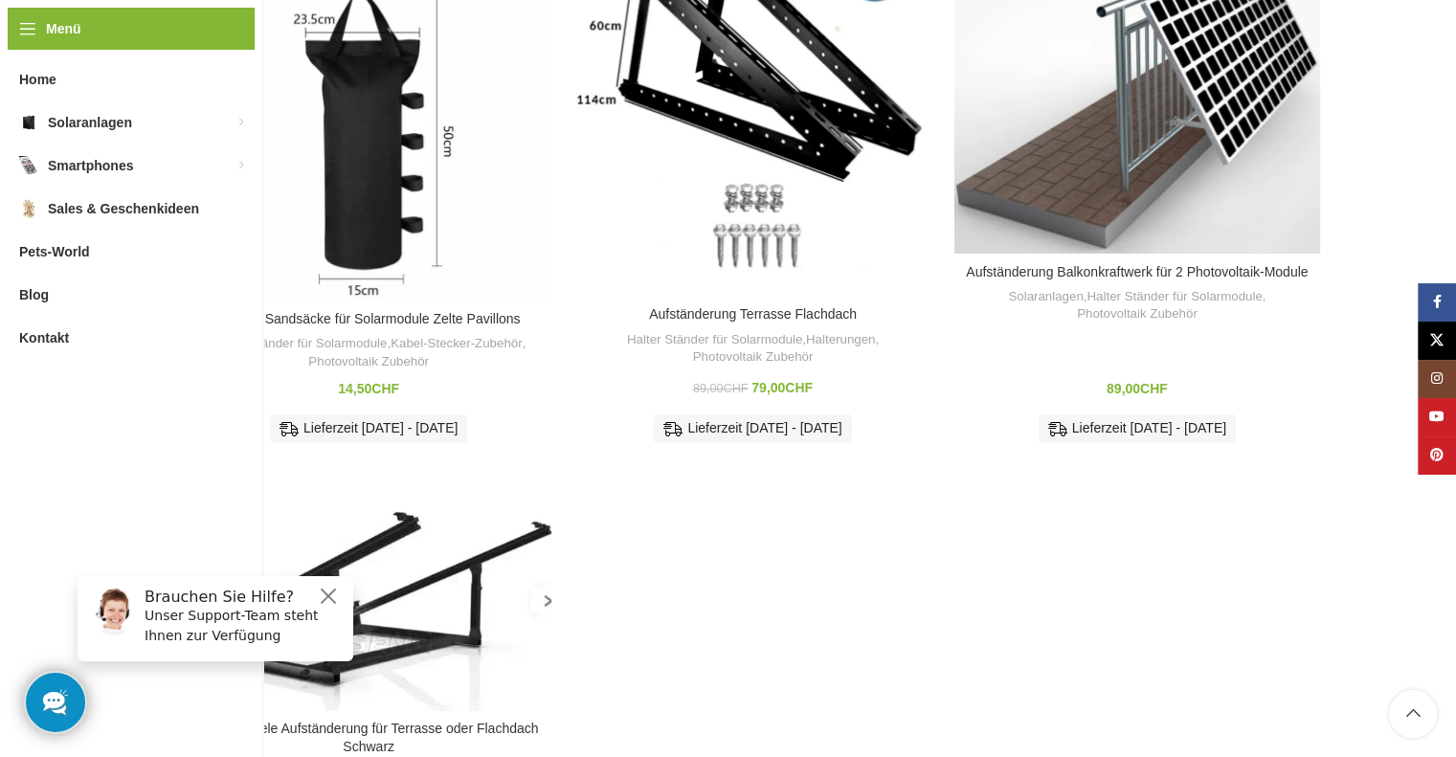
scroll to position [227, 0]
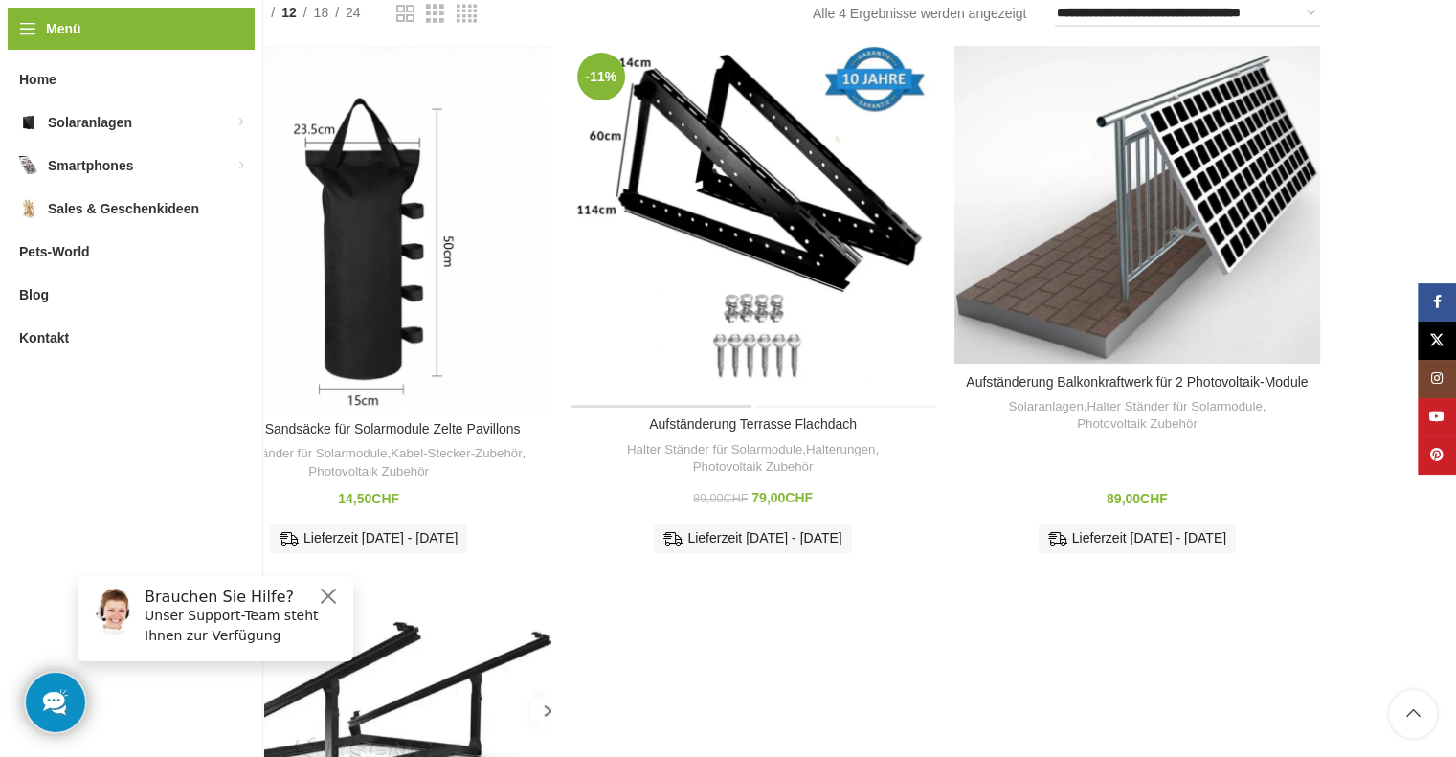
click at [712, 243] on div "Aufständerung Terrasse Flachdach" at bounding box center [661, 226] width 183 height 361
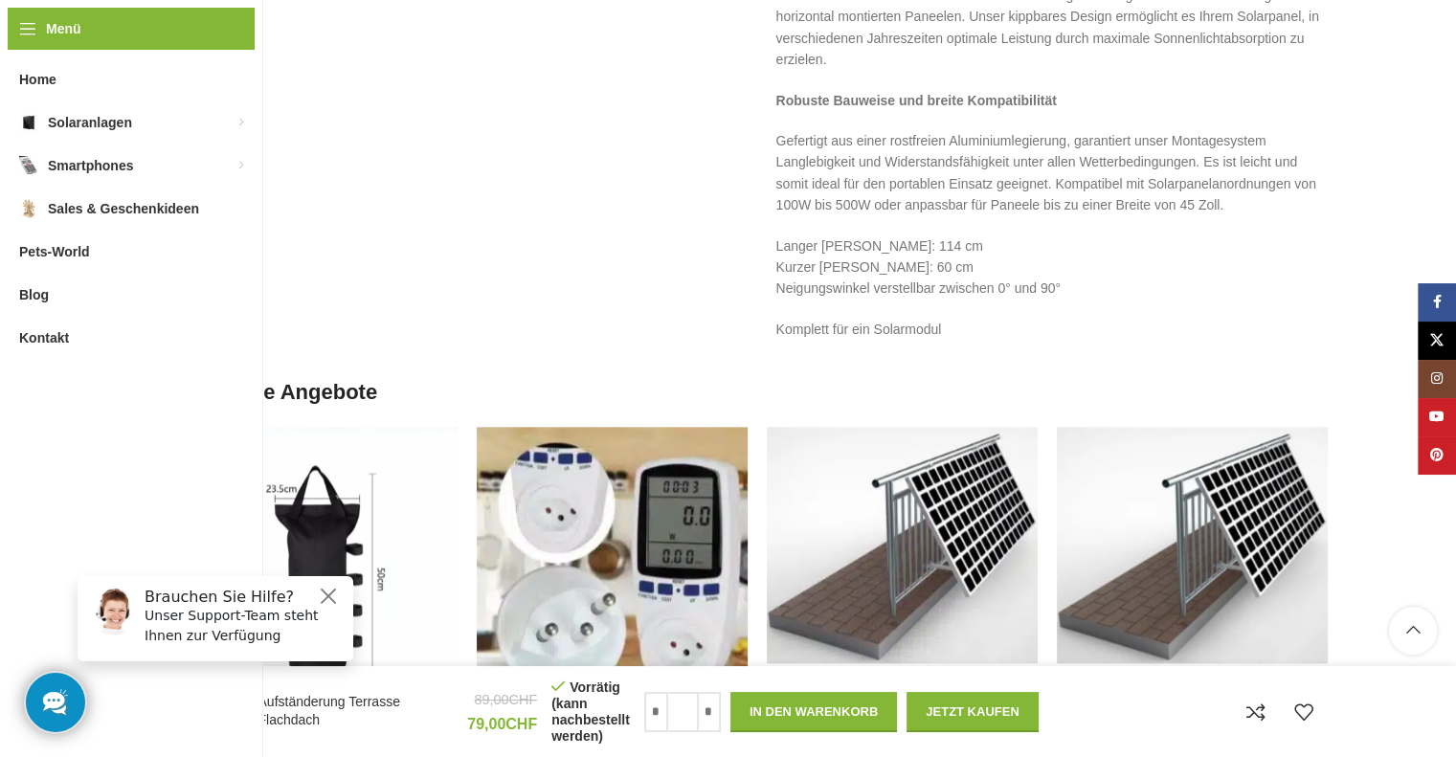
scroll to position [2297, 0]
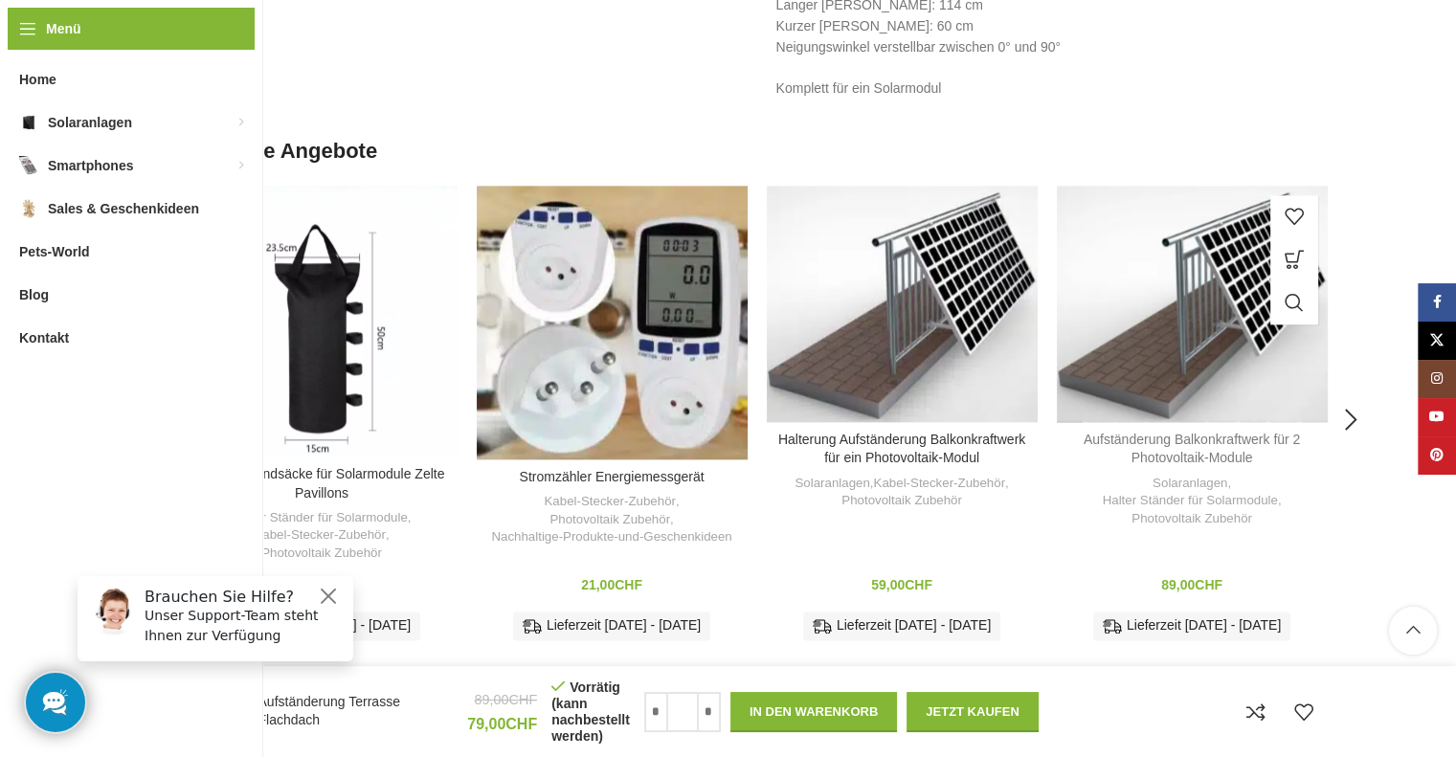
click at [1206, 459] on link "Aufständerung Balkonkraftwerk für 2 Photovoltaik-Module" at bounding box center [1191, 449] width 216 height 34
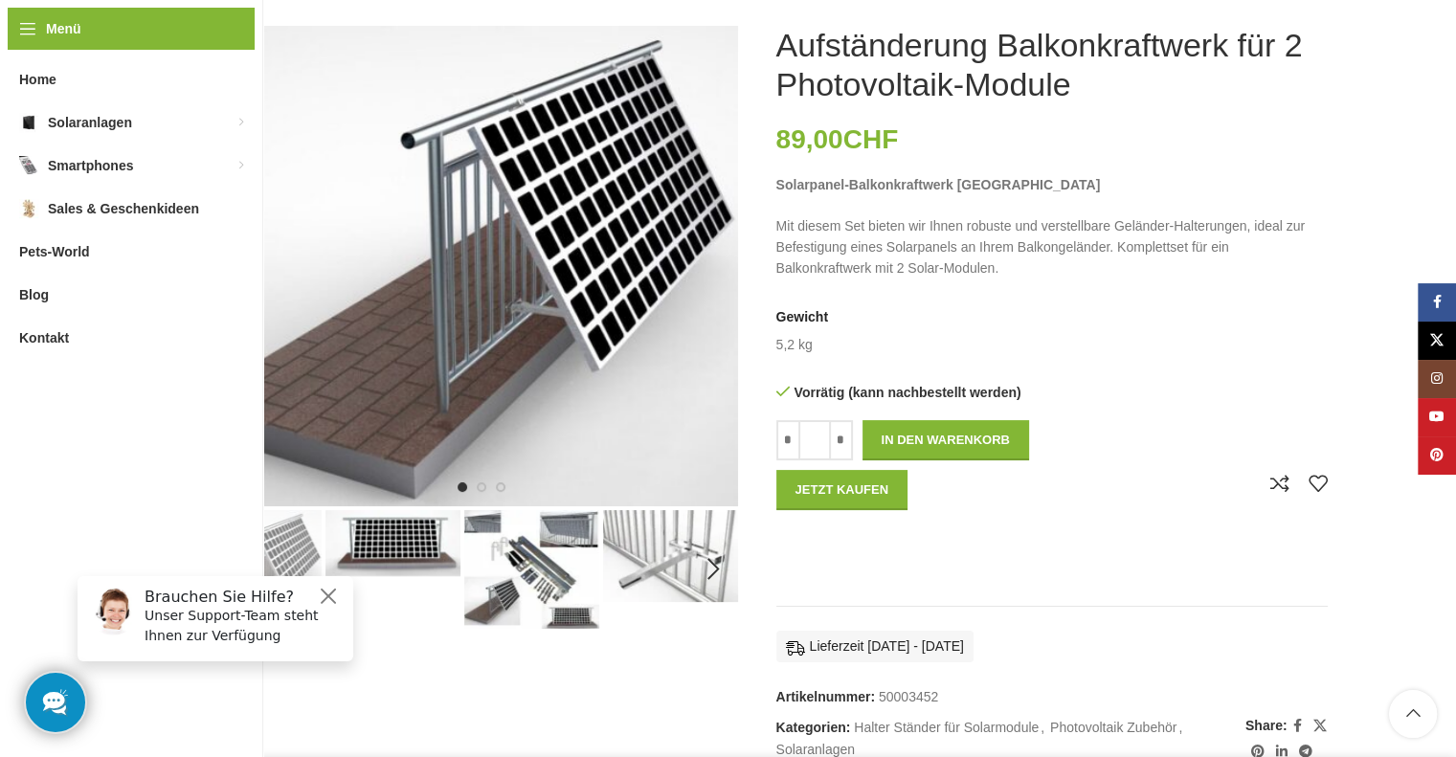
scroll to position [287, 0]
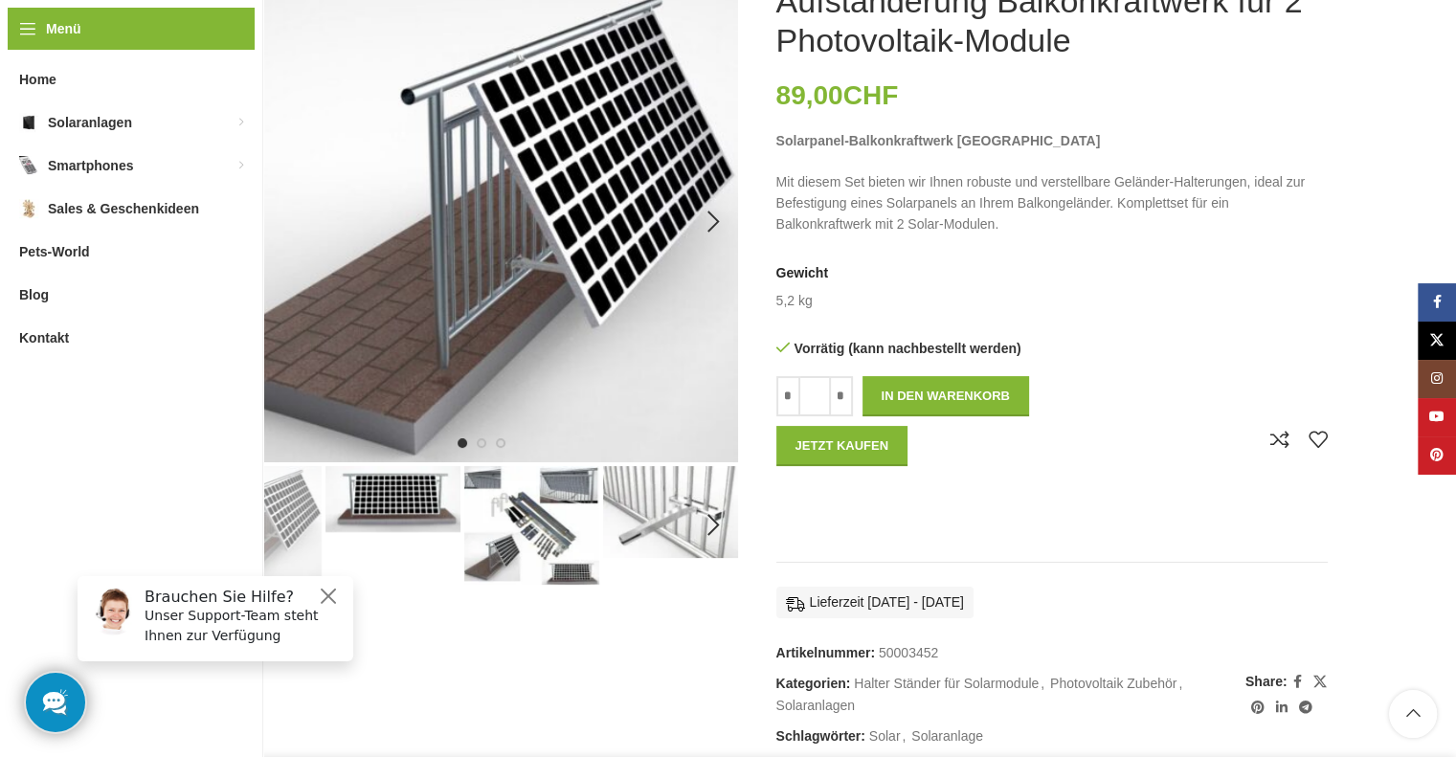
click at [448, 297] on img "1 / 9" at bounding box center [462, 222] width 551 height 480
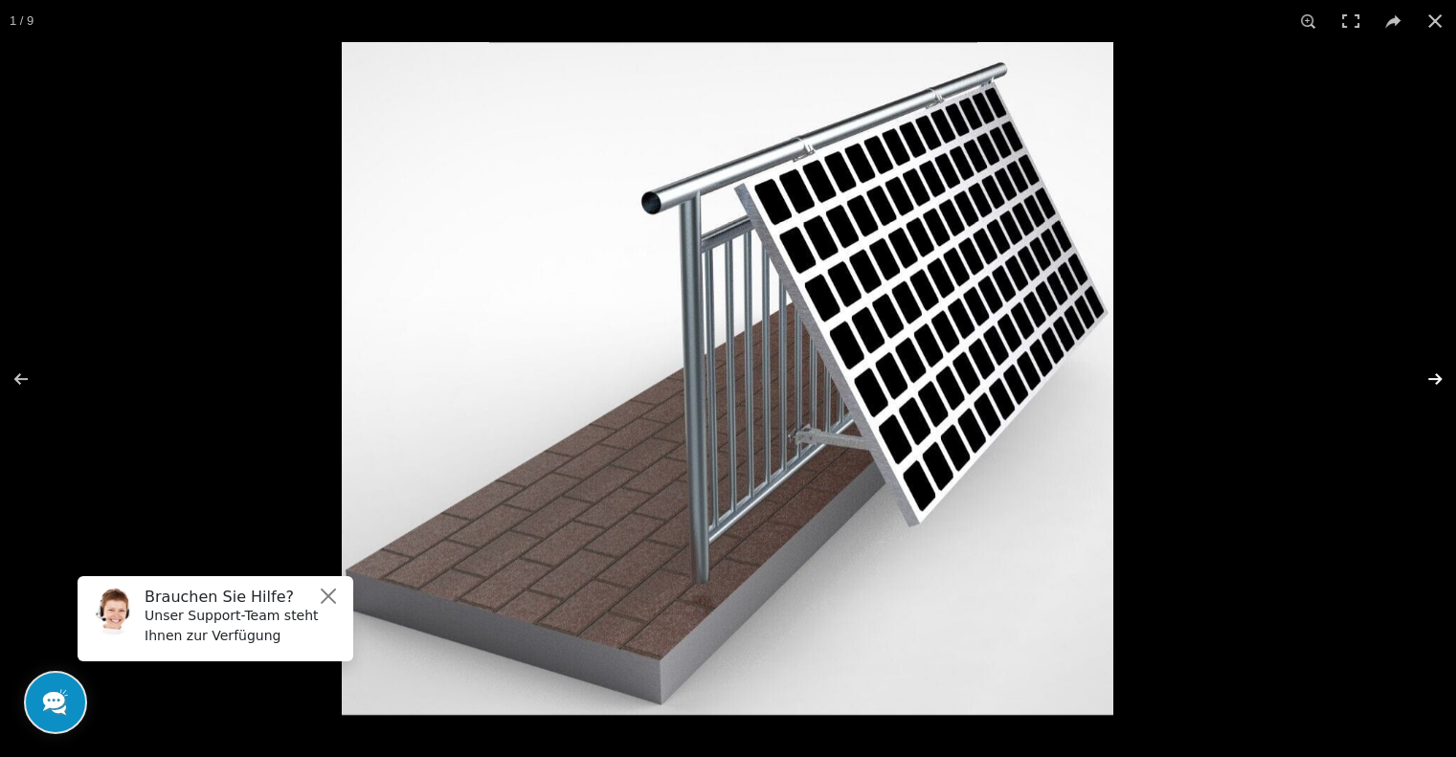
click at [1435, 378] on button at bounding box center [1422, 379] width 67 height 96
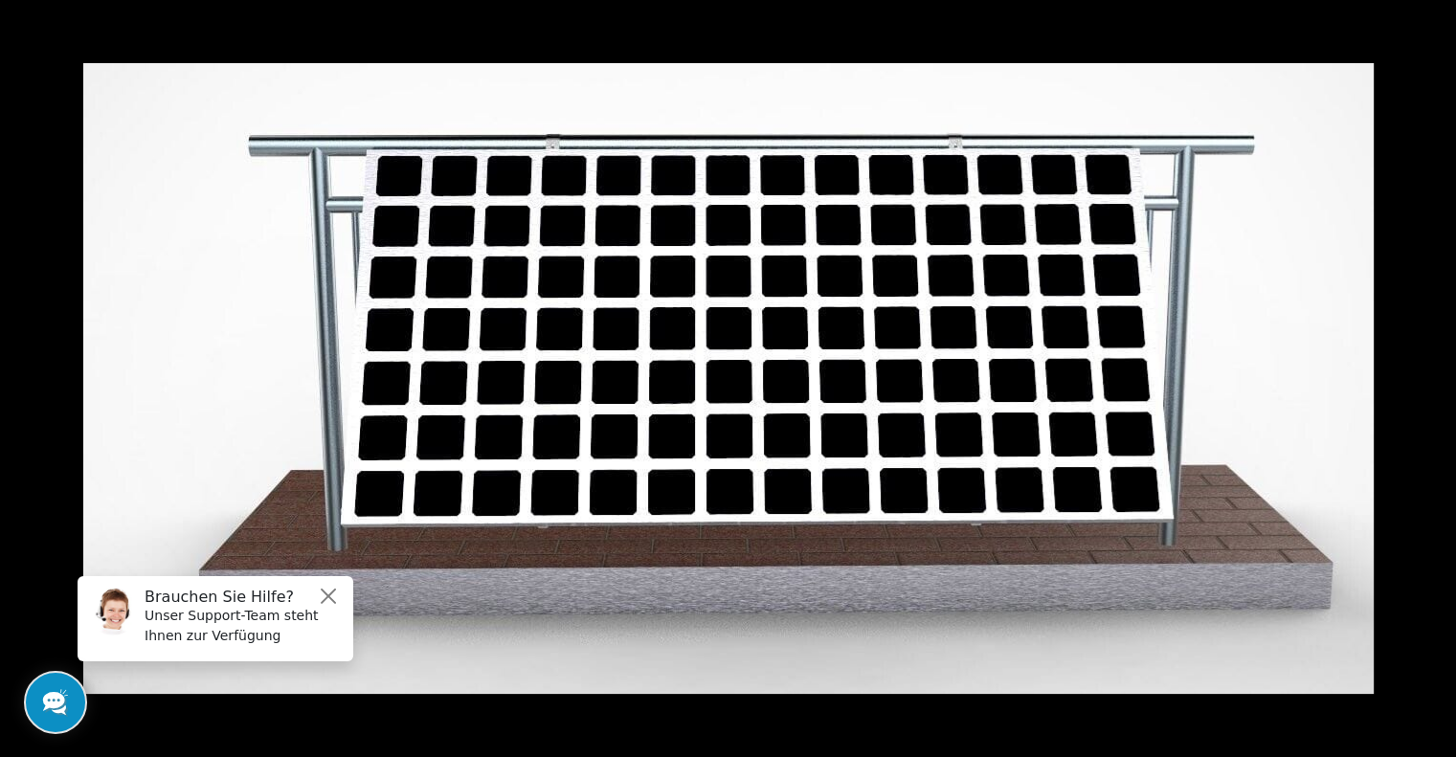
click at [1435, 378] on button at bounding box center [1422, 379] width 67 height 96
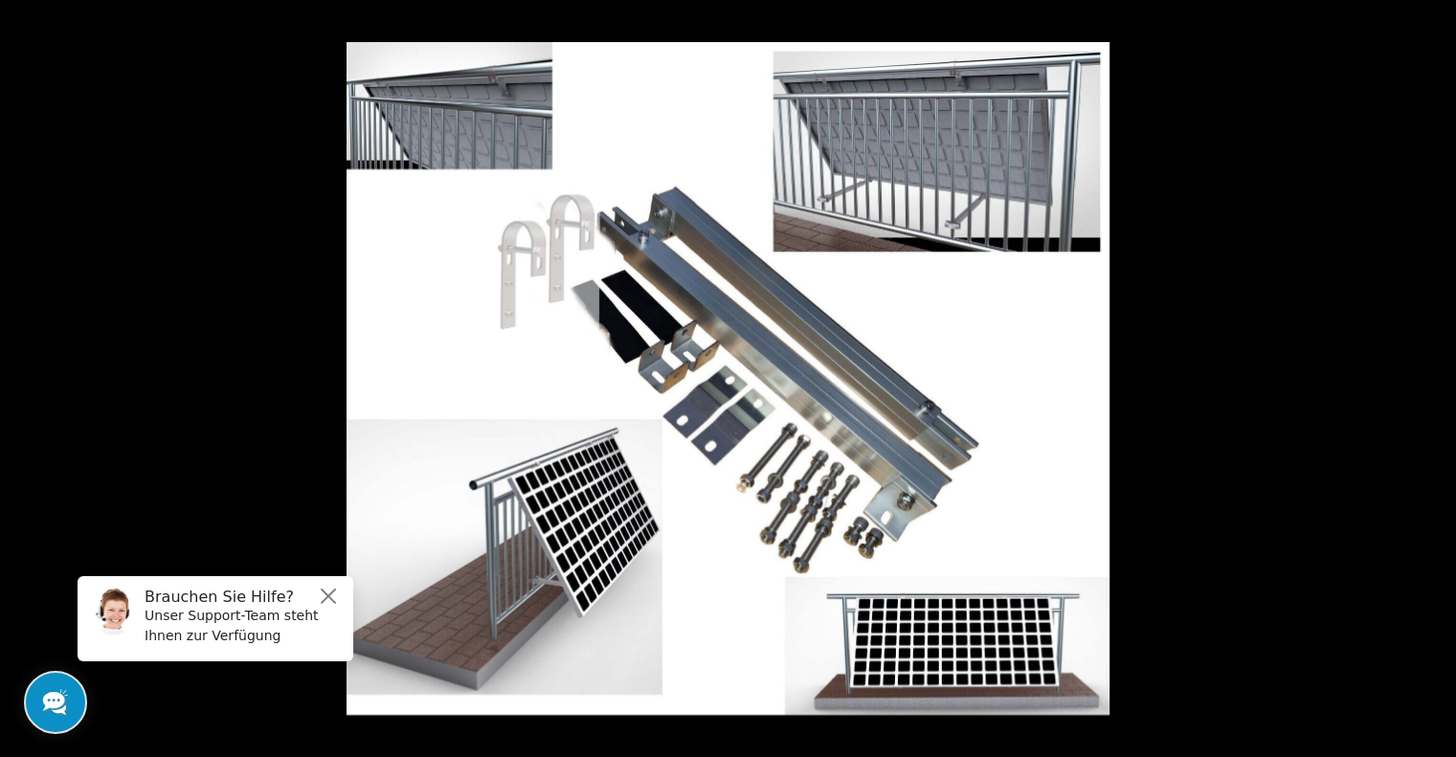
click at [1435, 380] on button at bounding box center [1422, 379] width 67 height 96
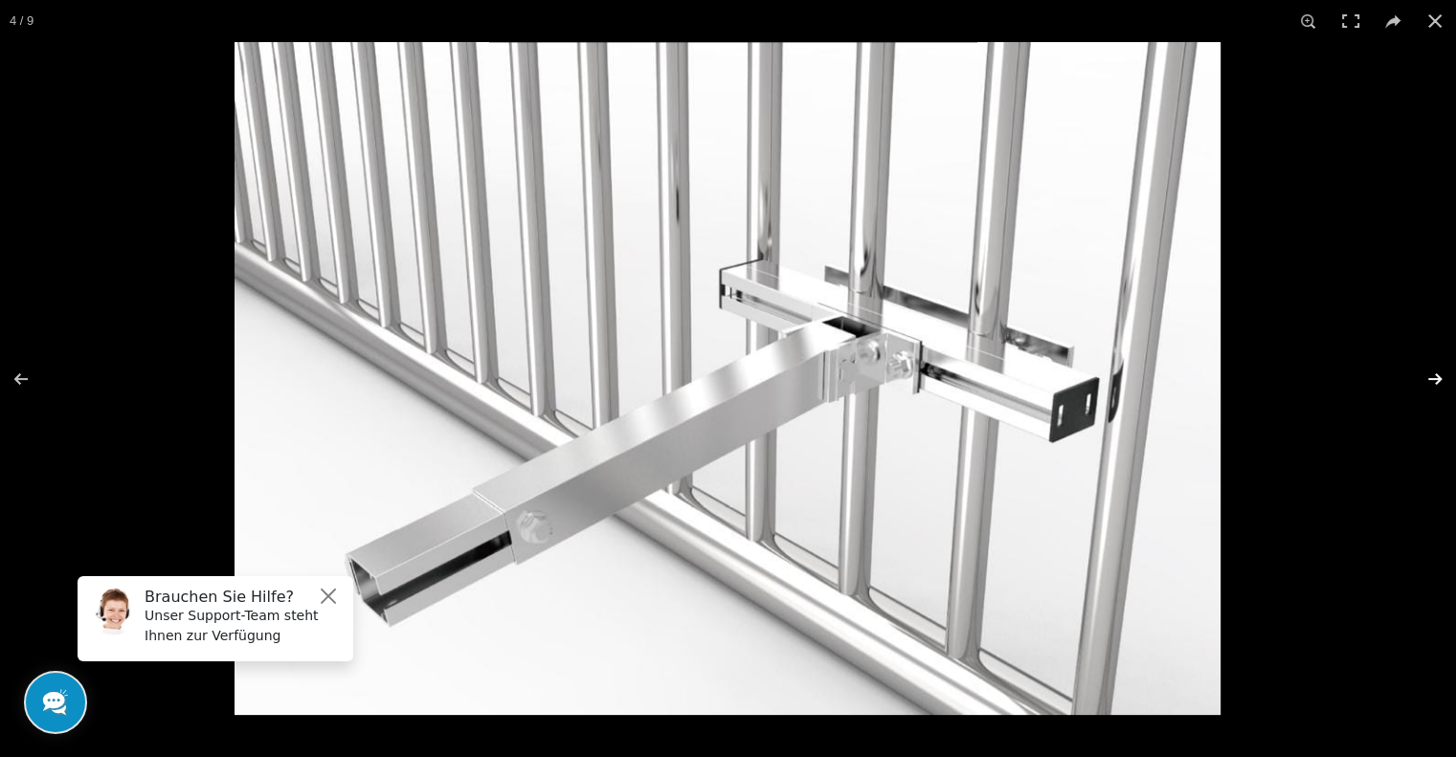
click at [1433, 377] on button at bounding box center [1422, 379] width 67 height 96
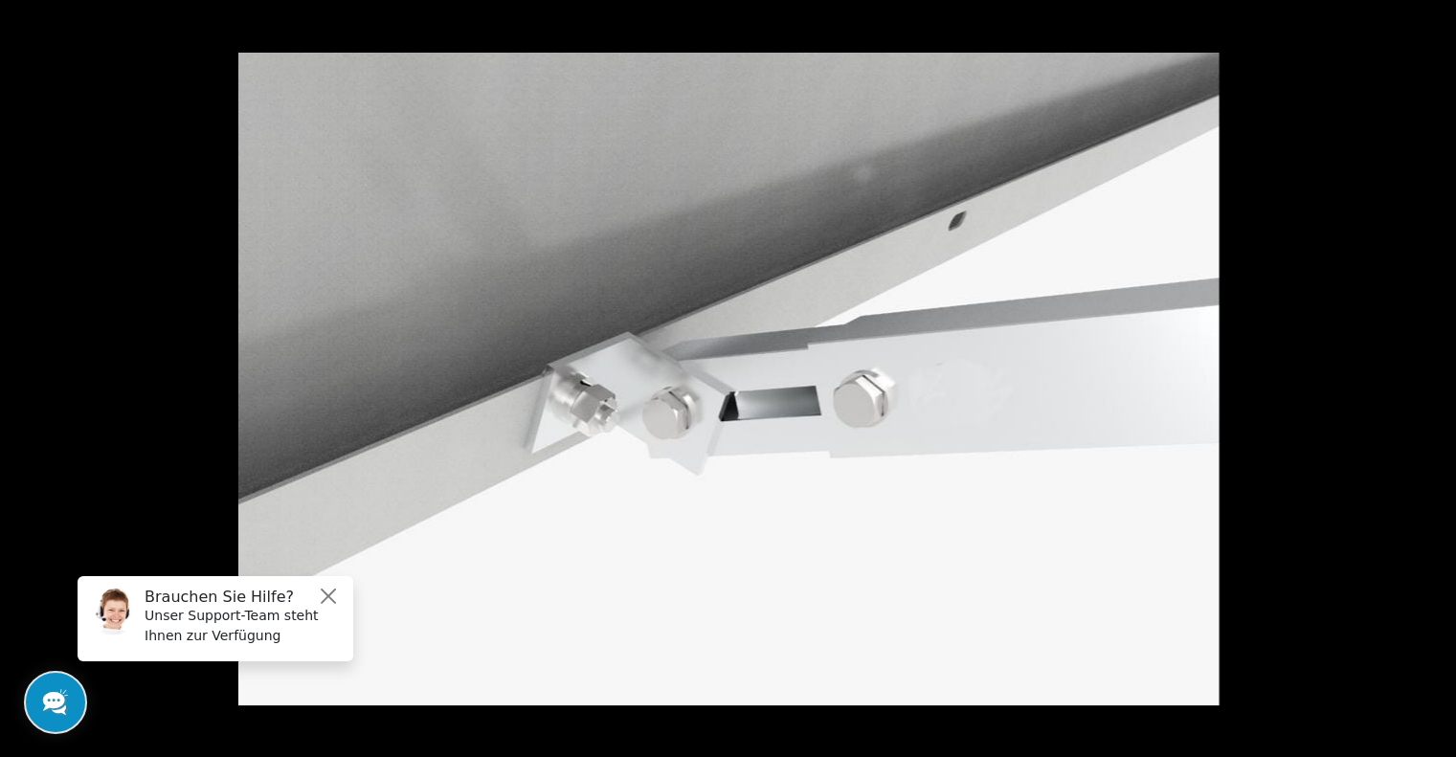
click at [1433, 377] on button at bounding box center [1422, 379] width 67 height 96
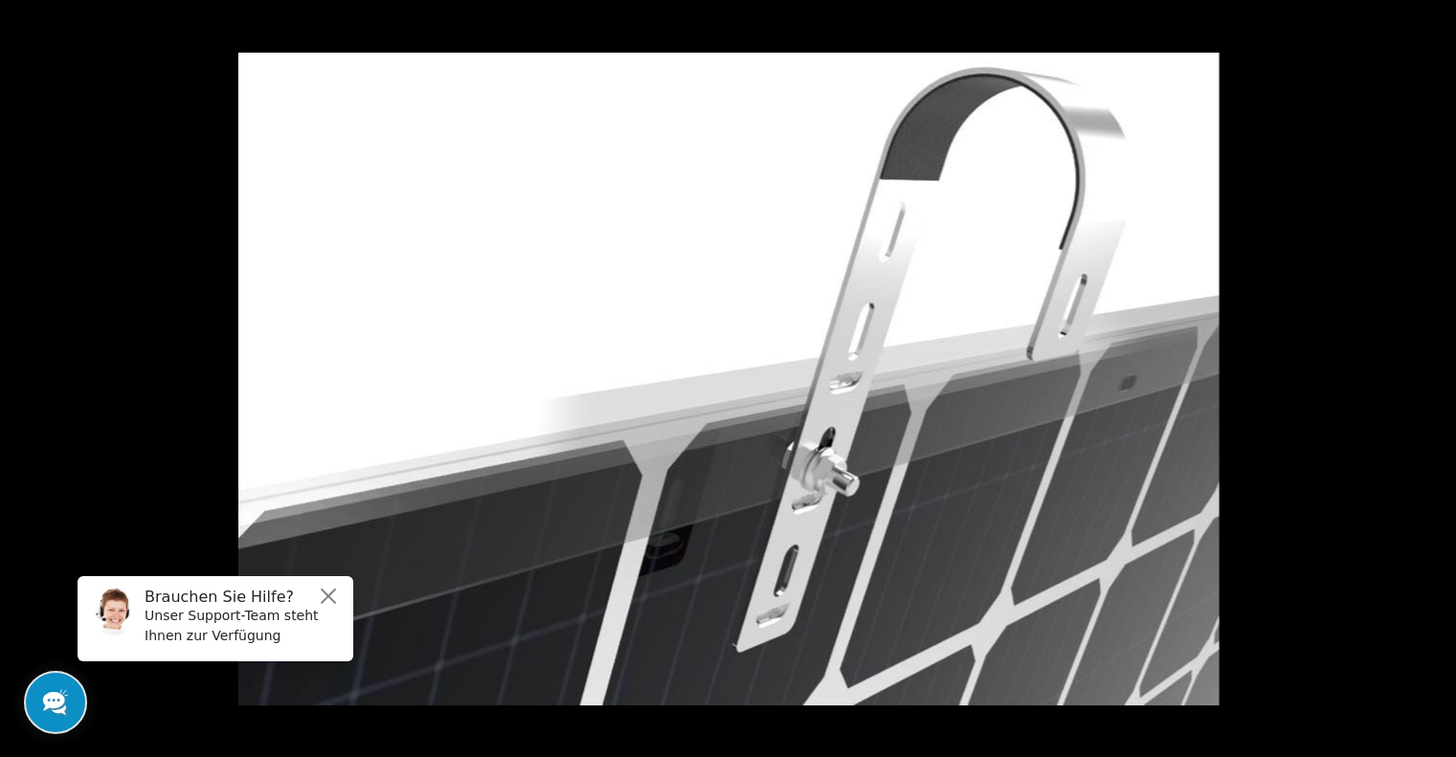
click at [1433, 377] on button at bounding box center [1422, 379] width 67 height 96
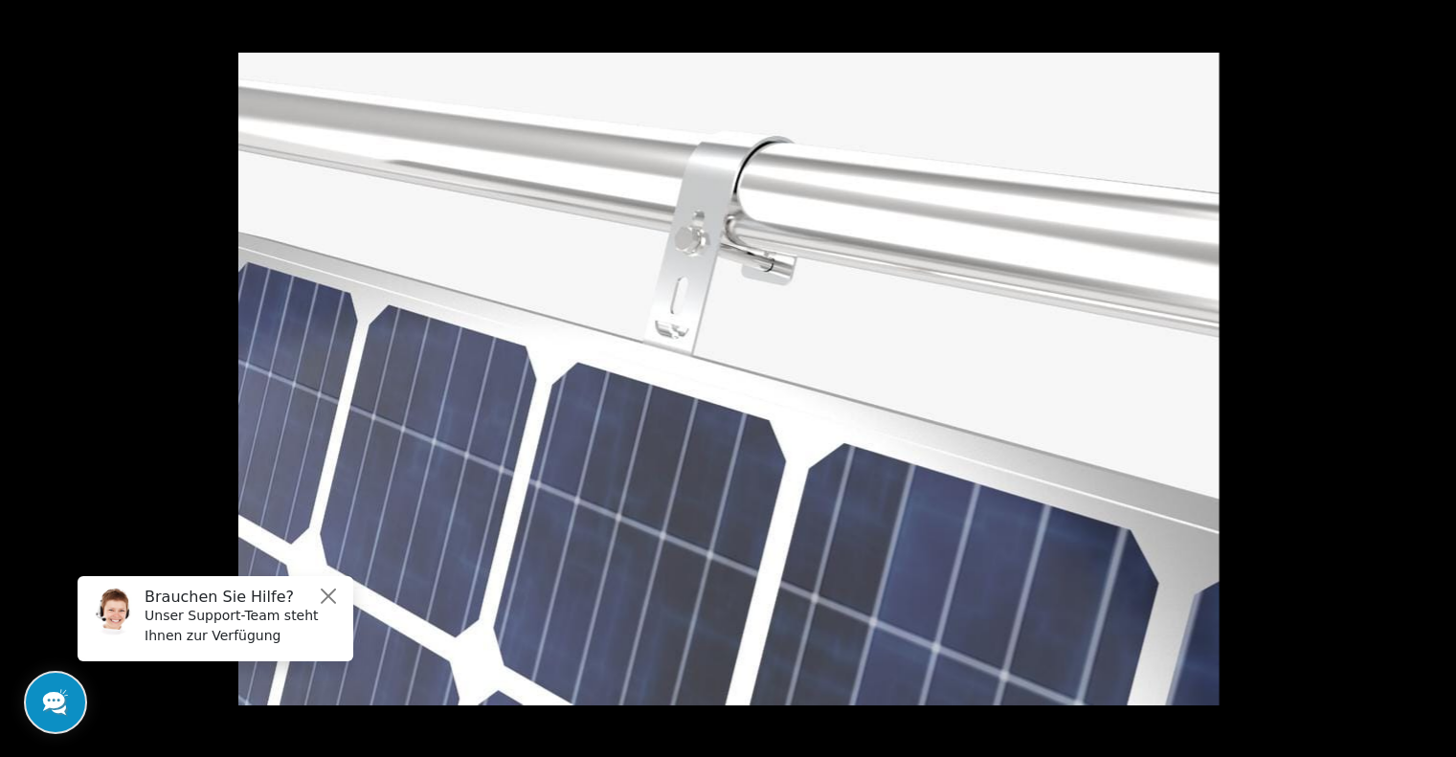
click at [1433, 377] on button at bounding box center [1422, 379] width 67 height 96
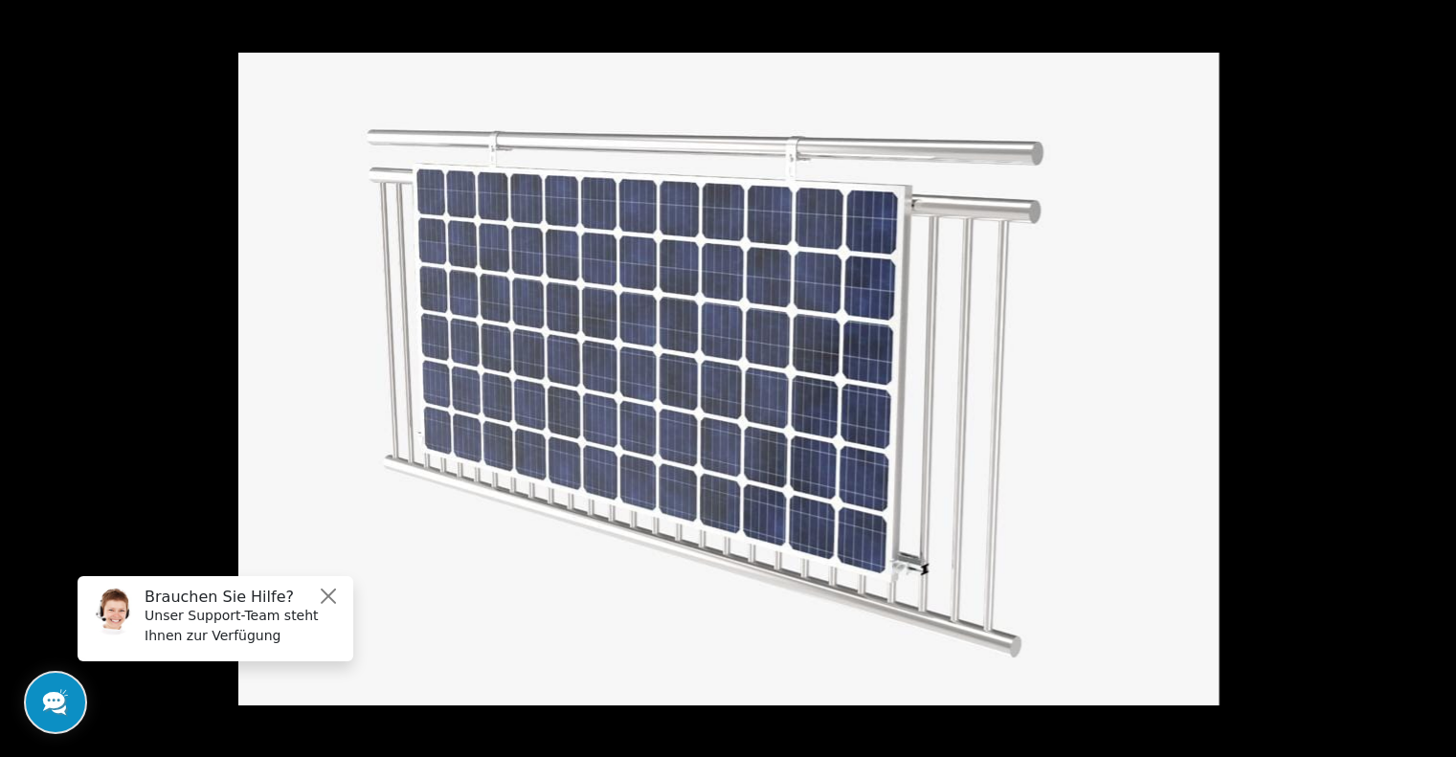
click at [1433, 377] on button at bounding box center [1422, 379] width 67 height 96
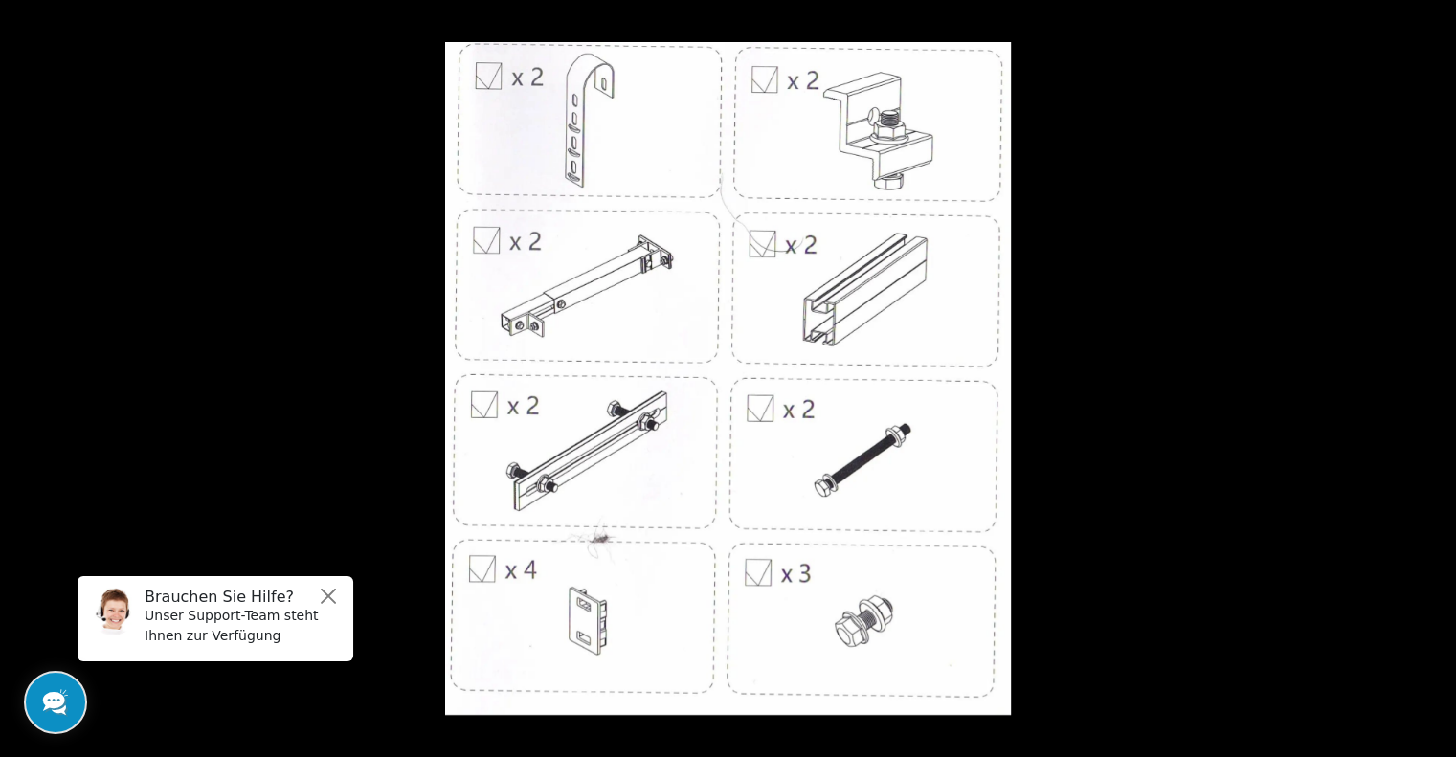
click at [1433, 377] on button at bounding box center [1422, 379] width 67 height 96
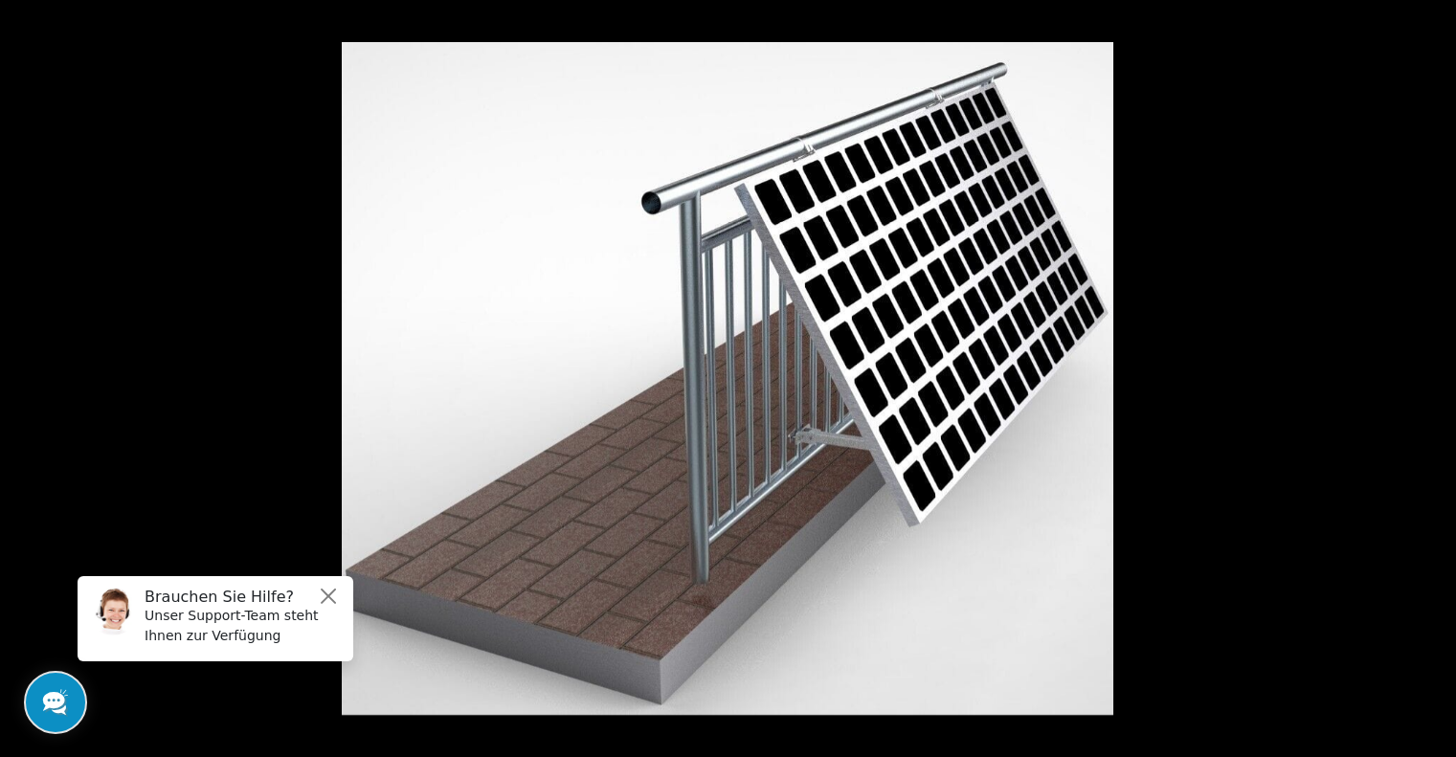
click at [1433, 377] on button at bounding box center [1422, 379] width 67 height 96
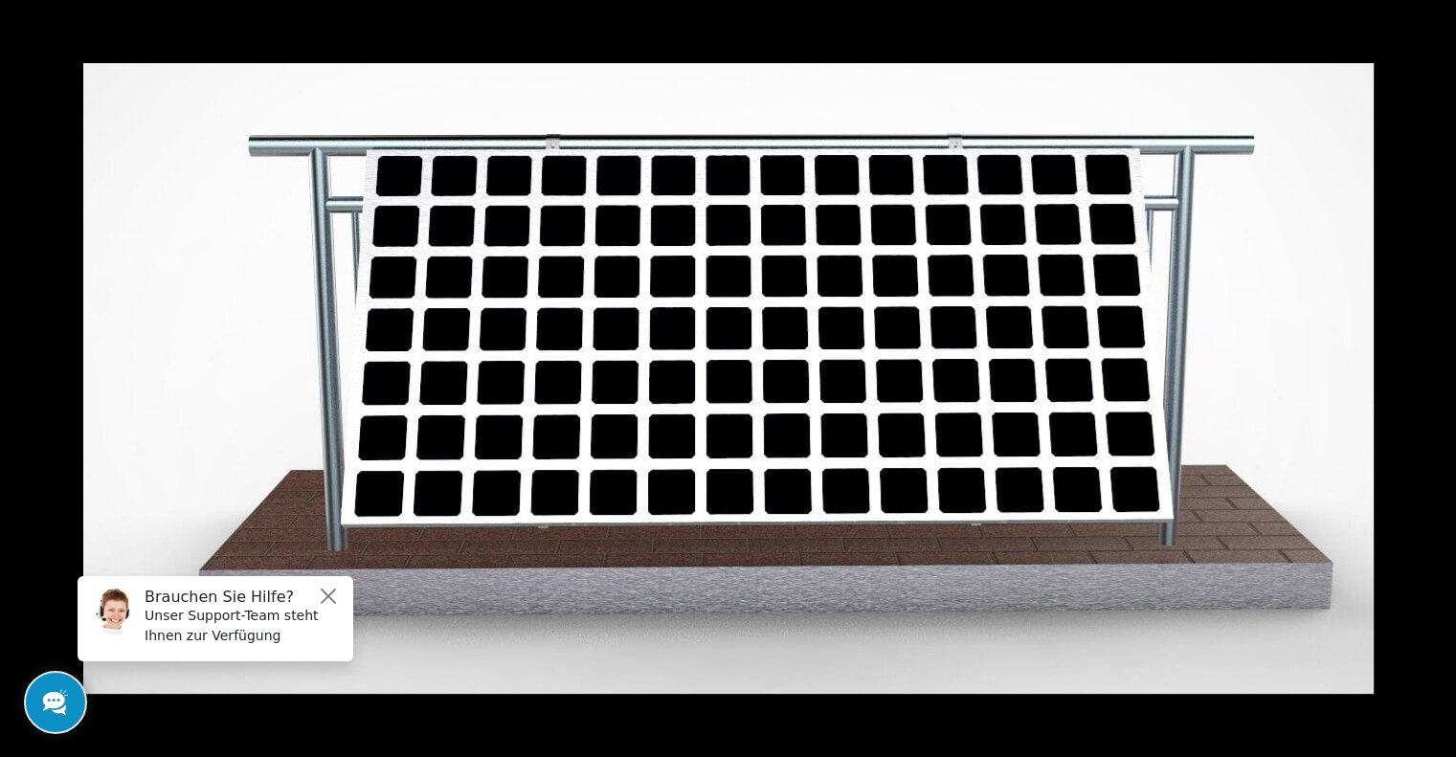
click at [1433, 377] on button at bounding box center [1422, 379] width 67 height 96
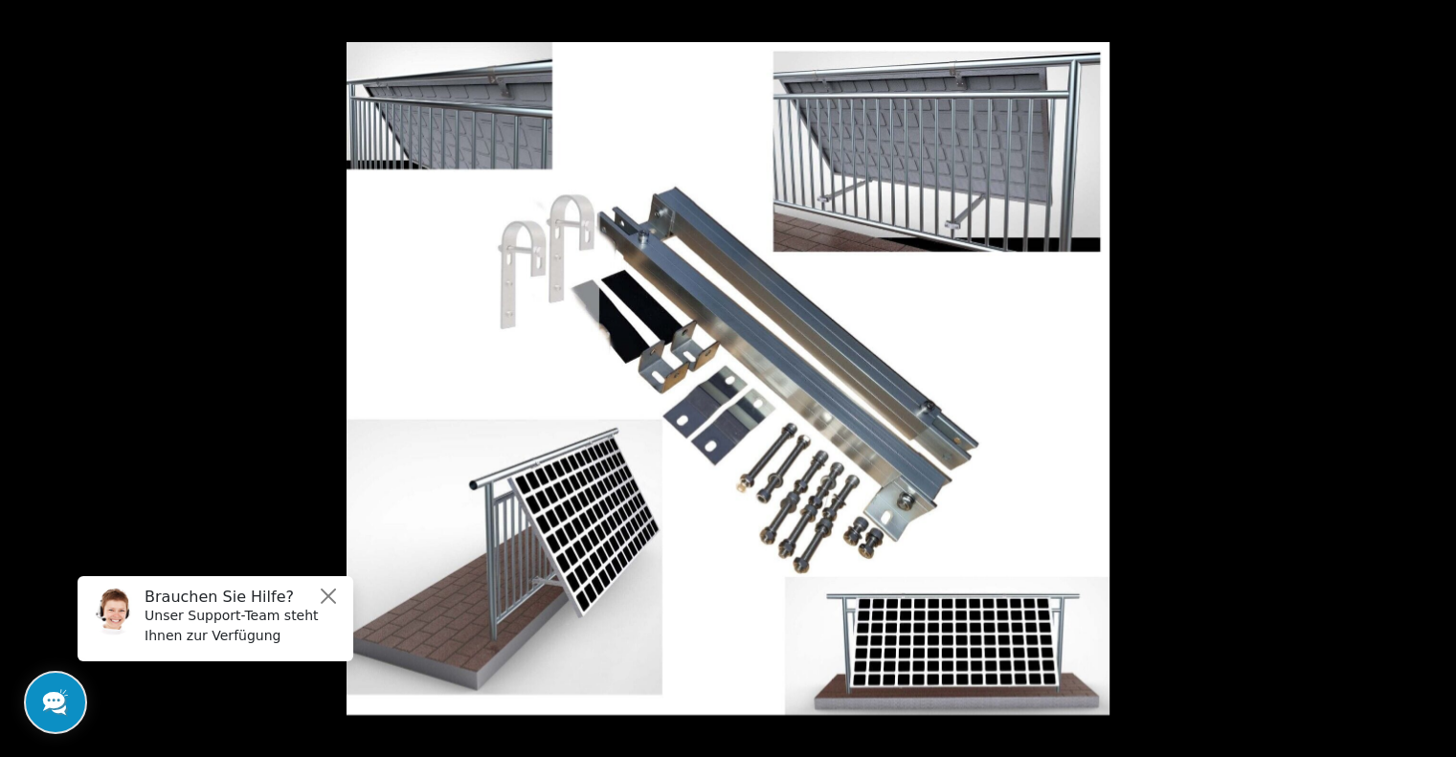
click at [1409, 369] on button at bounding box center [1422, 379] width 67 height 96
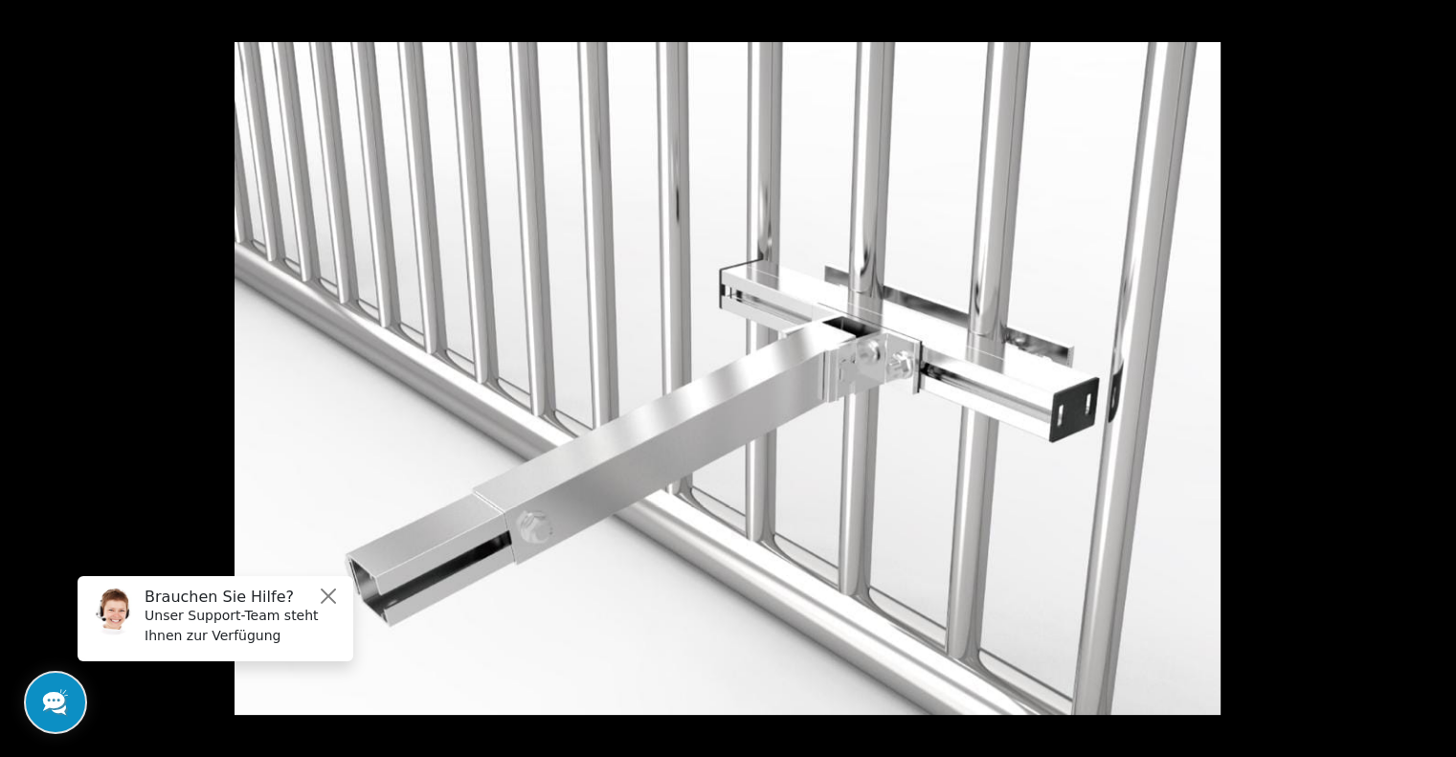
click at [1409, 369] on button at bounding box center [1422, 379] width 67 height 96
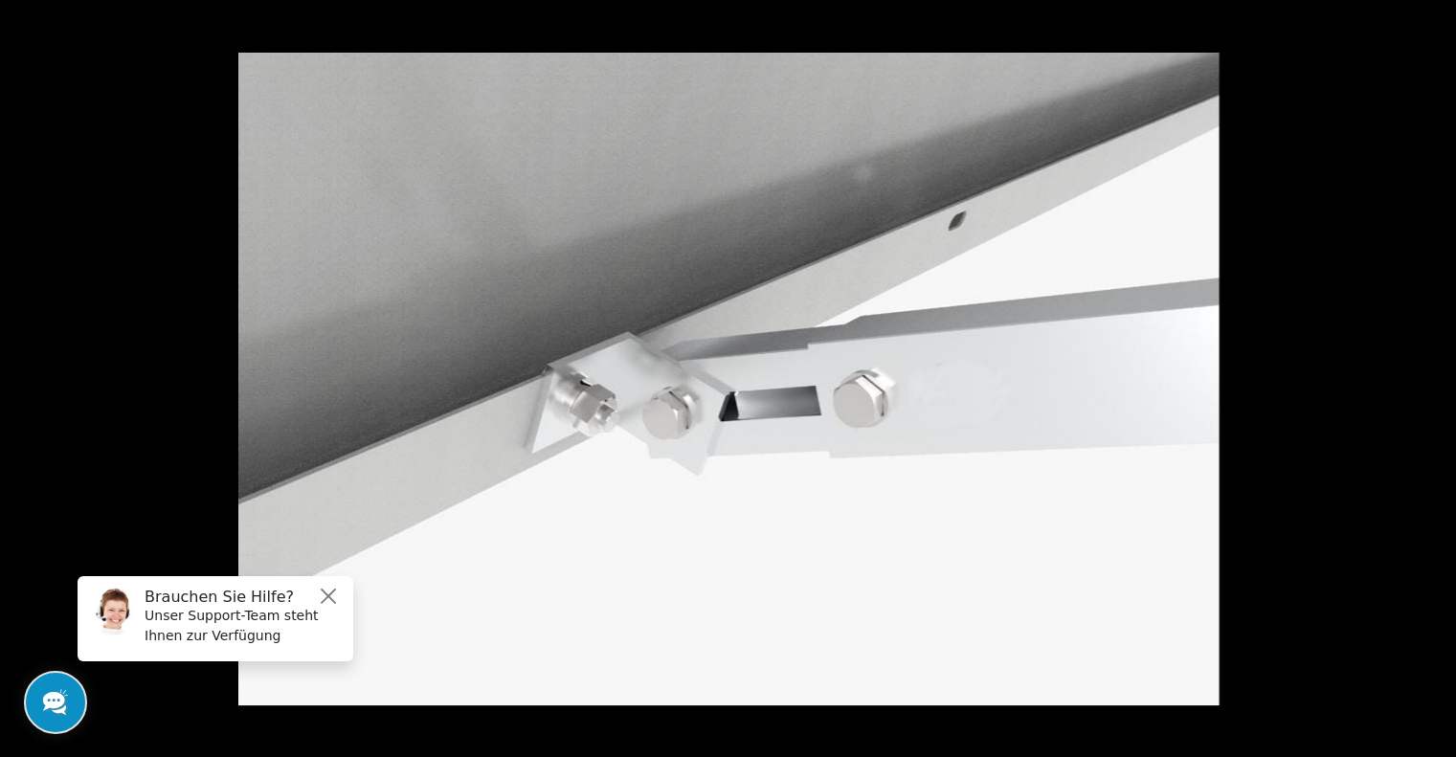
click at [1409, 369] on button at bounding box center [1422, 379] width 67 height 96
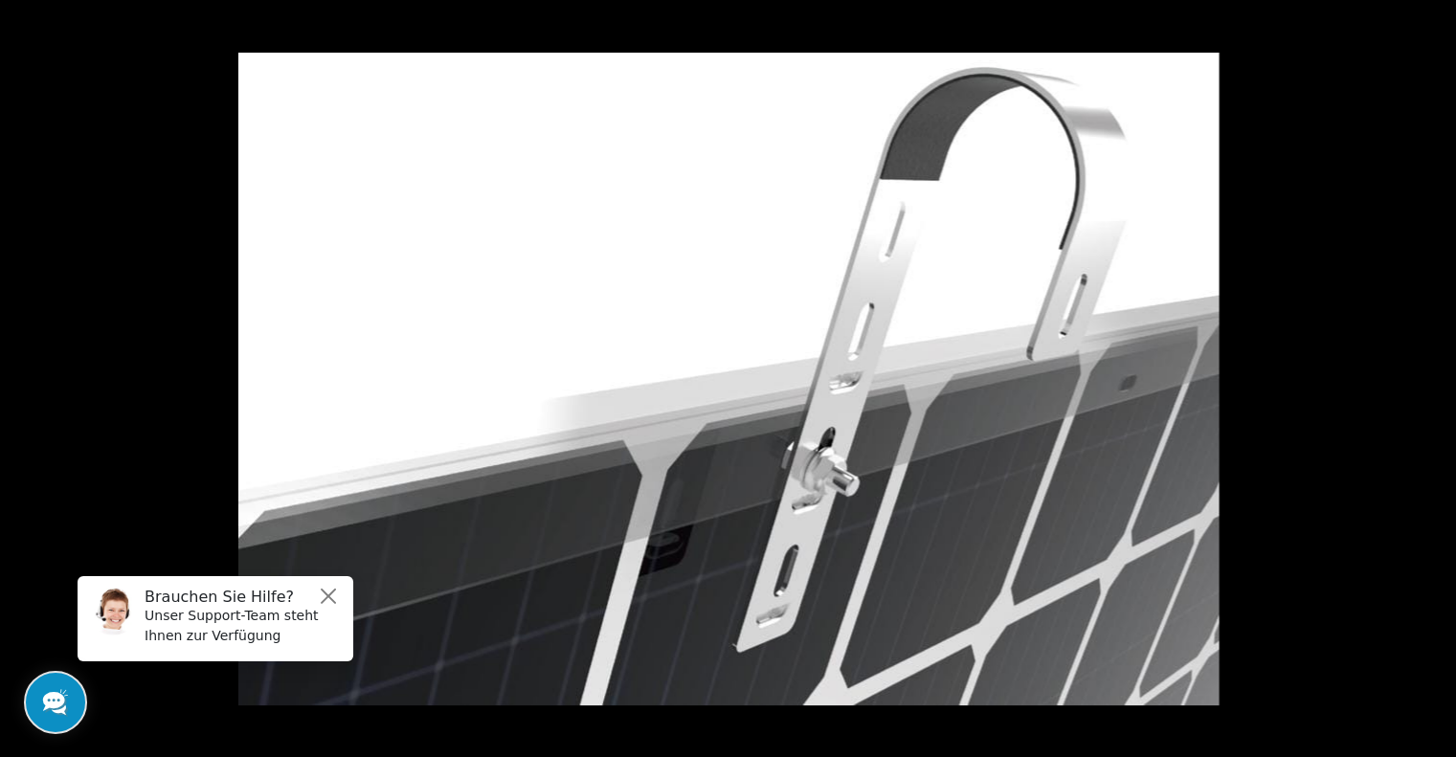
click at [1409, 369] on button at bounding box center [1422, 379] width 67 height 96
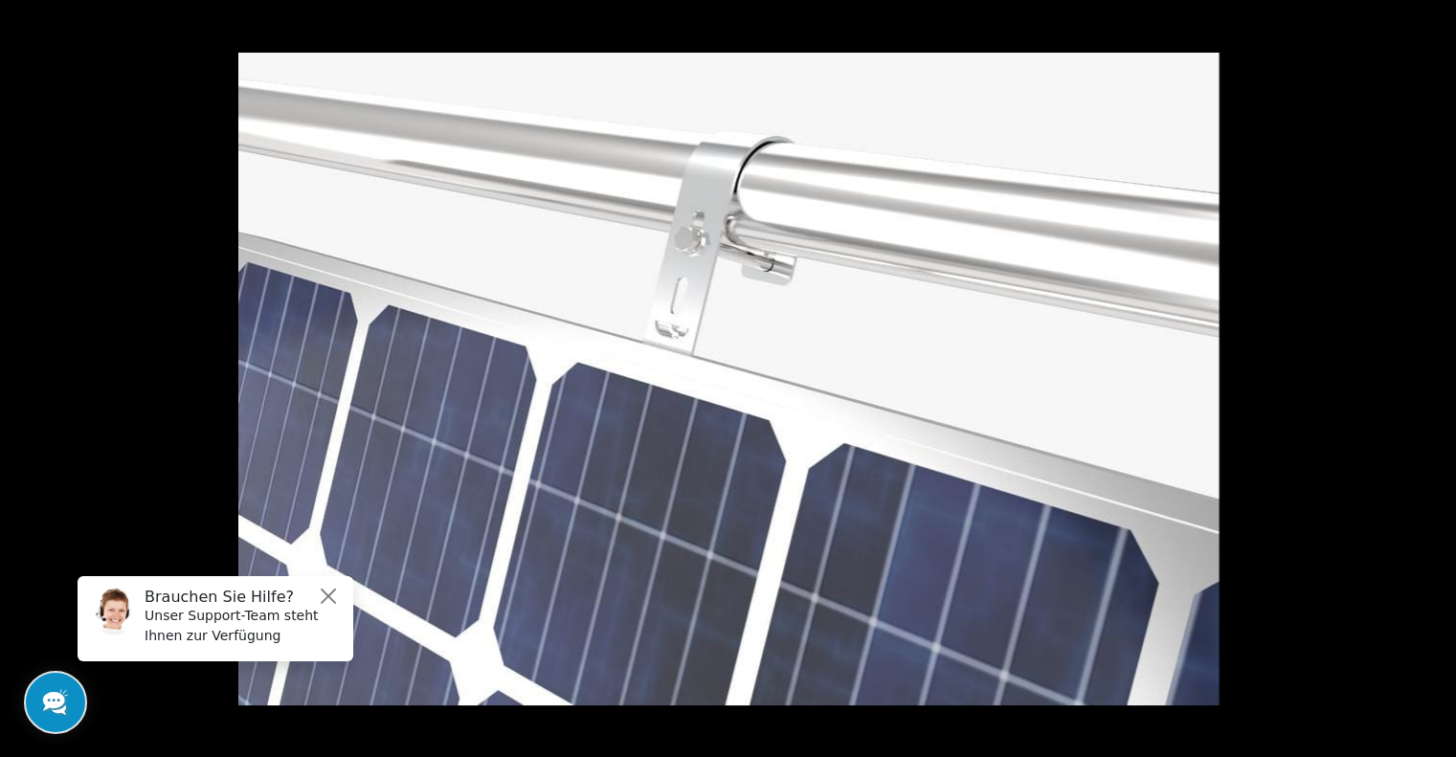
click at [1409, 369] on button at bounding box center [1422, 379] width 67 height 96
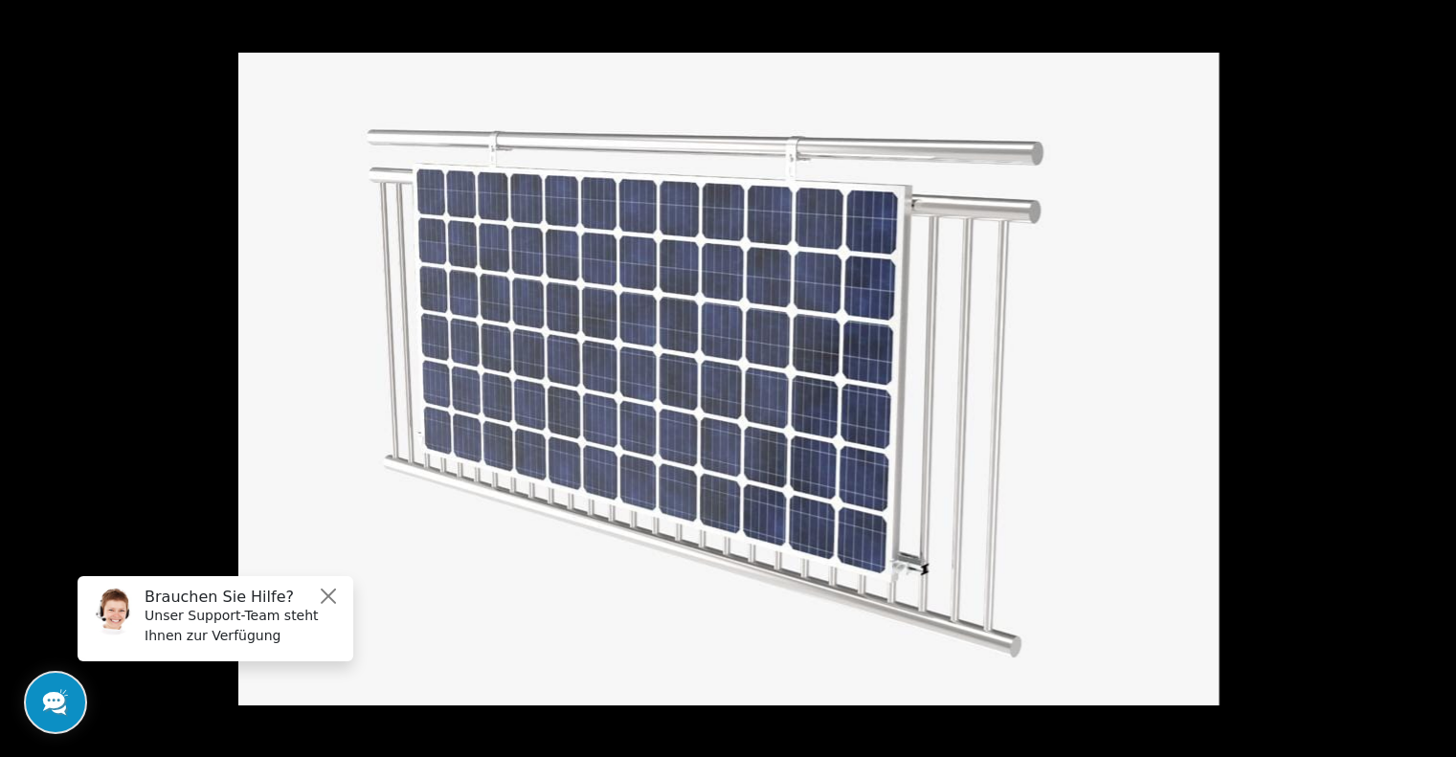
click at [1409, 369] on button at bounding box center [1422, 379] width 67 height 96
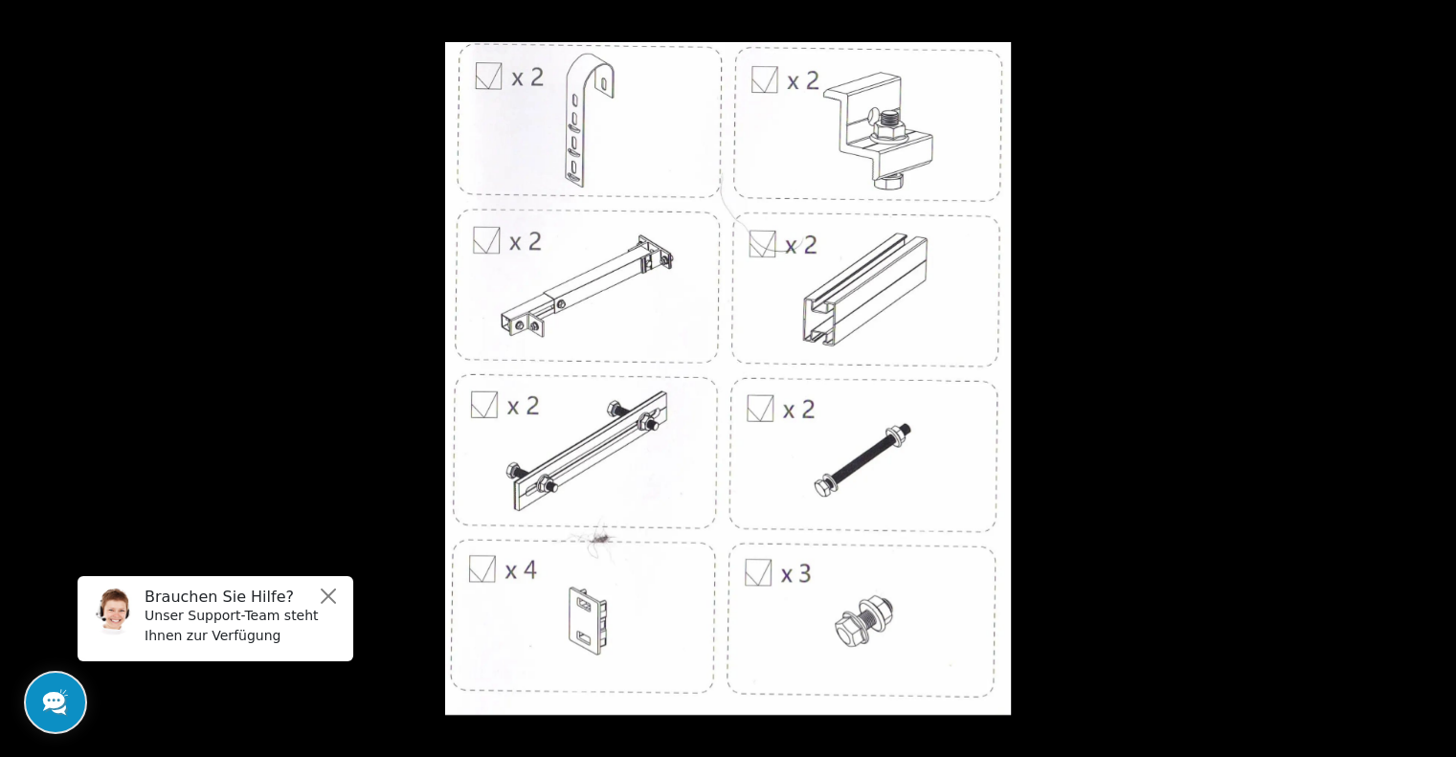
click at [1409, 369] on button at bounding box center [1422, 379] width 67 height 96
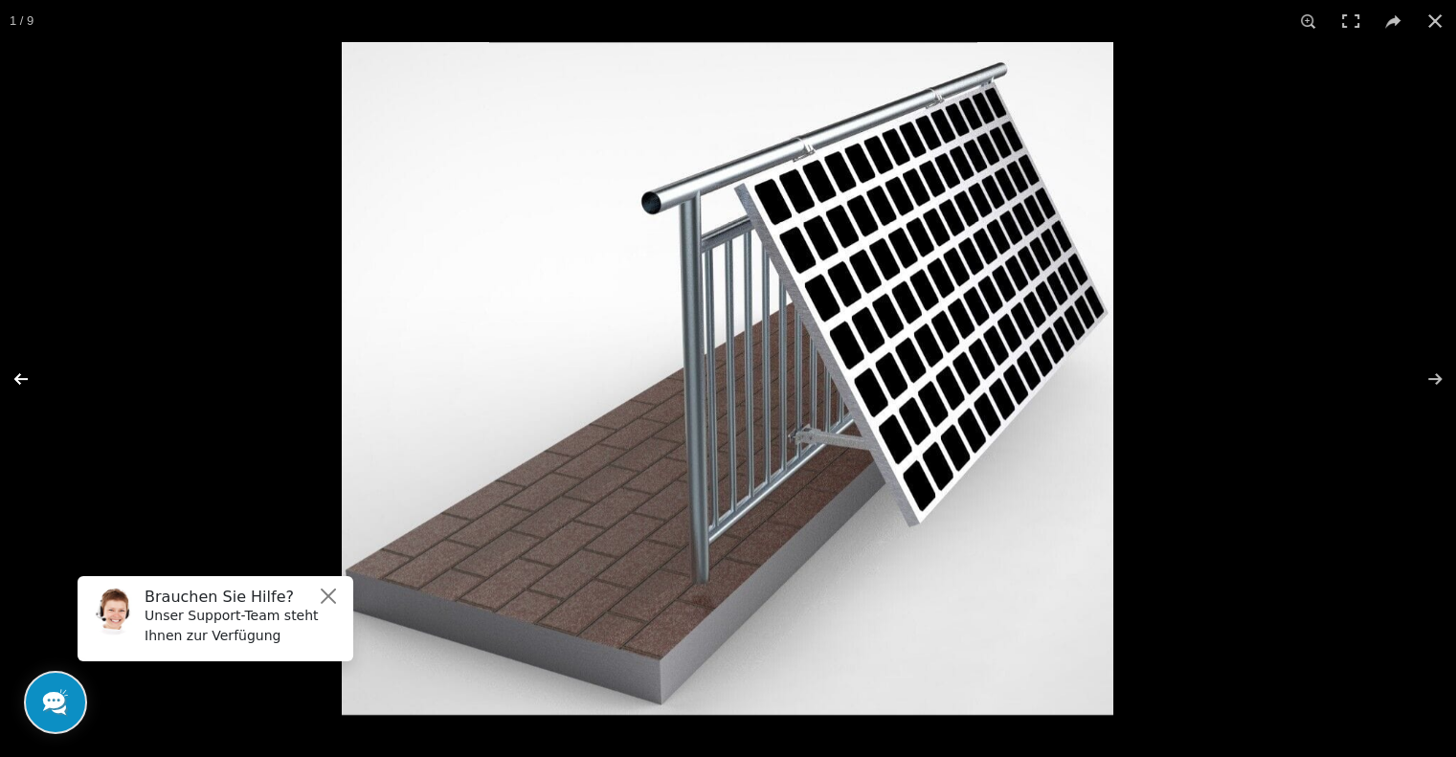
click at [21, 375] on button at bounding box center [33, 379] width 67 height 96
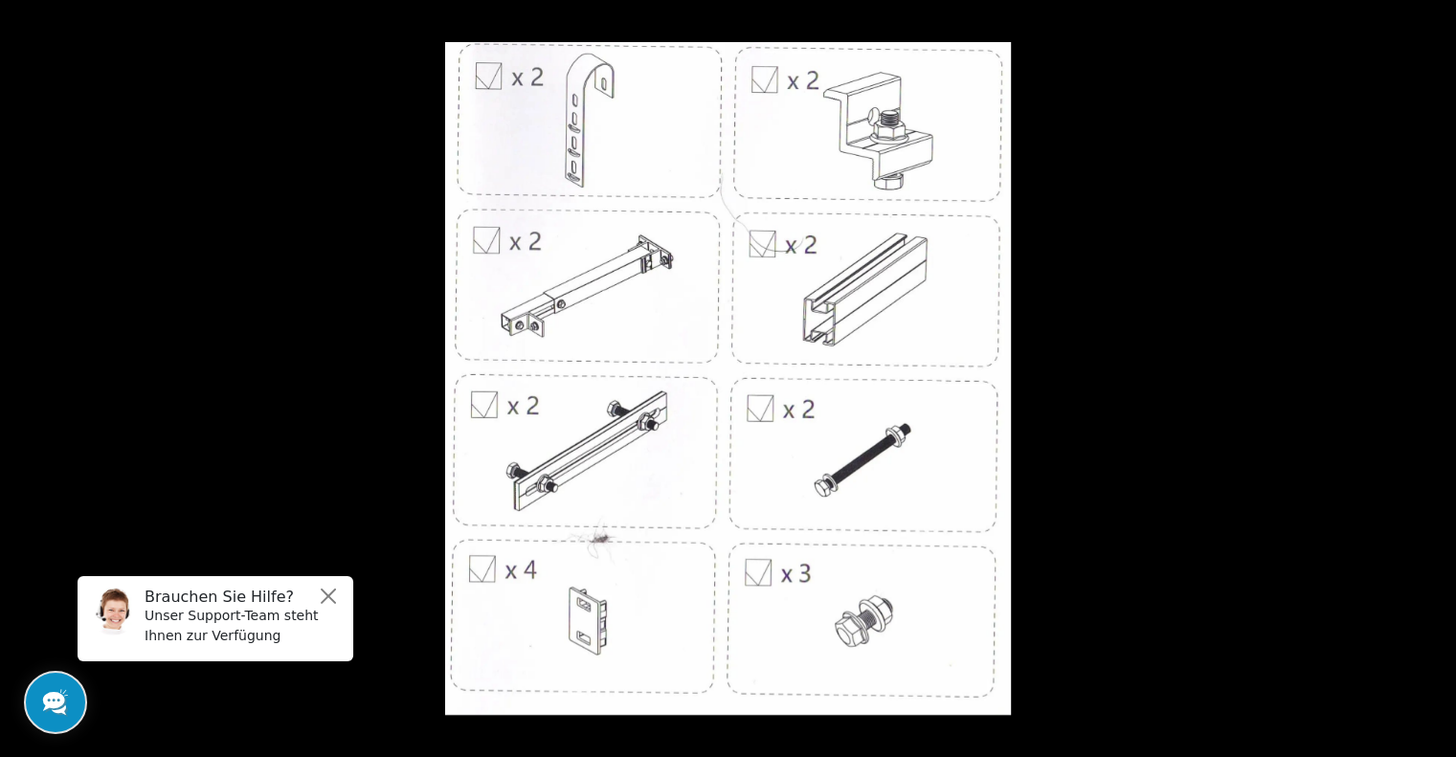
click at [1427, 305] on div at bounding box center [1173, 420] width 1456 height 757
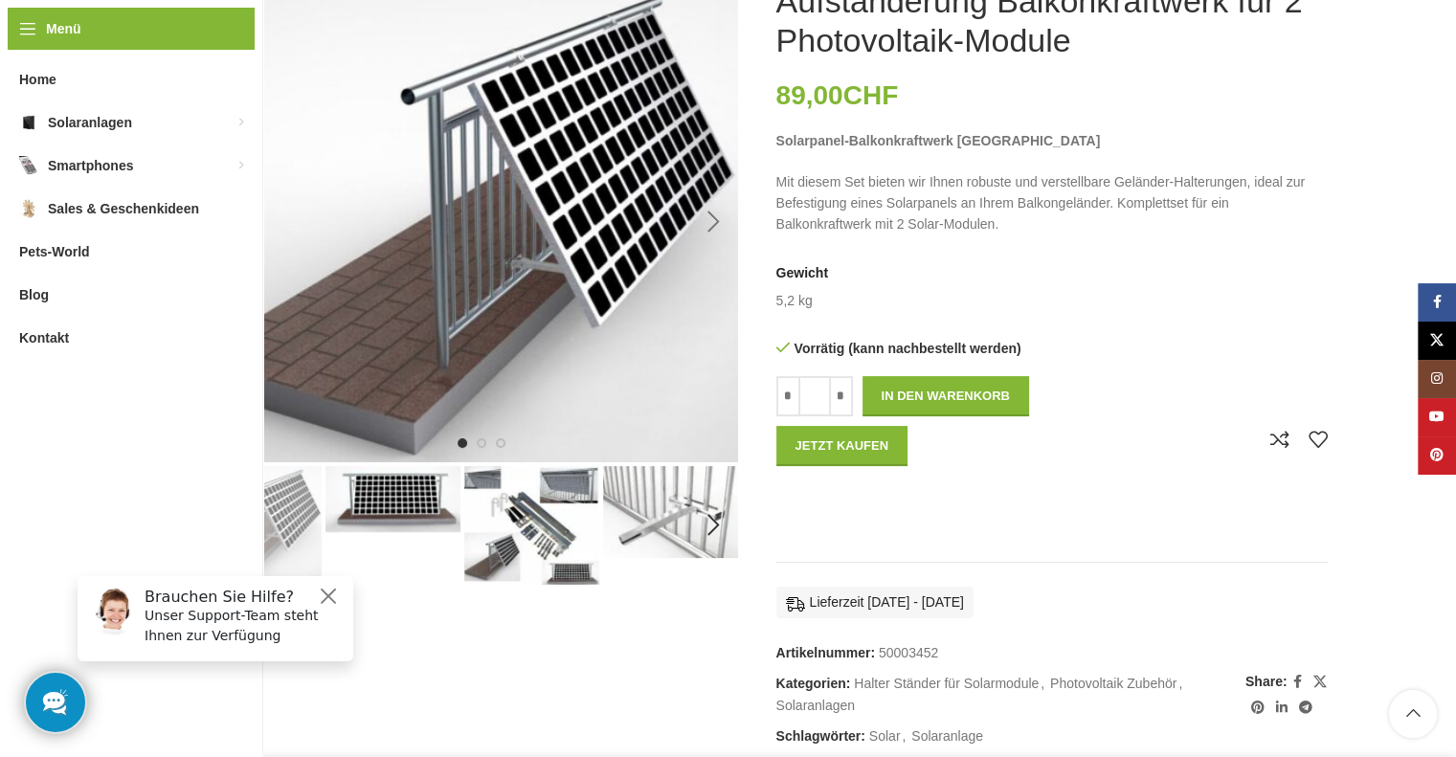
click at [713, 228] on div "Next slide" at bounding box center [714, 222] width 48 height 48
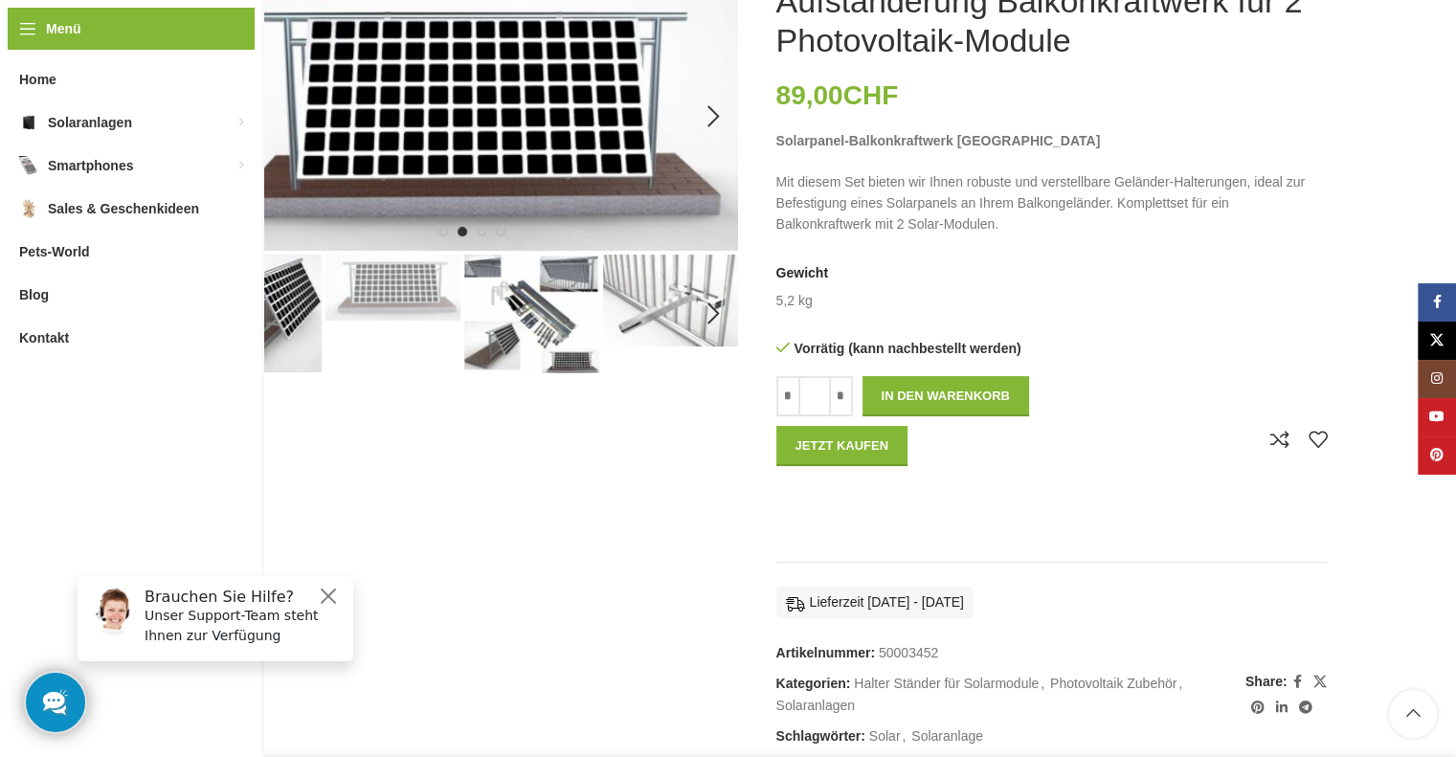
click at [712, 165] on img "2 / 9" at bounding box center [462, 116] width 551 height 269
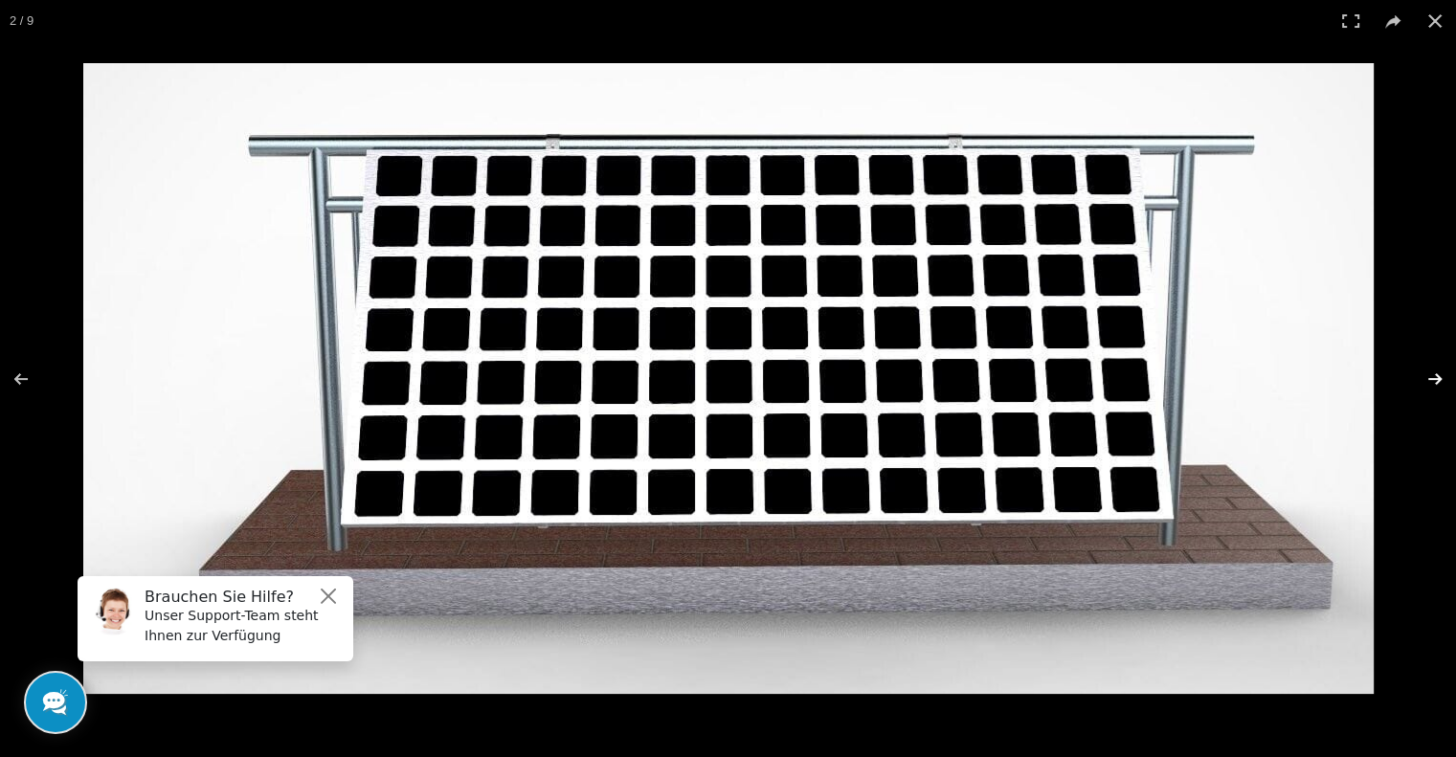
click at [1428, 373] on button at bounding box center [1422, 379] width 67 height 96
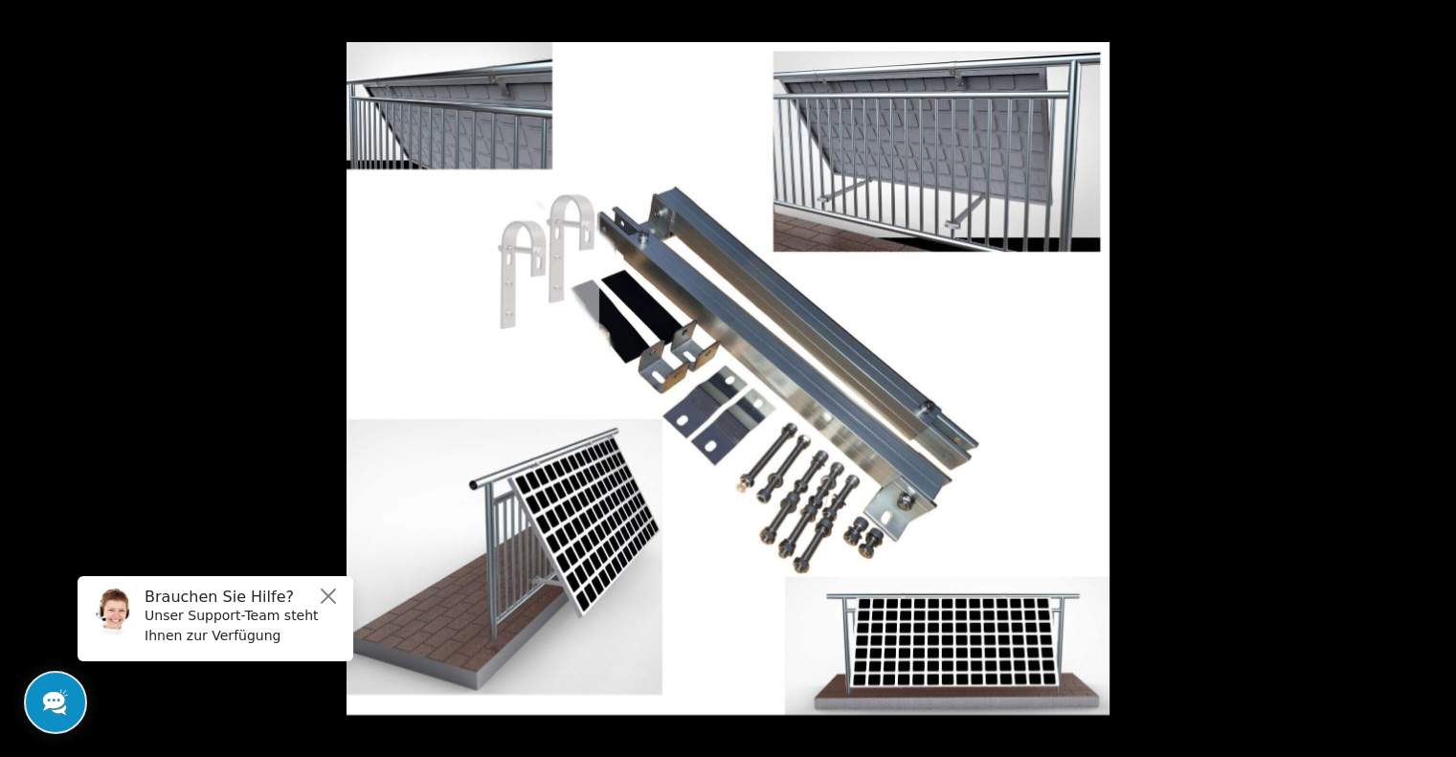
click at [1428, 377] on button at bounding box center [1422, 379] width 67 height 96
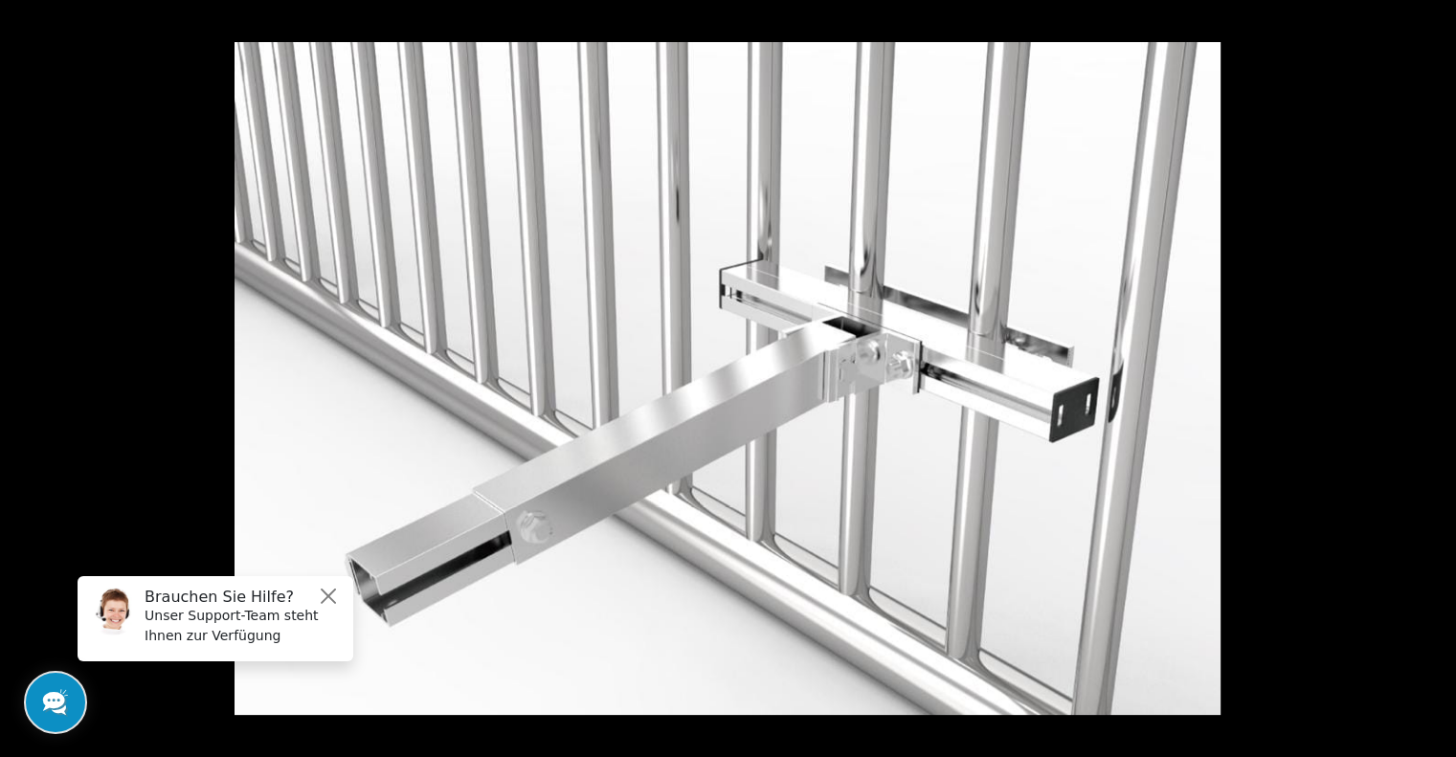
click at [1428, 377] on button at bounding box center [1422, 379] width 67 height 96
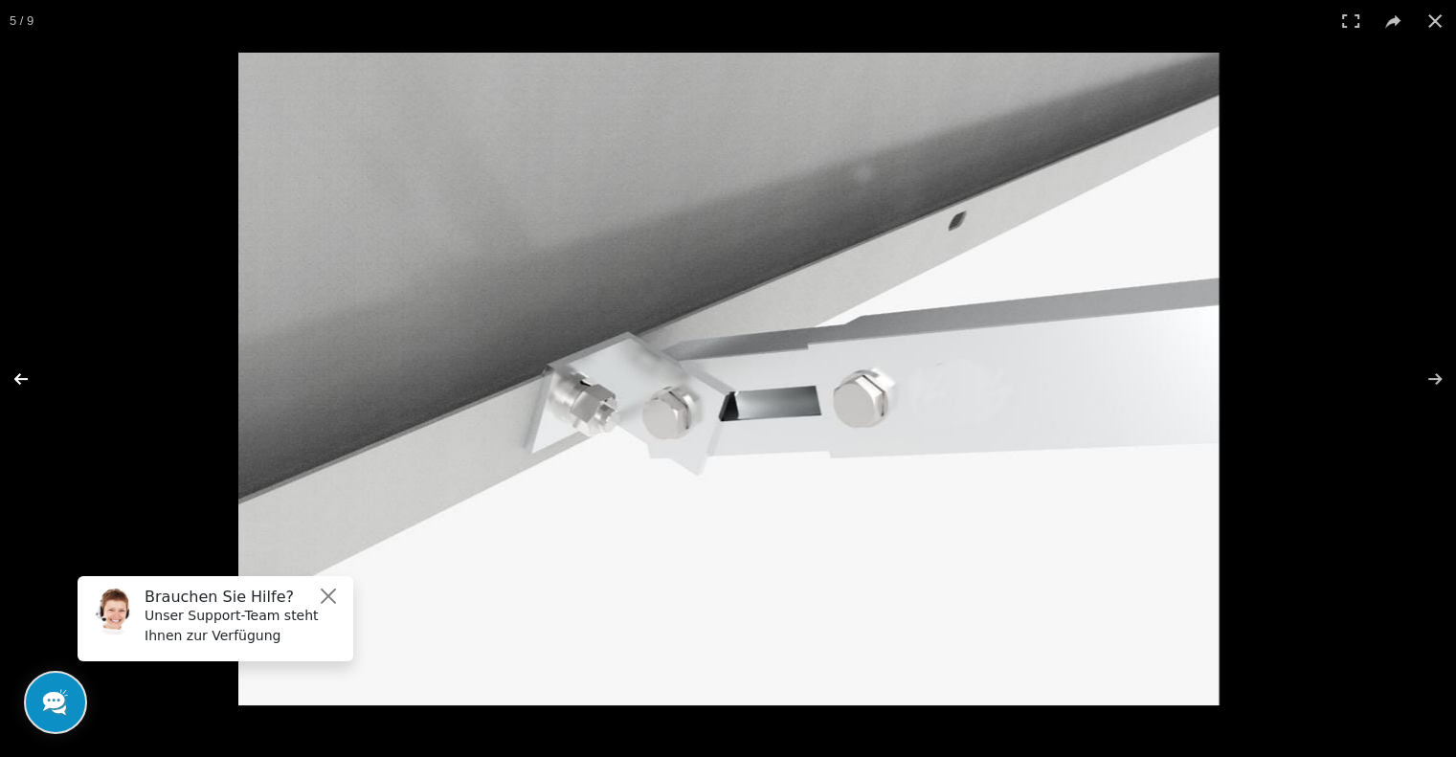
click at [19, 376] on button at bounding box center [33, 379] width 67 height 96
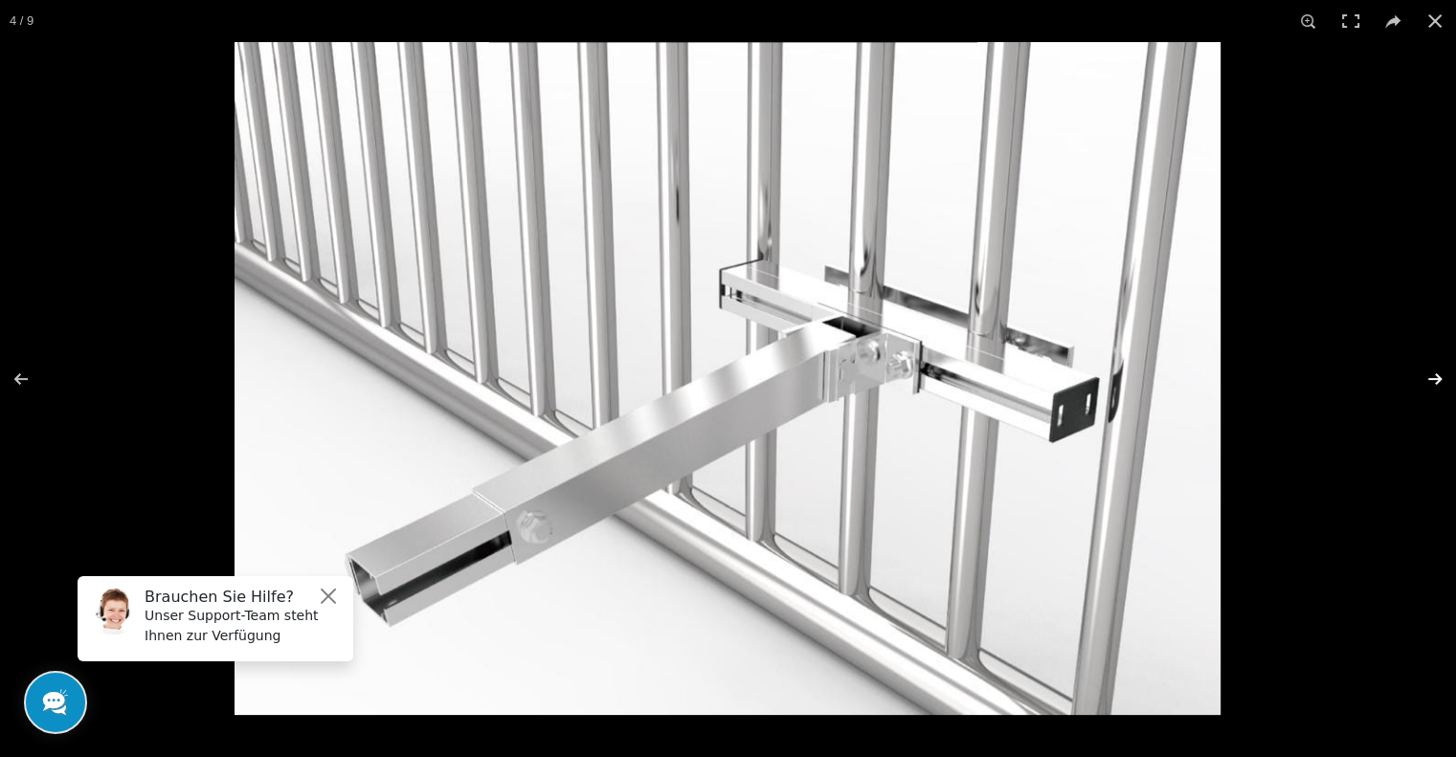
click at [1429, 373] on button at bounding box center [1422, 379] width 67 height 96
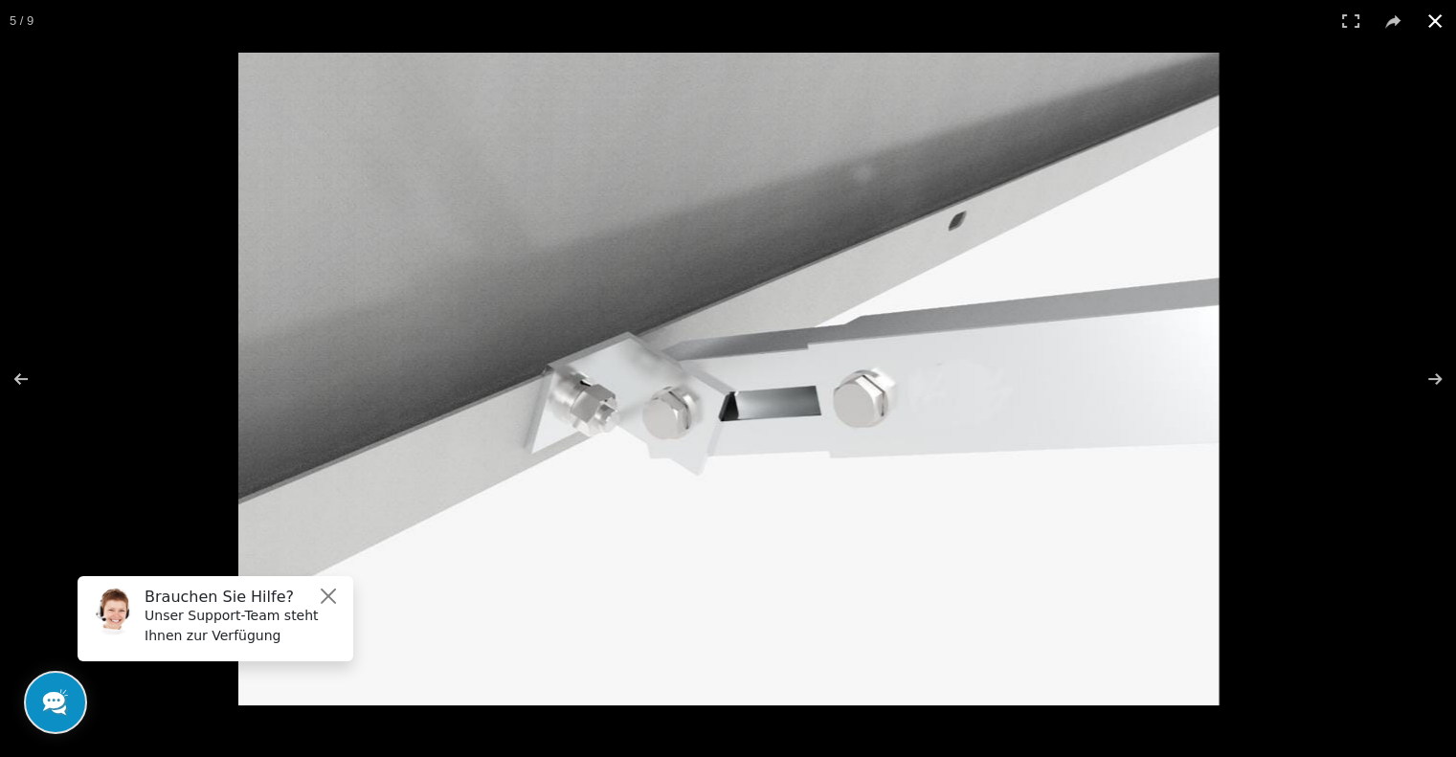
click at [1440, 26] on button at bounding box center [1434, 21] width 42 height 42
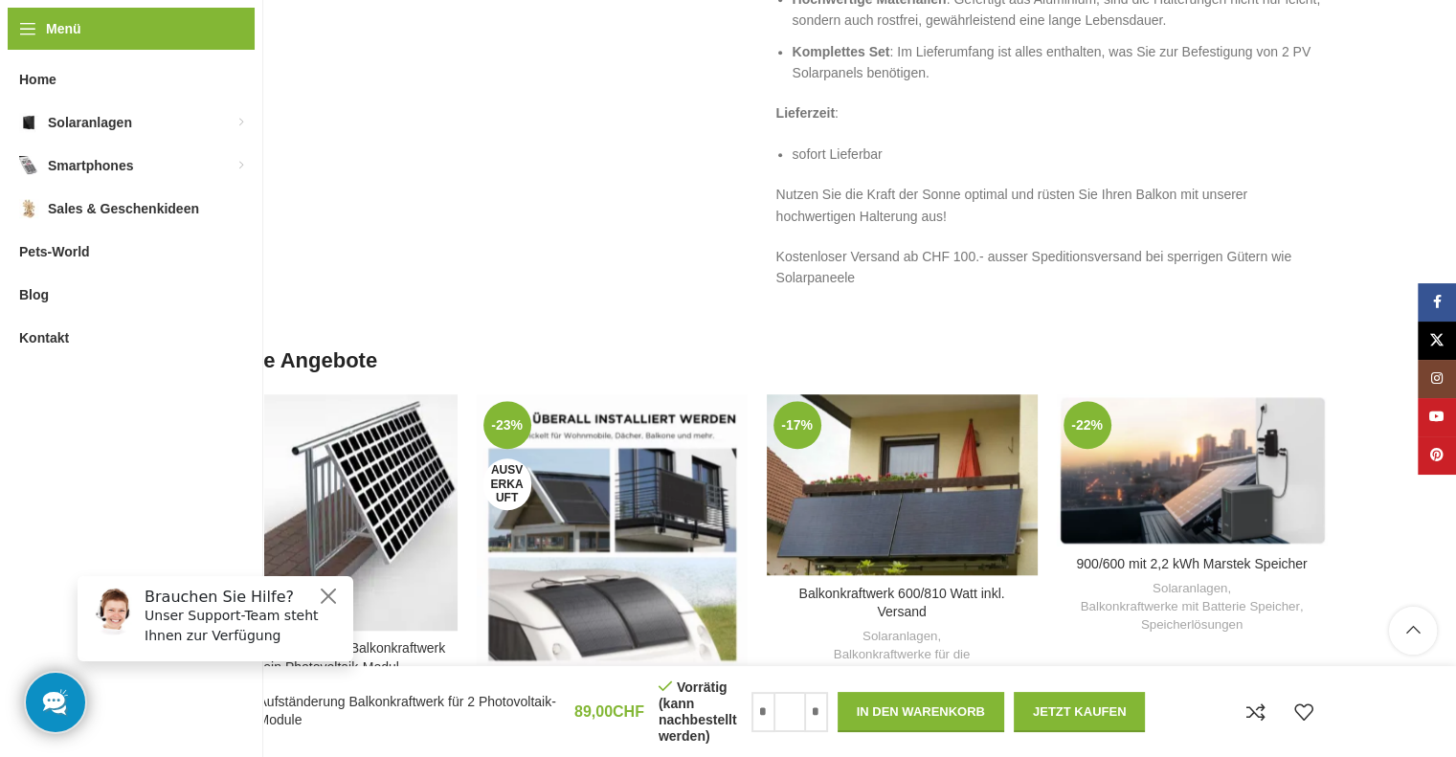
scroll to position [1531, 0]
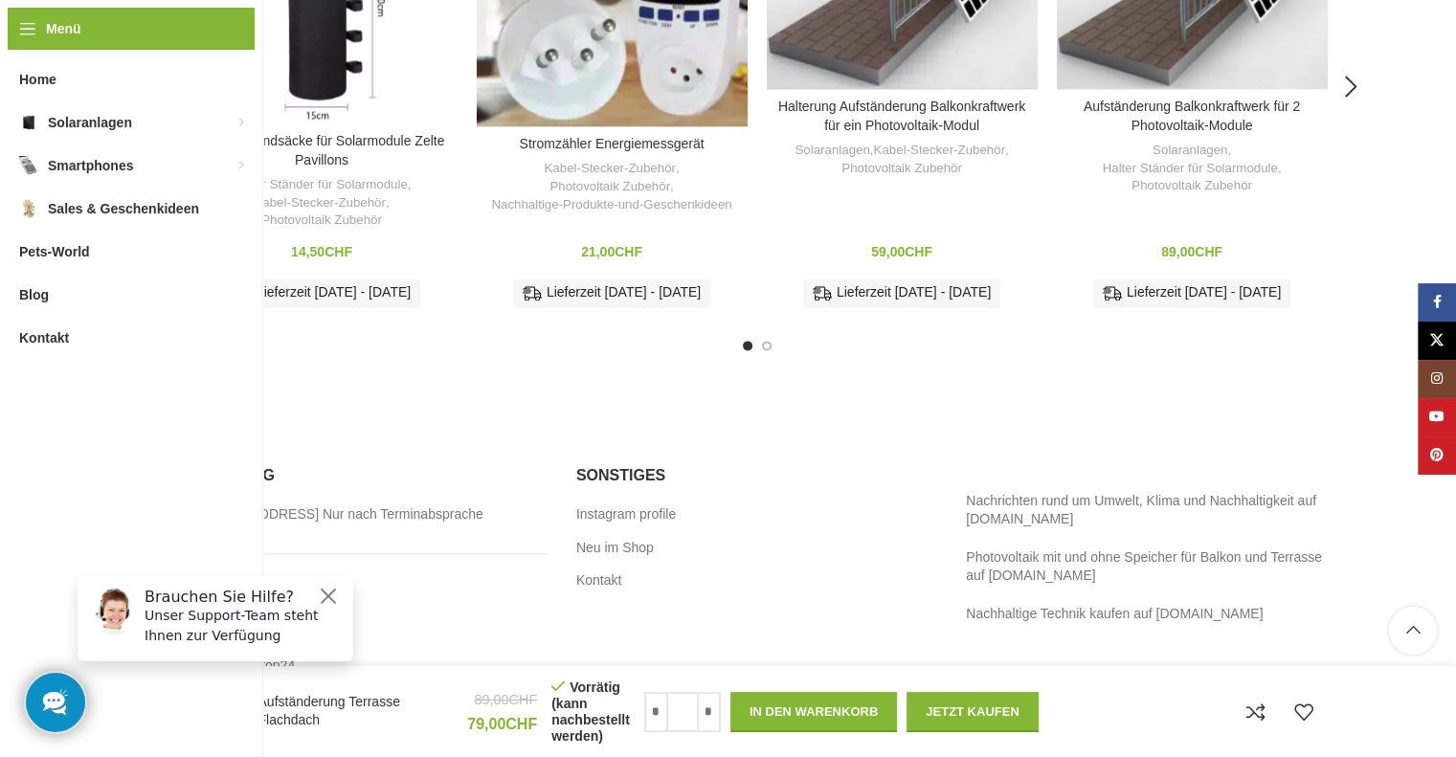
scroll to position [2392, 0]
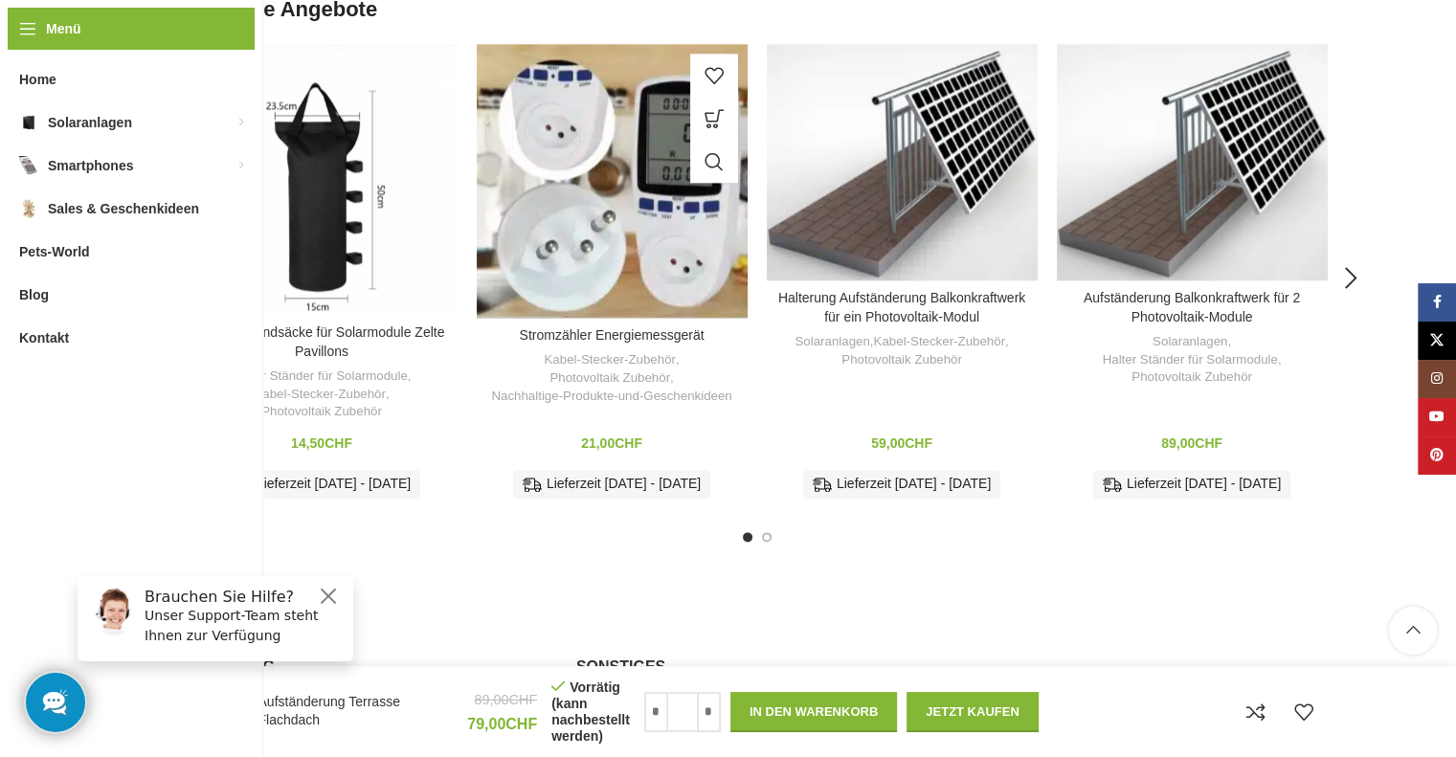
click at [661, 405] on div "Stromzähler Energiemessgerät Kabel-Stecker-Zubehör , Photovoltaik Zubehör , Nac…" at bounding box center [612, 420] width 271 height 183
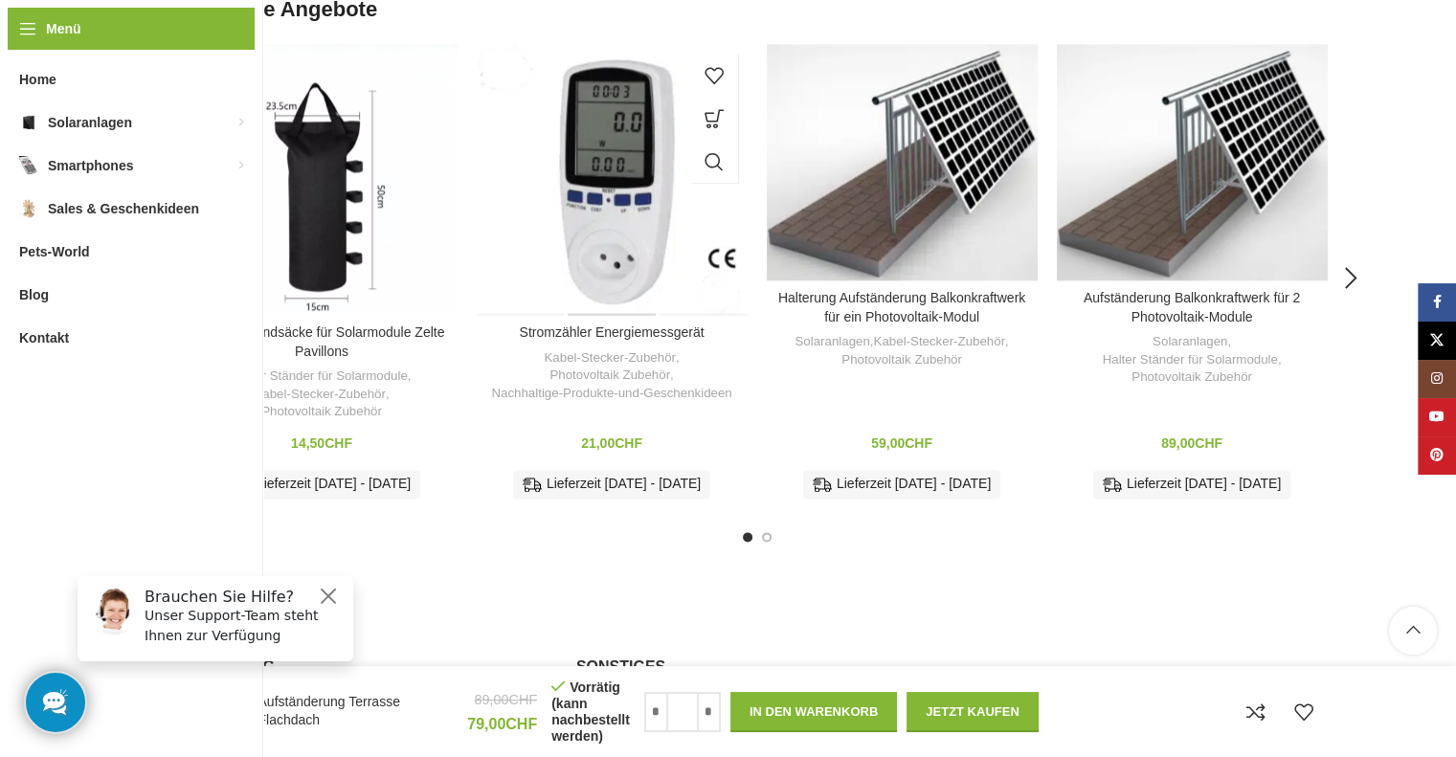
click at [627, 246] on div "Stromzähler Energiemessgerät" at bounding box center [612, 179] width 90 height 271
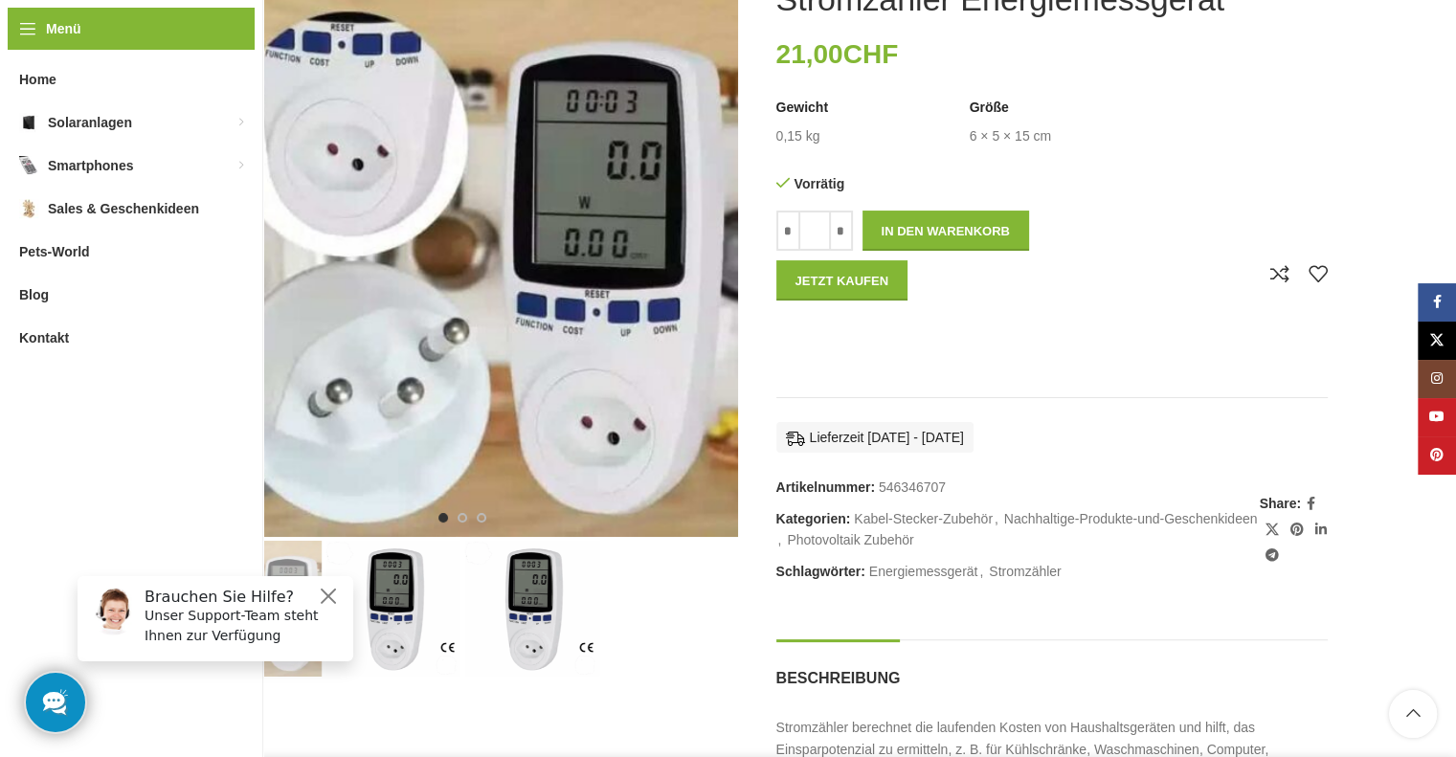
scroll to position [287, 0]
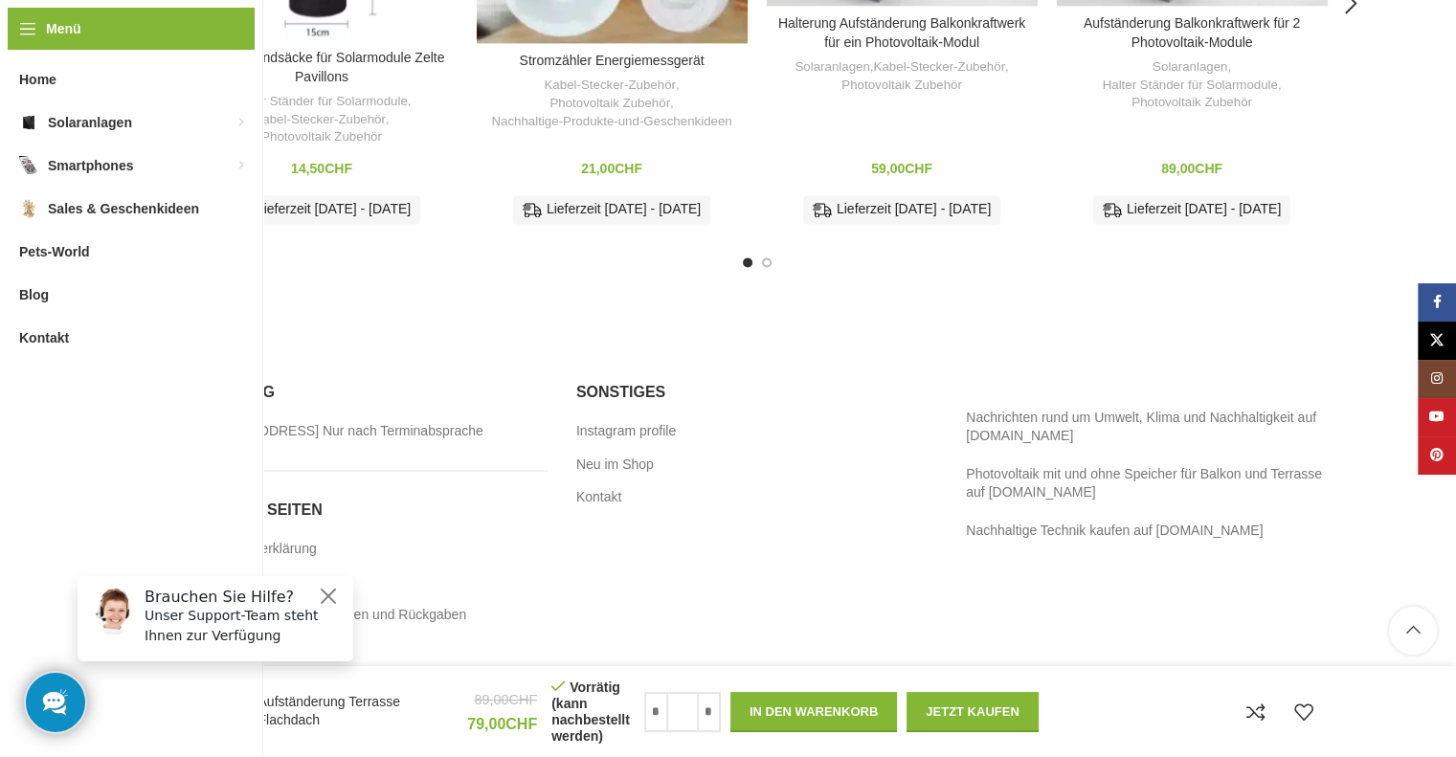
scroll to position [2679, 0]
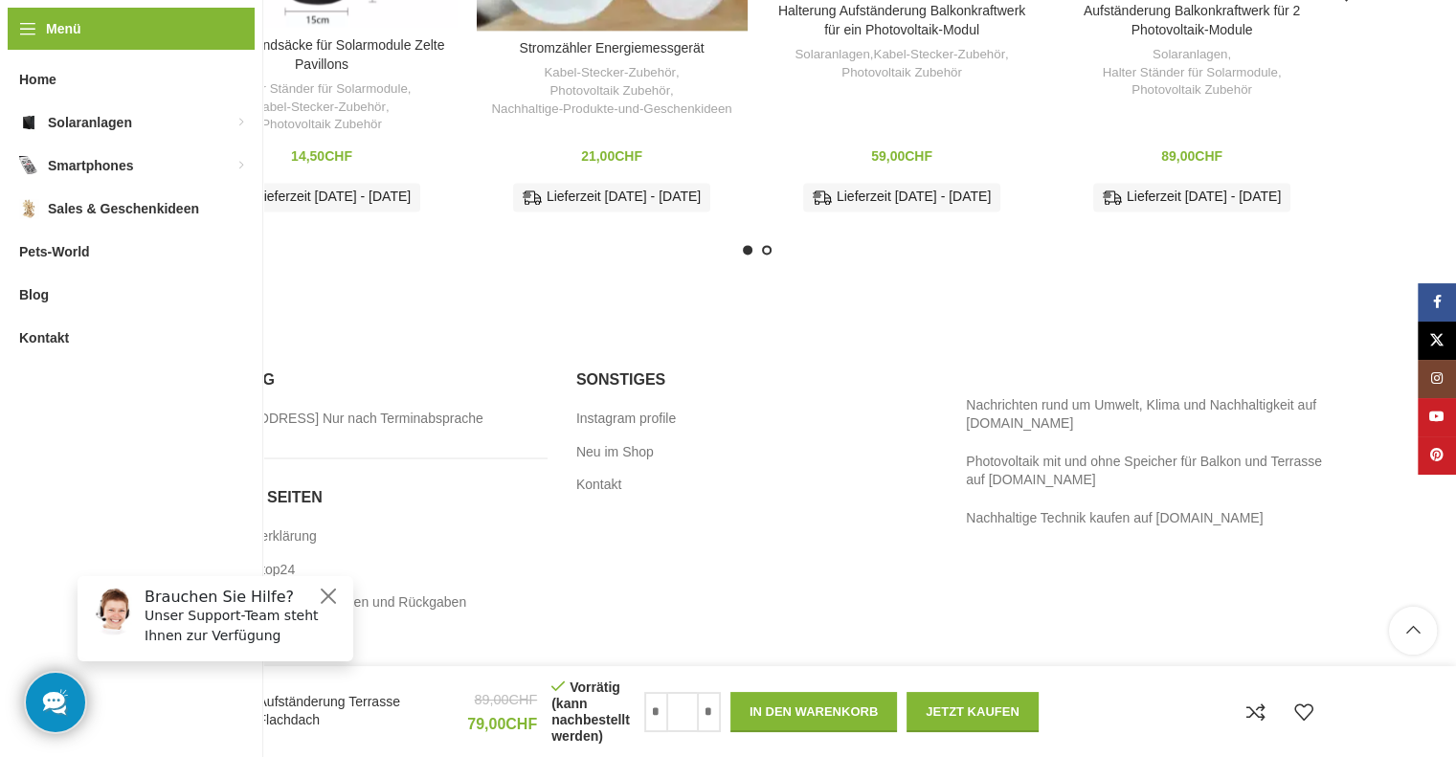
click at [767, 250] on span "Go to slide 2" at bounding box center [767, 250] width 10 height 10
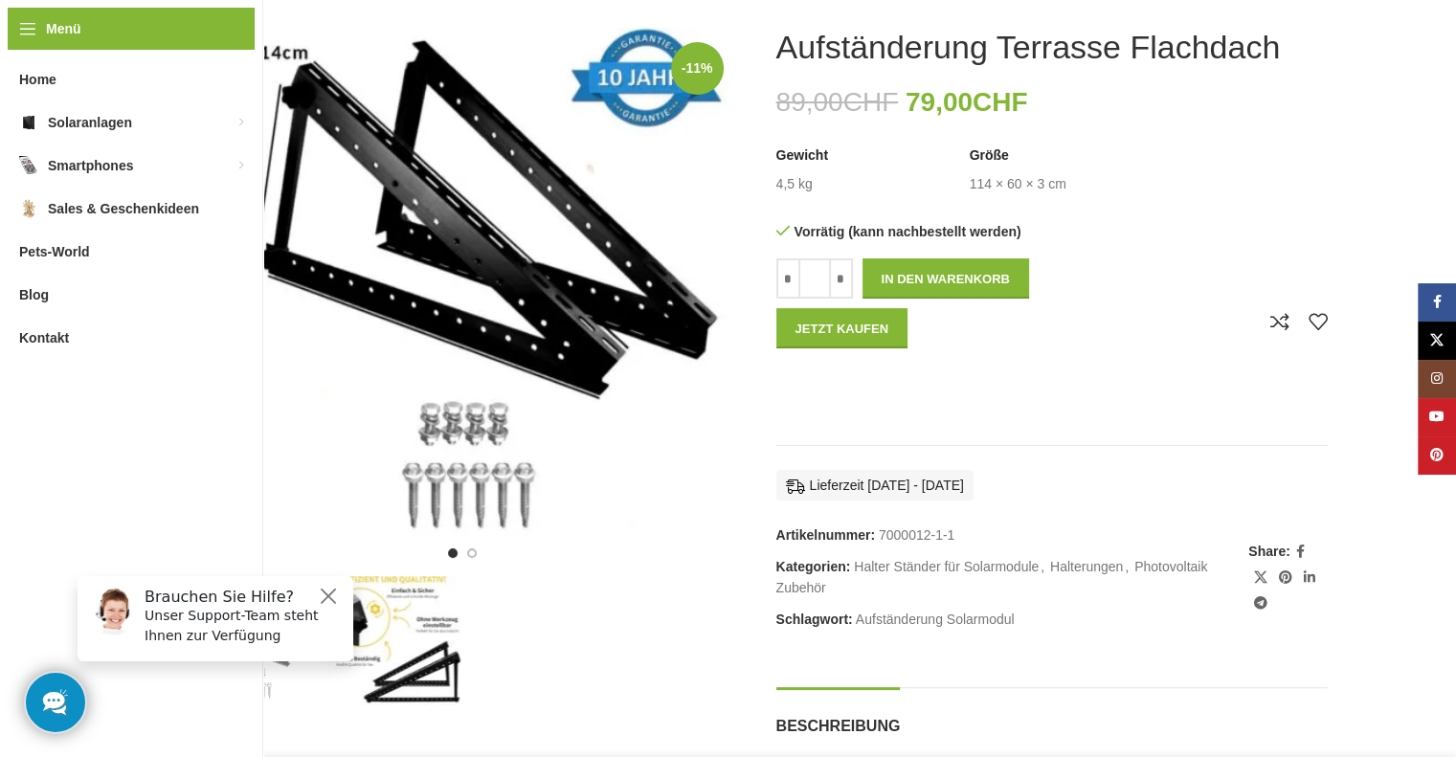
scroll to position [0, 0]
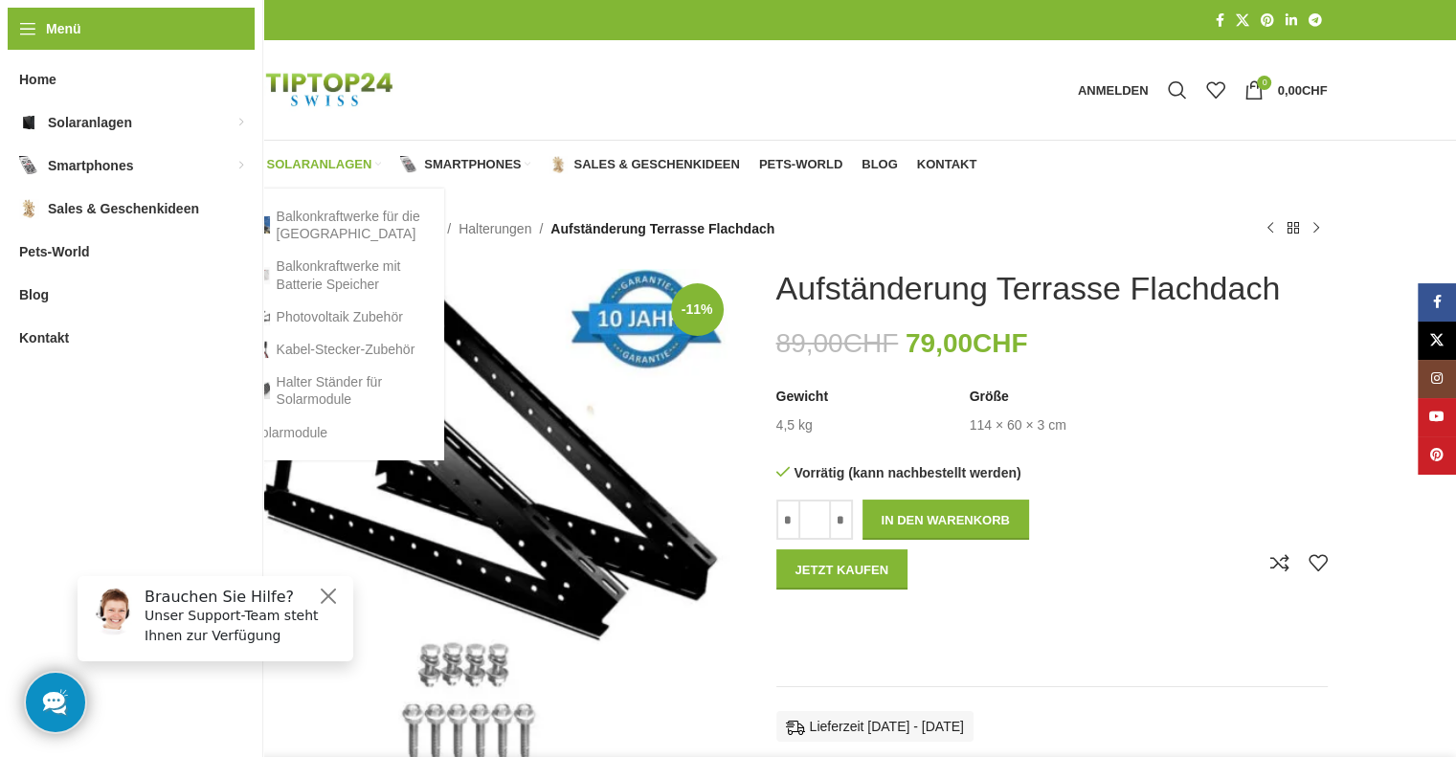
click at [319, 164] on span "Solaranlagen" at bounding box center [319, 164] width 105 height 15
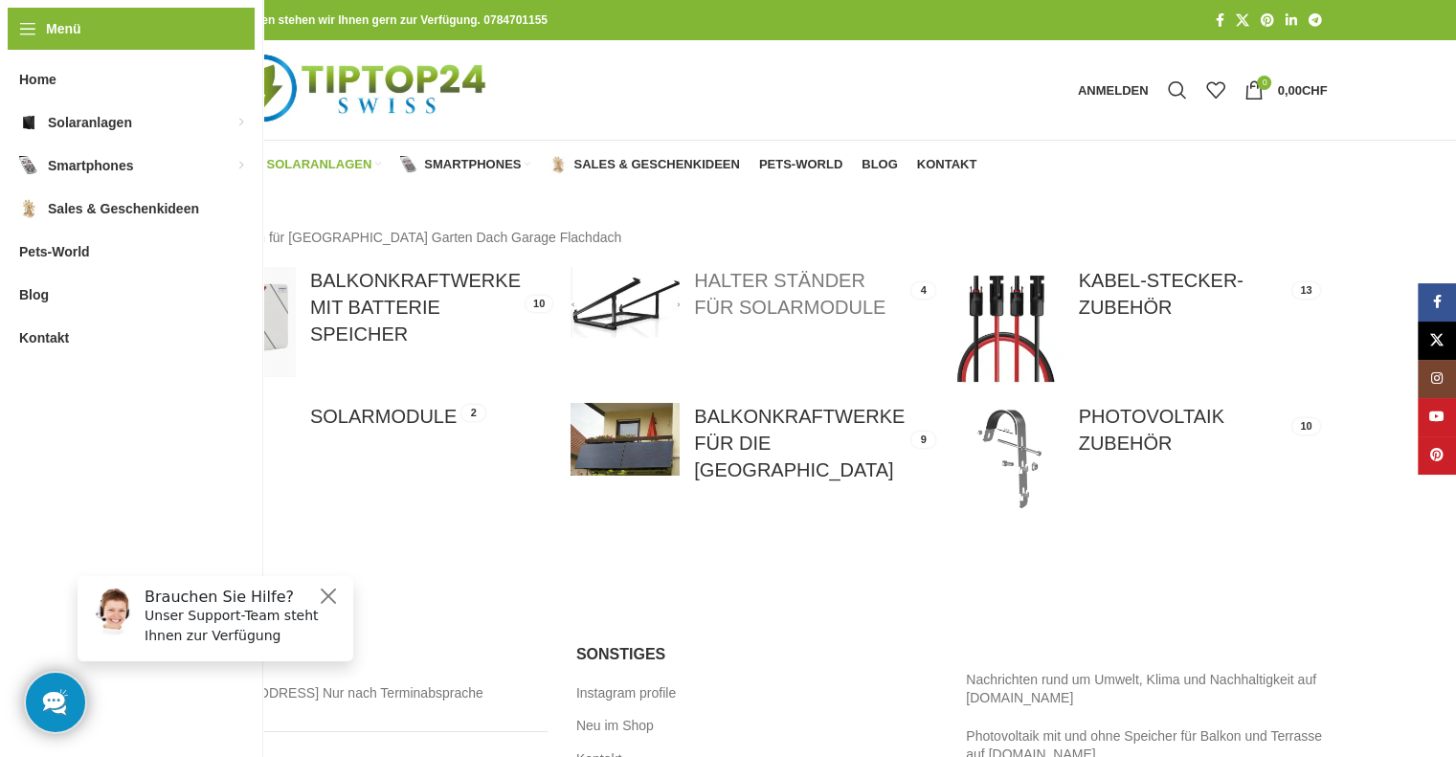
click at [867, 305] on link at bounding box center [752, 302] width 365 height 70
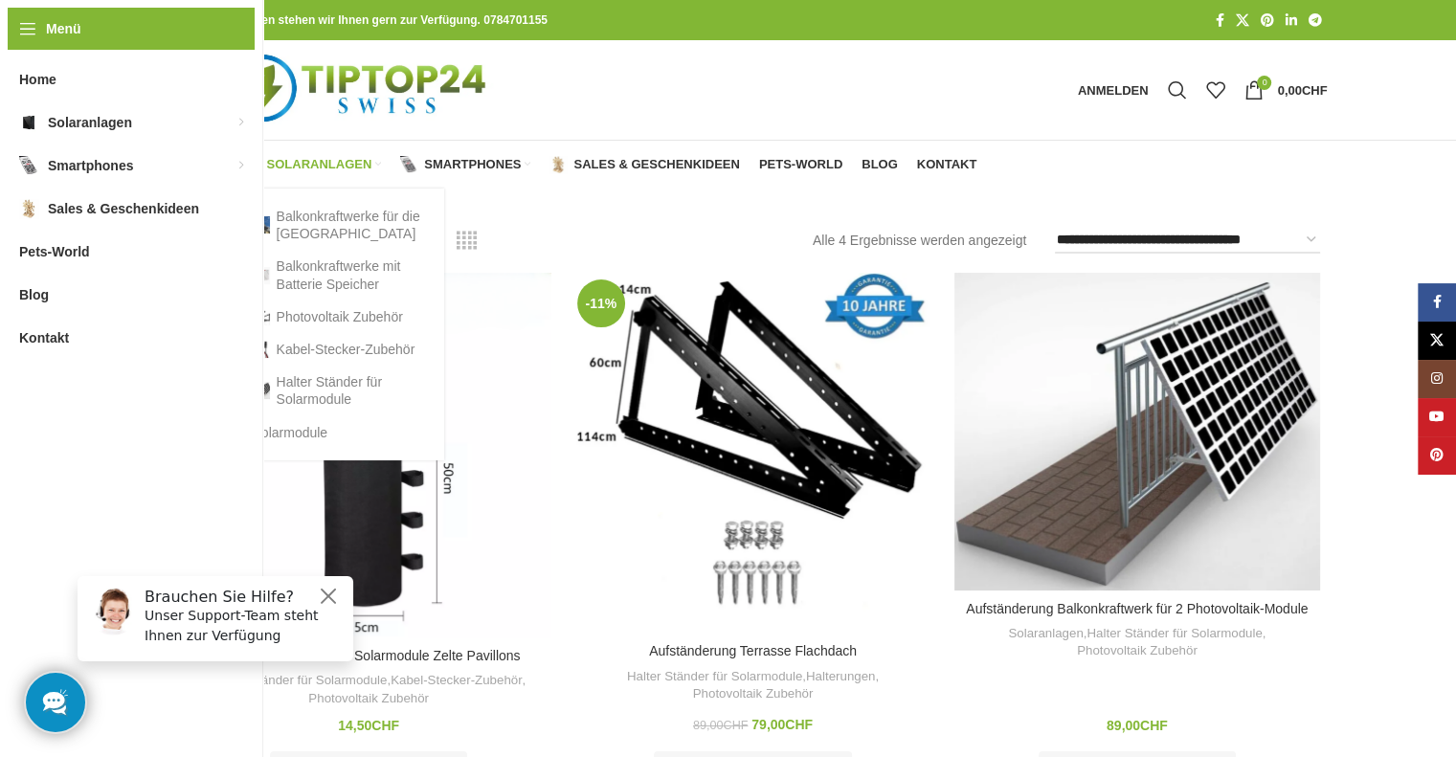
click at [352, 166] on span "Solaranlagen" at bounding box center [319, 164] width 105 height 15
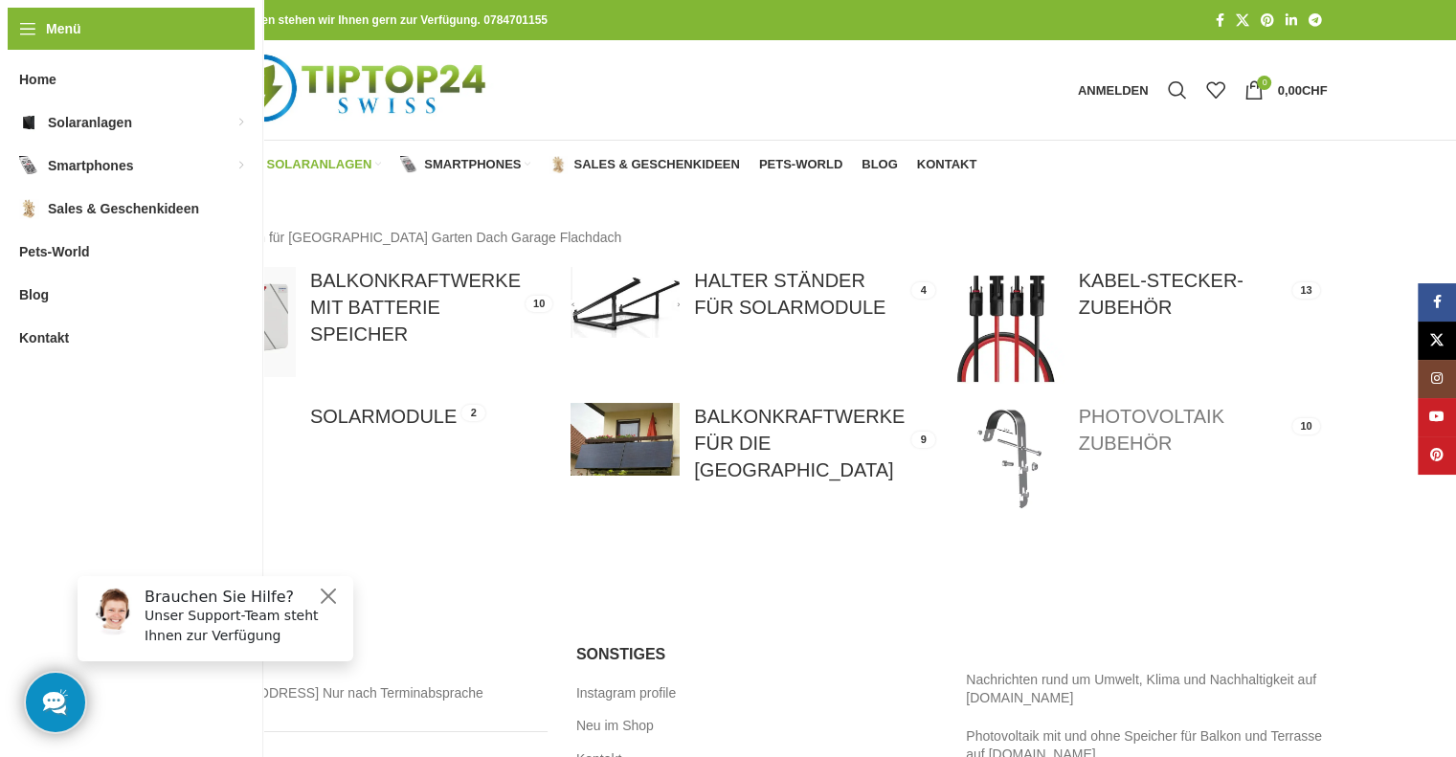
click at [1114, 422] on link at bounding box center [1136, 457] width 365 height 109
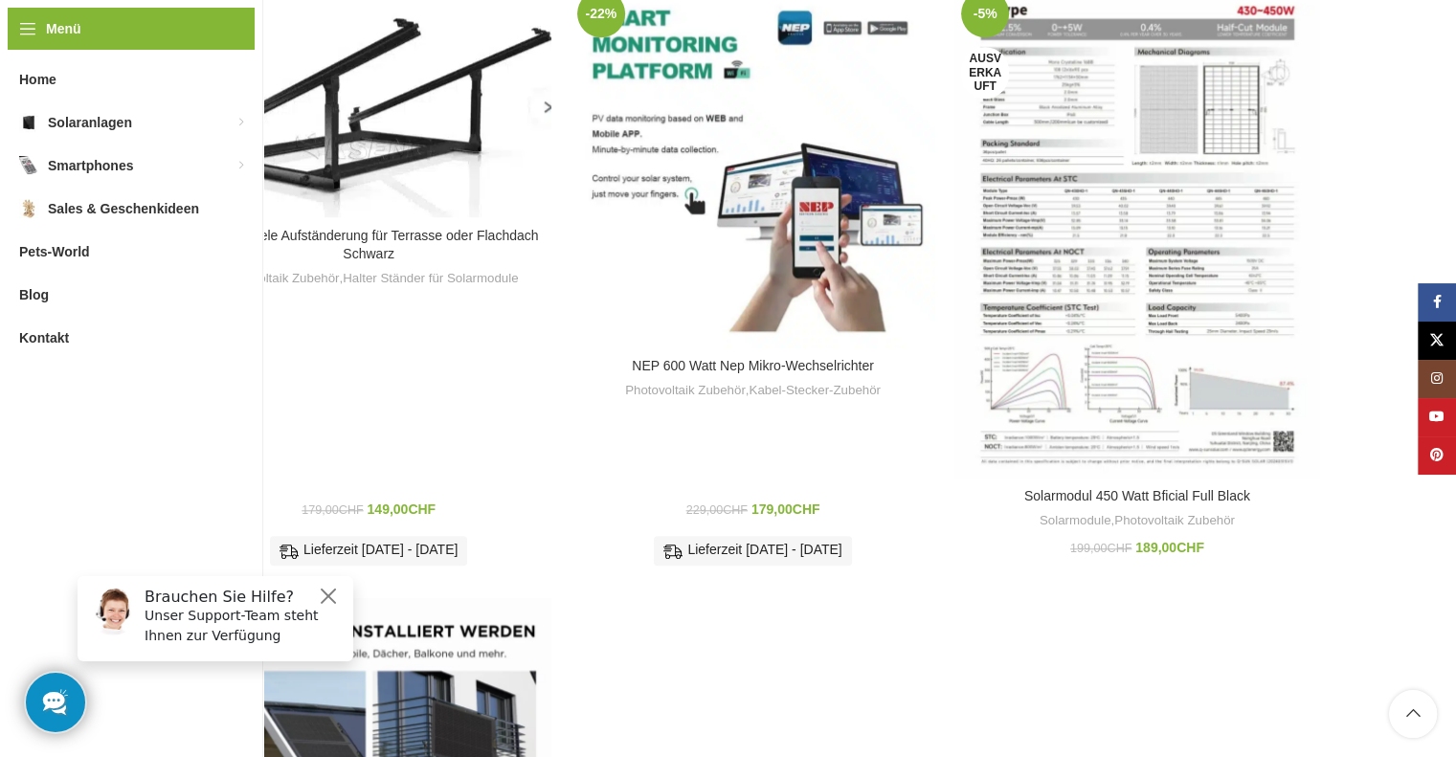
scroll to position [1435, 0]
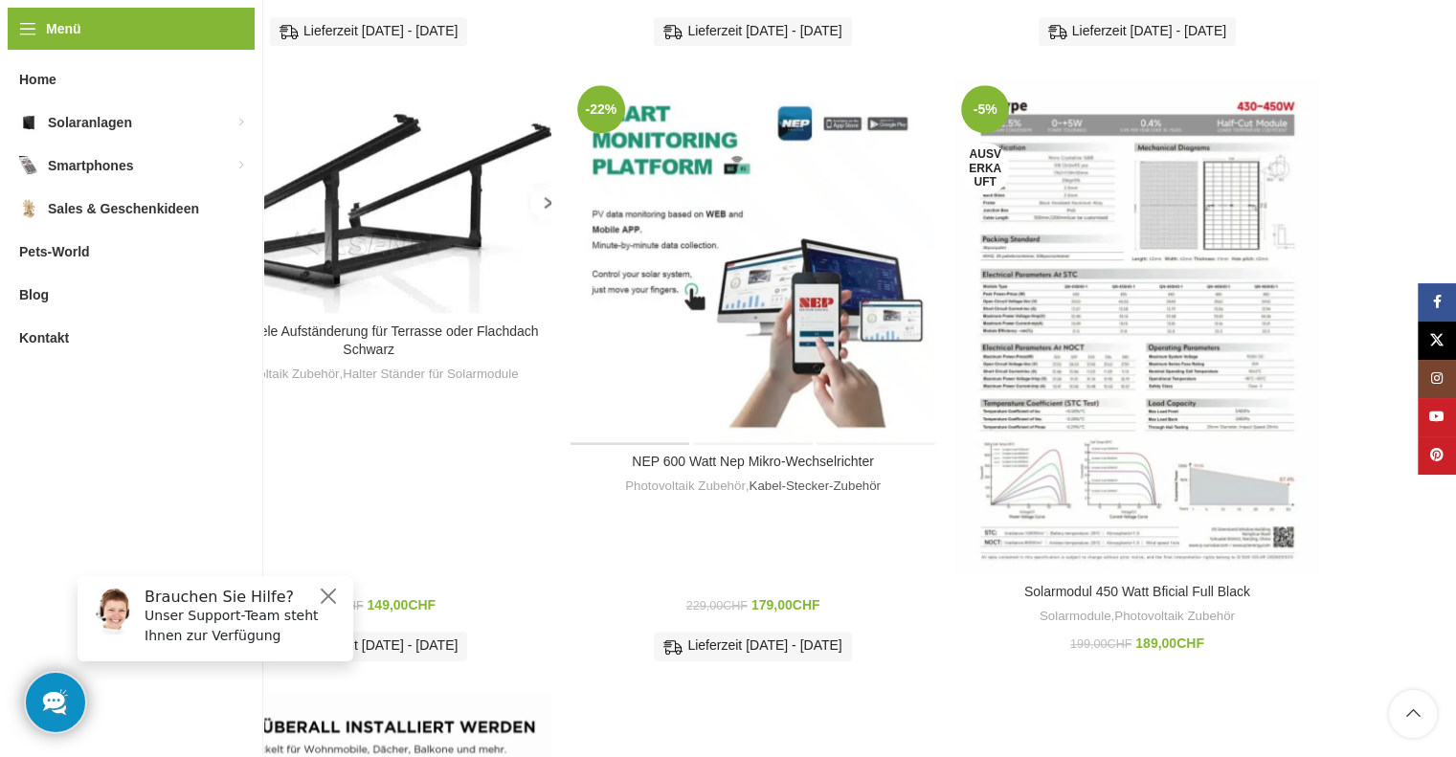
click at [777, 480] on link "Kabel-Stecker-Zubehör" at bounding box center [813, 487] width 131 height 18
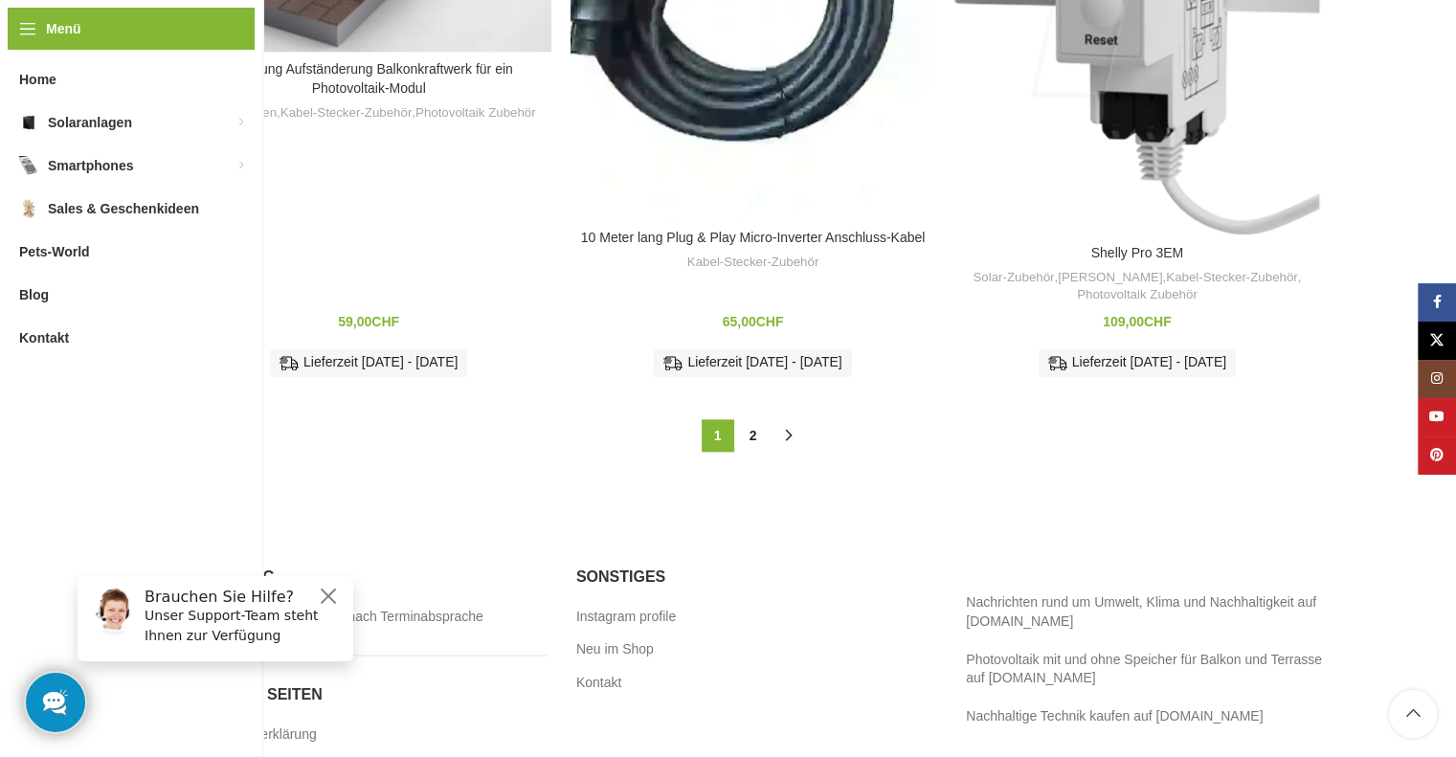
scroll to position [1723, 0]
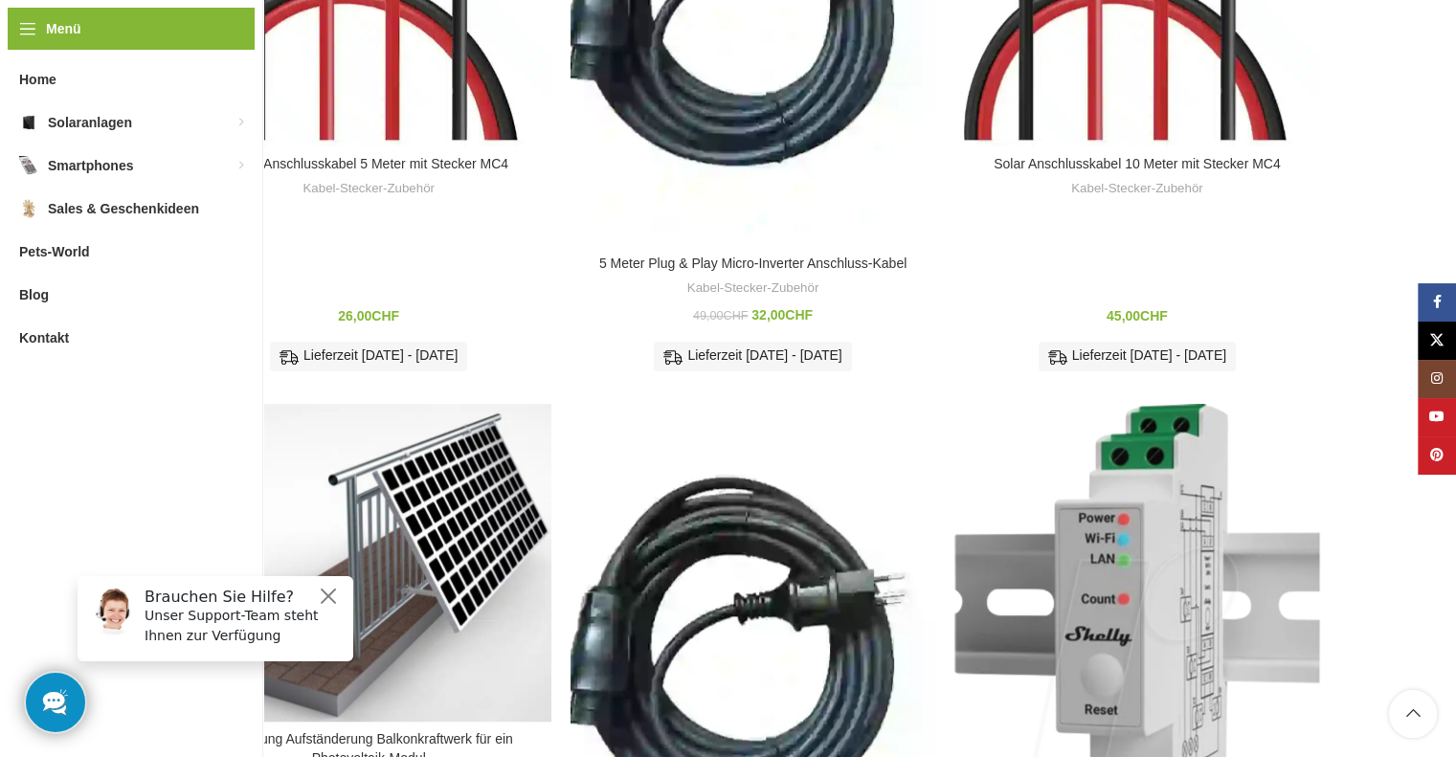
click at [1183, 624] on img "Shelly Pro 3EM" at bounding box center [1136, 654] width 365 height 501
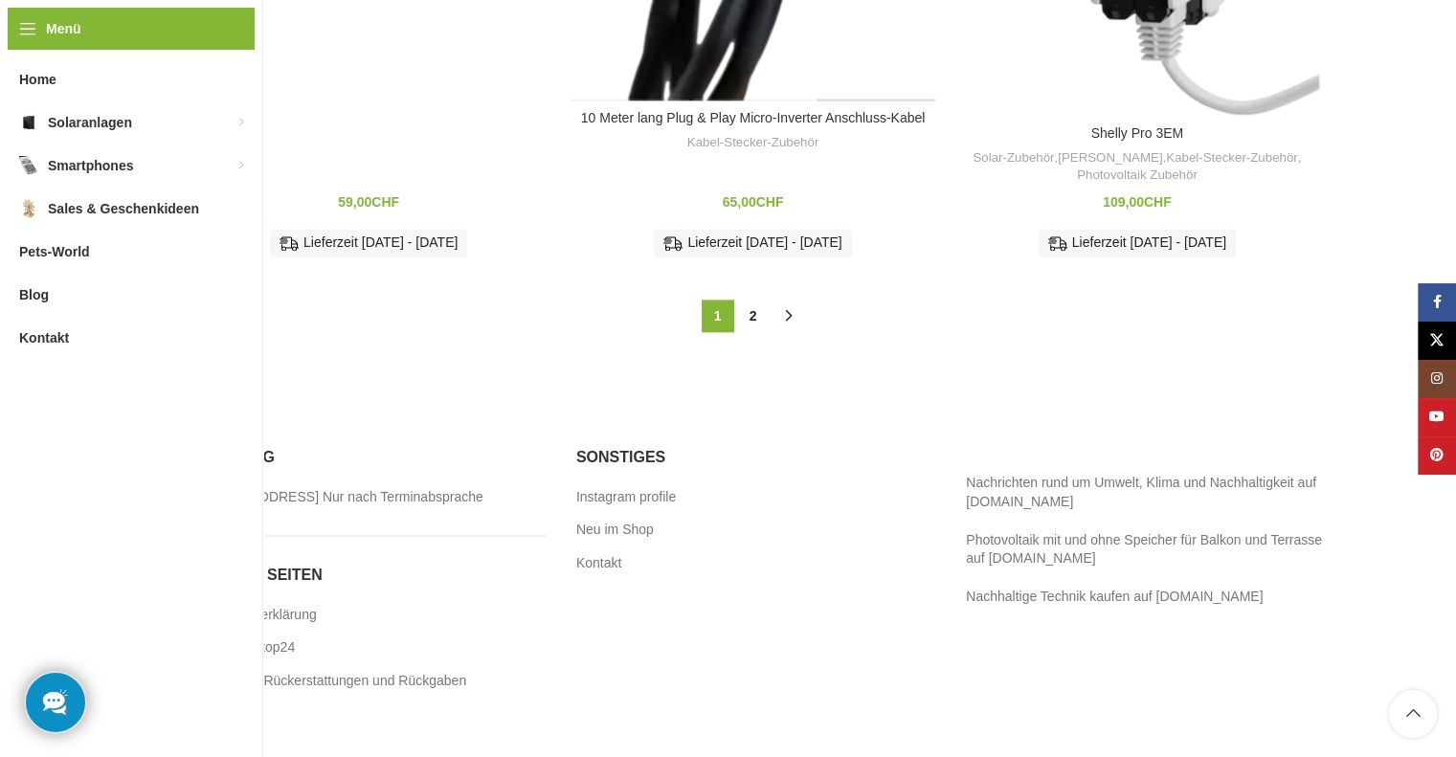
scroll to position [2537, 0]
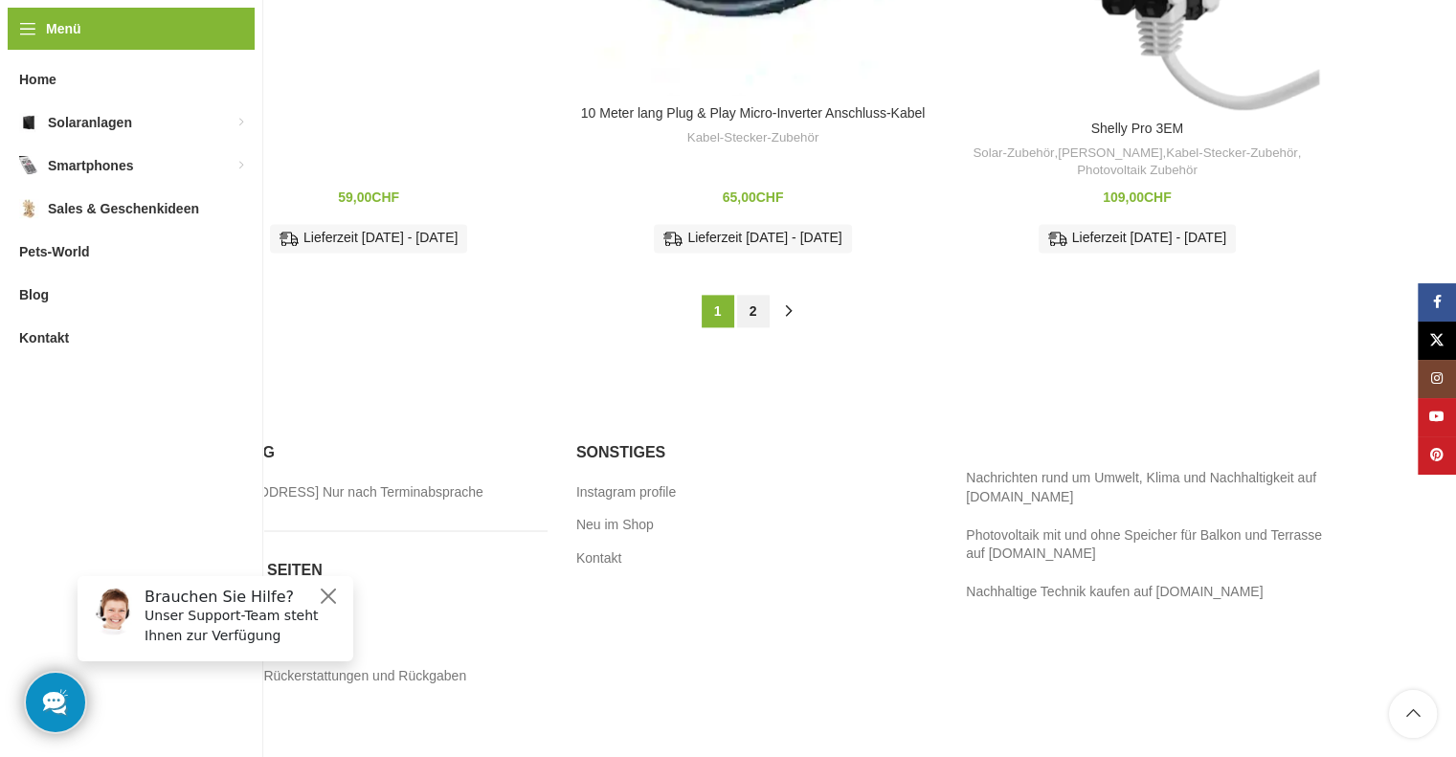
click at [749, 295] on link "2" at bounding box center [753, 311] width 33 height 33
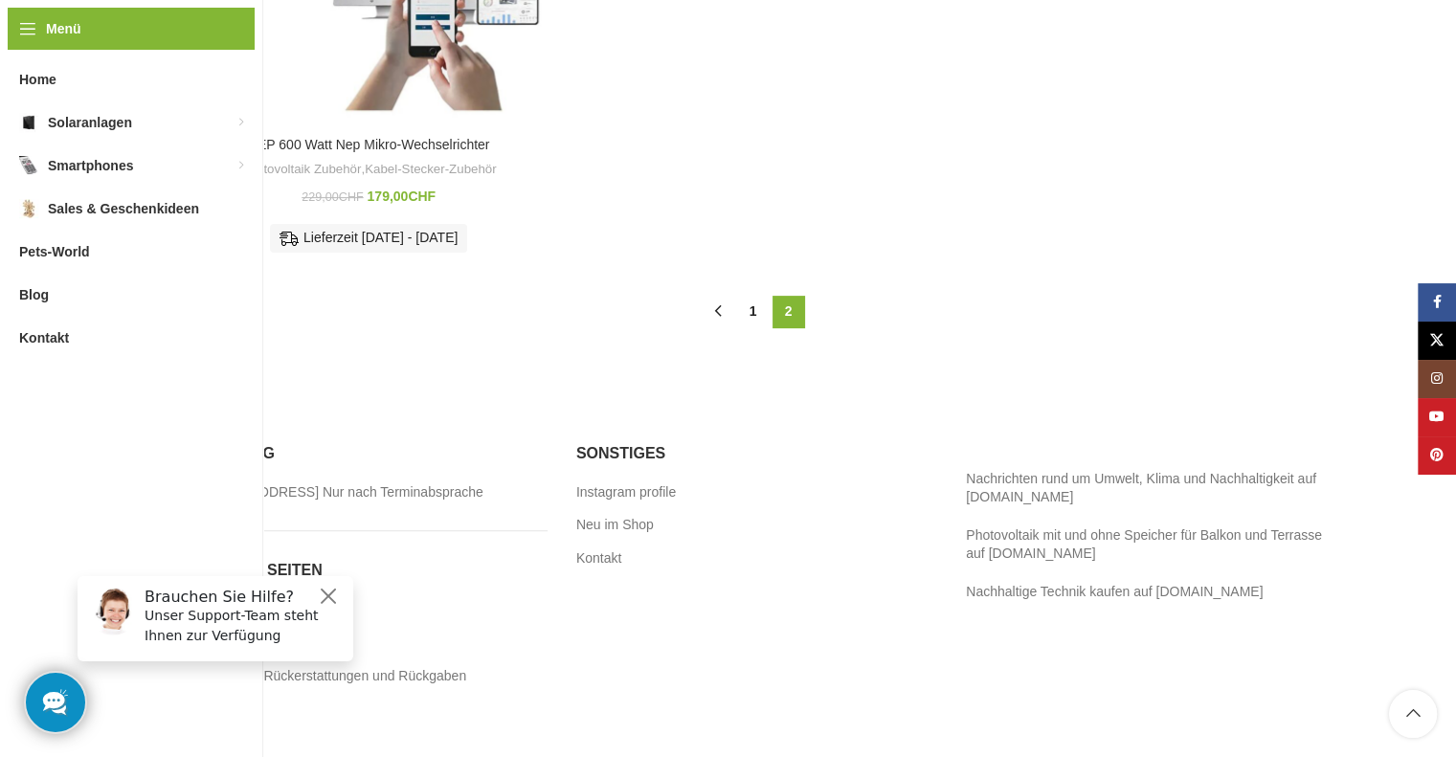
scroll to position [92, 0]
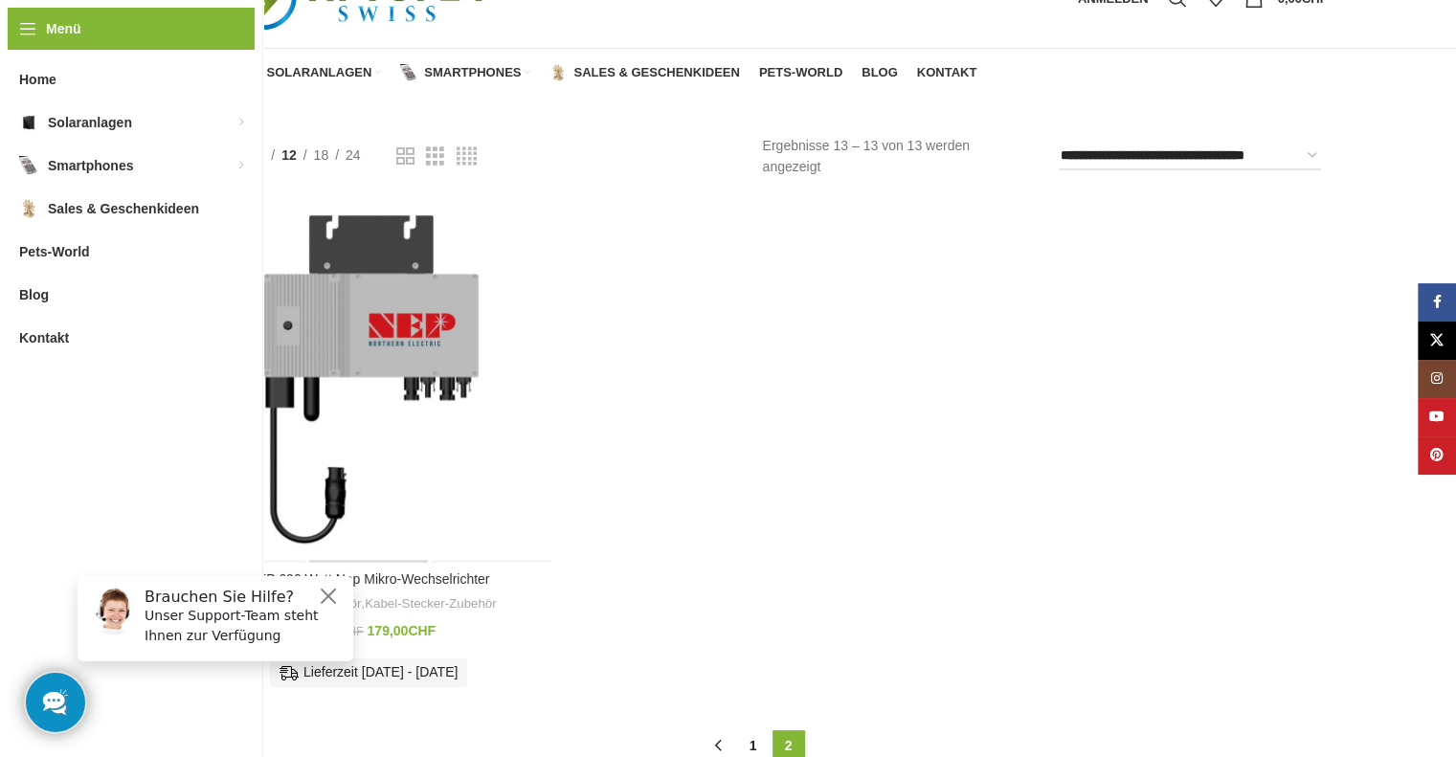
click at [328, 432] on div "NEP 600 Watt Nep Mikro-Wechselrichter" at bounding box center [369, 379] width 122 height 365
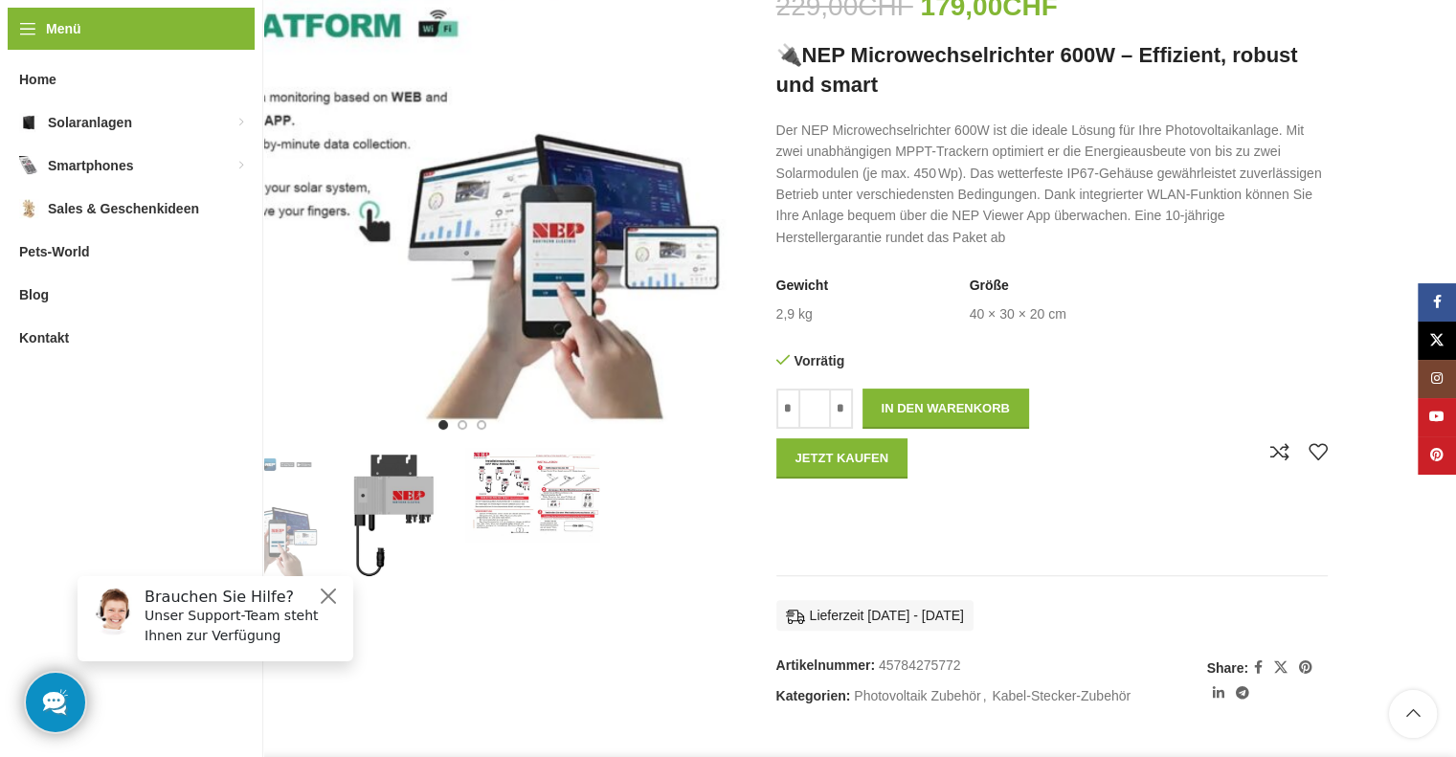
scroll to position [383, 0]
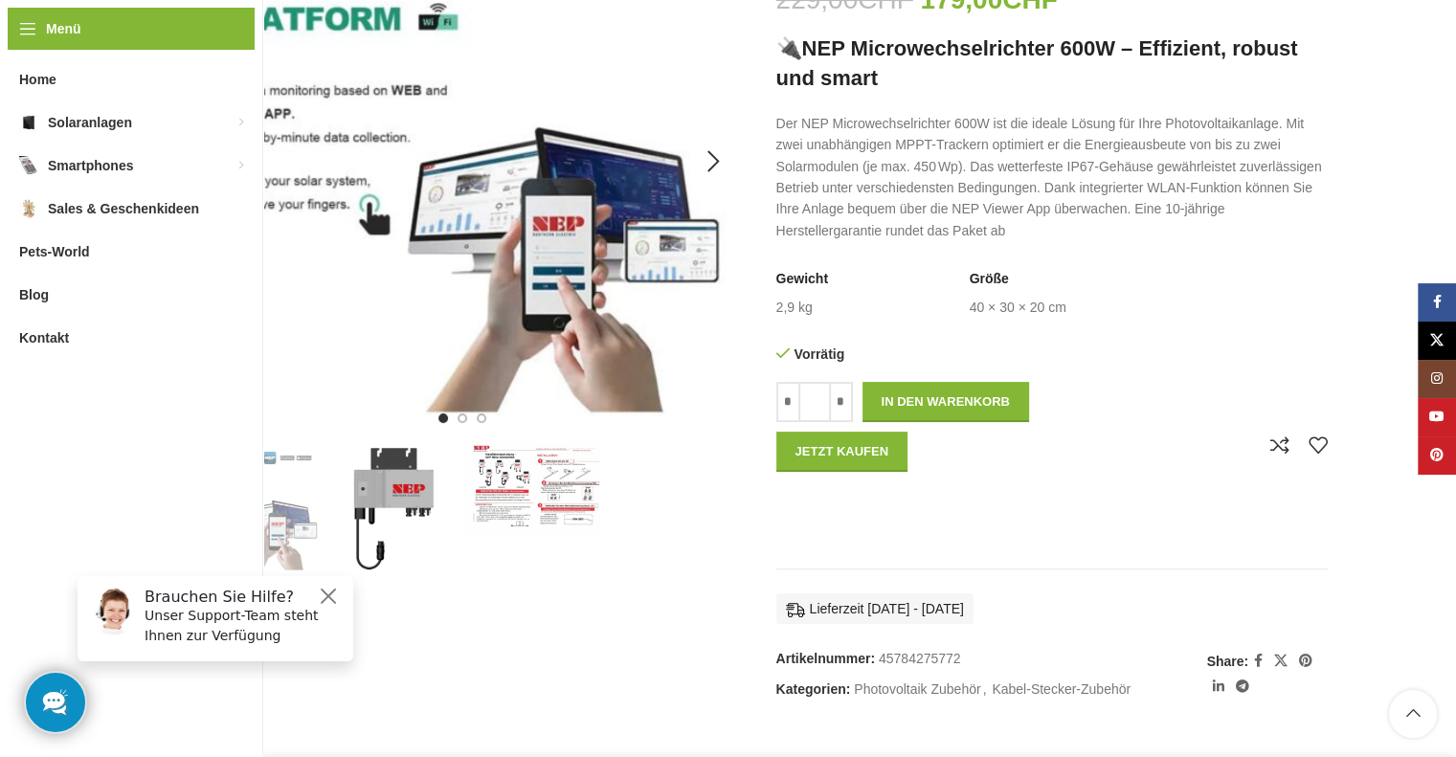
click at [522, 221] on img "1 / 3" at bounding box center [462, 161] width 551 height 551
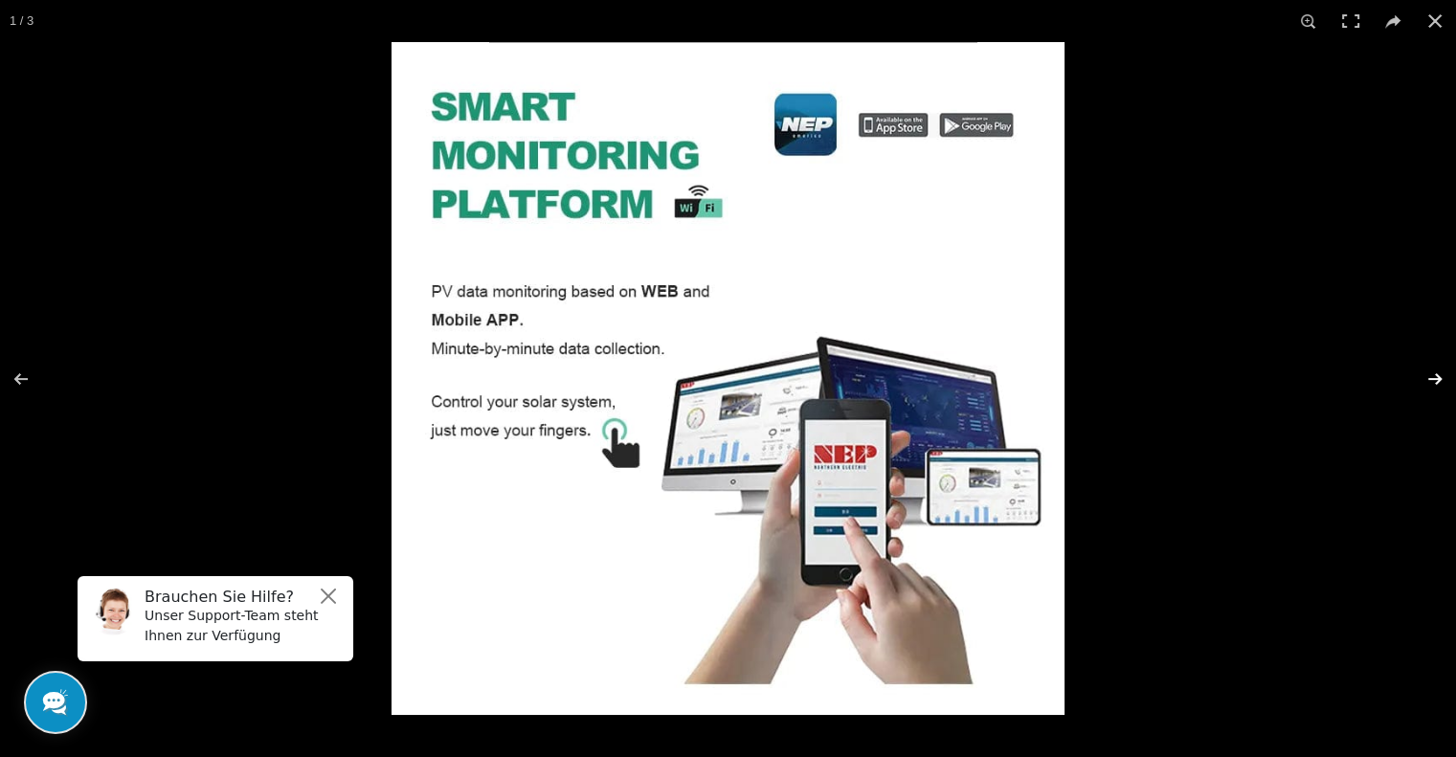
click at [1436, 379] on button at bounding box center [1422, 379] width 67 height 96
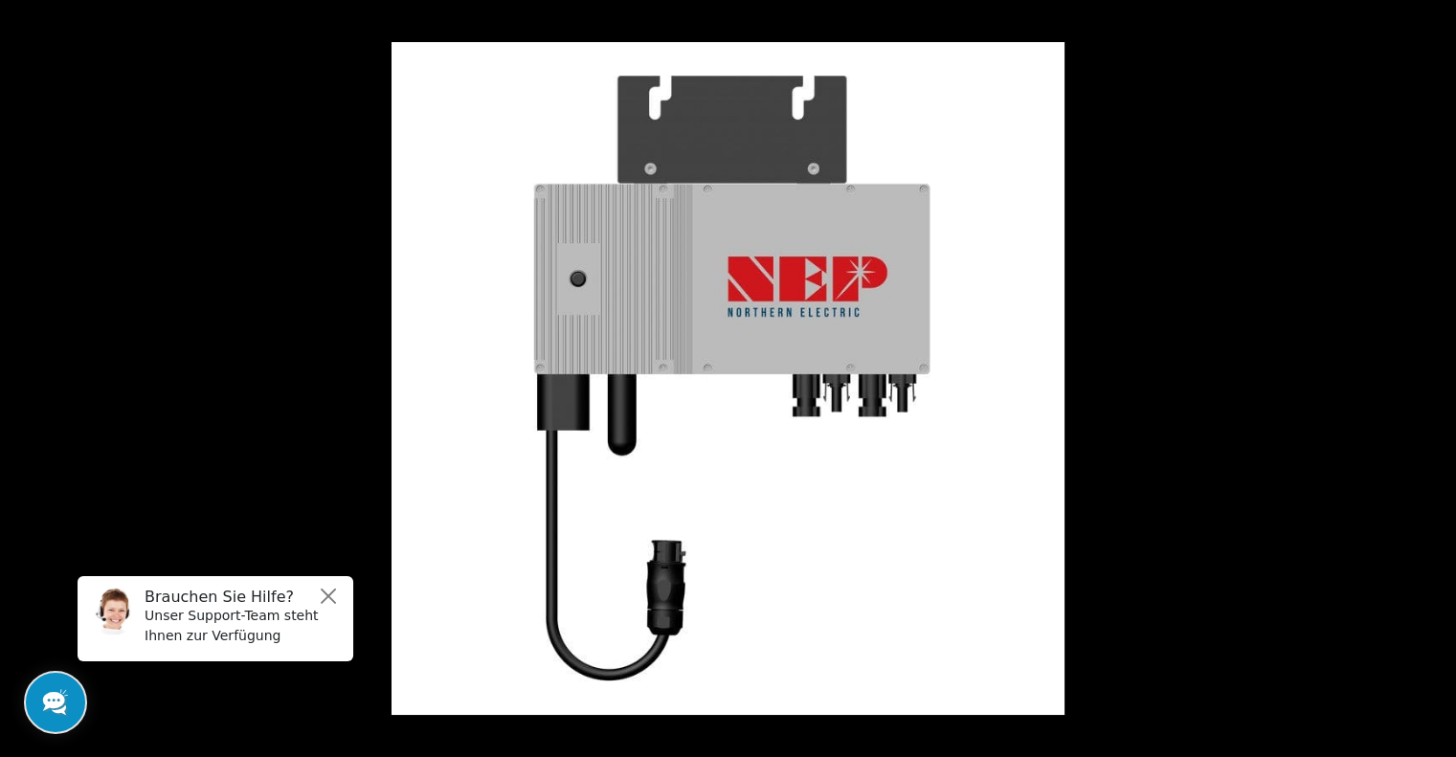
click at [1436, 379] on button at bounding box center [1422, 379] width 67 height 96
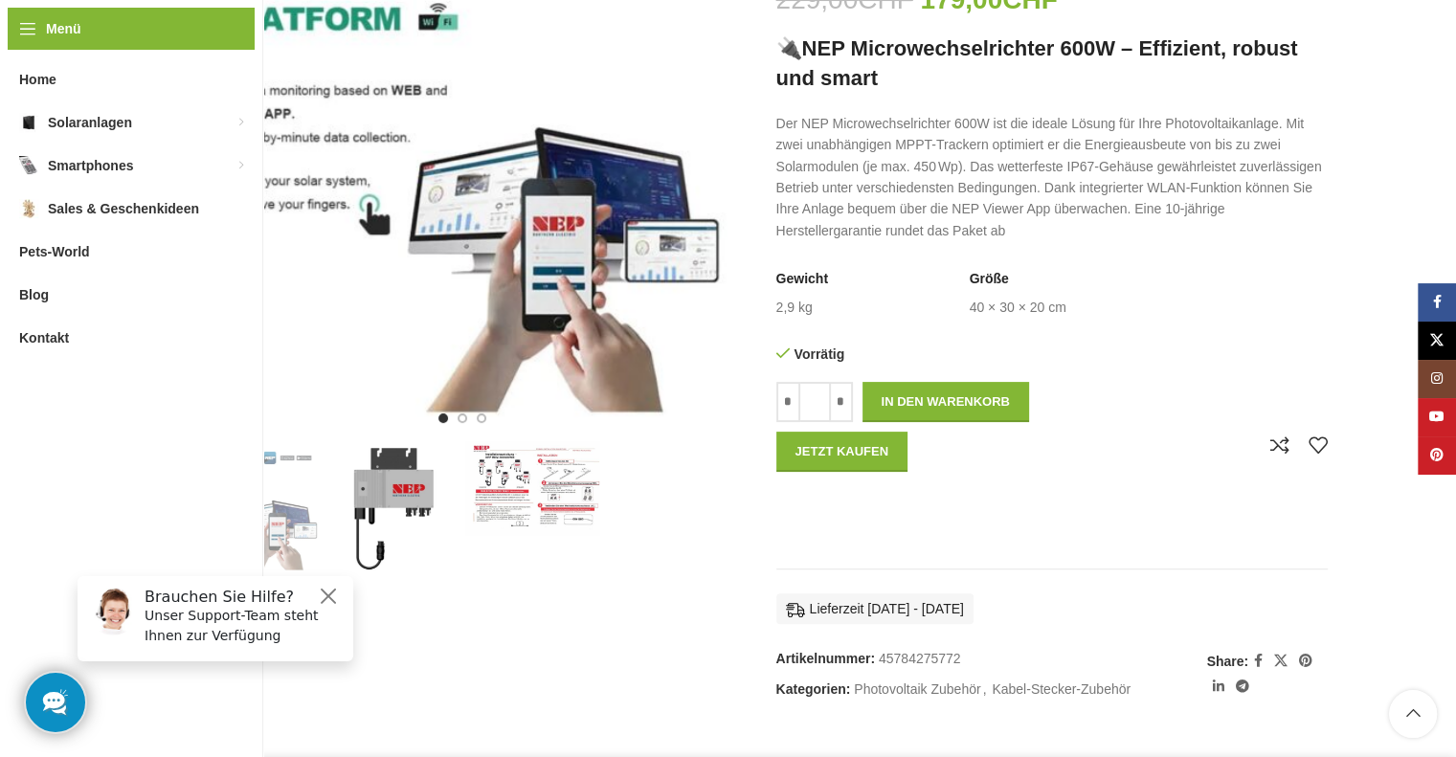
click at [528, 499] on img "3 / 3" at bounding box center [531, 488] width 135 height 95
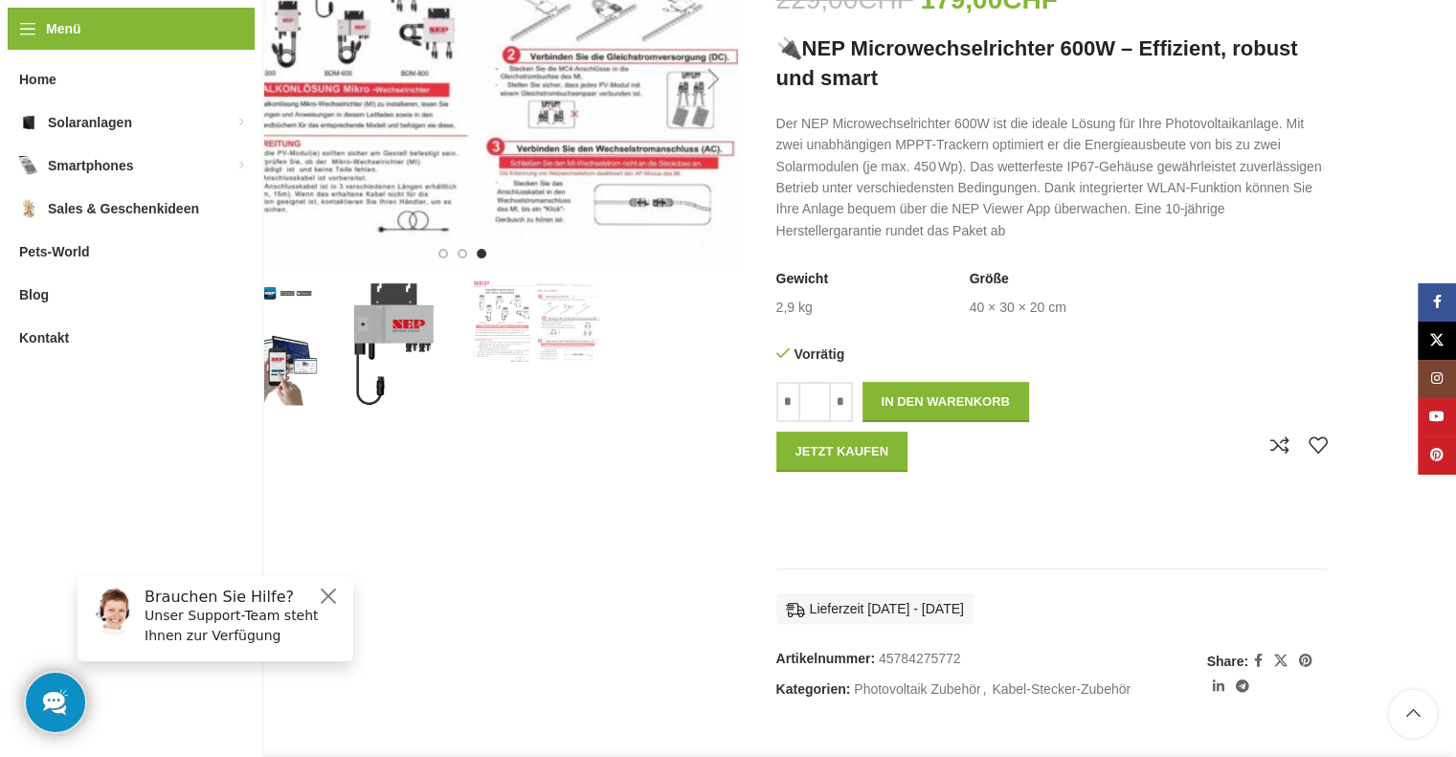
click at [513, 170] on img "3 / 3" at bounding box center [462, 79] width 551 height 386
